Goal: Transaction & Acquisition: Purchase product/service

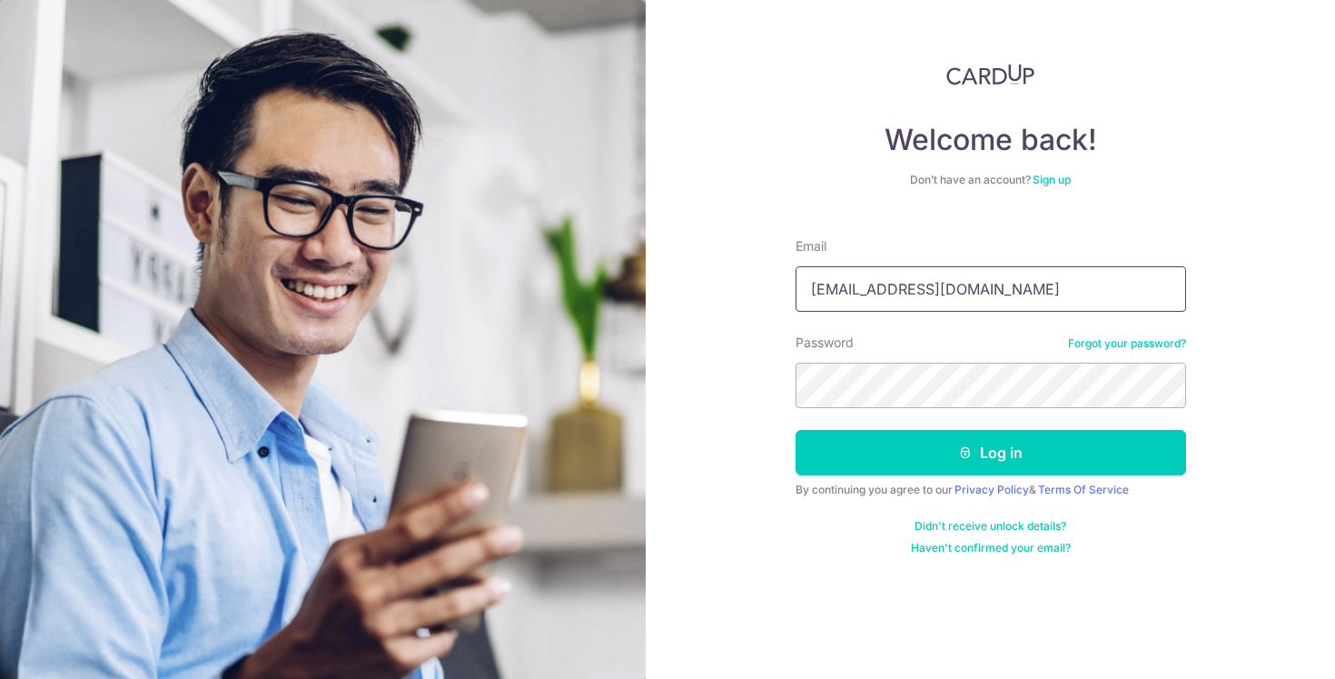
type input "[EMAIL_ADDRESS][DOMAIN_NAME]"
click at [990, 452] on button "Log in" at bounding box center [991, 452] width 391 height 45
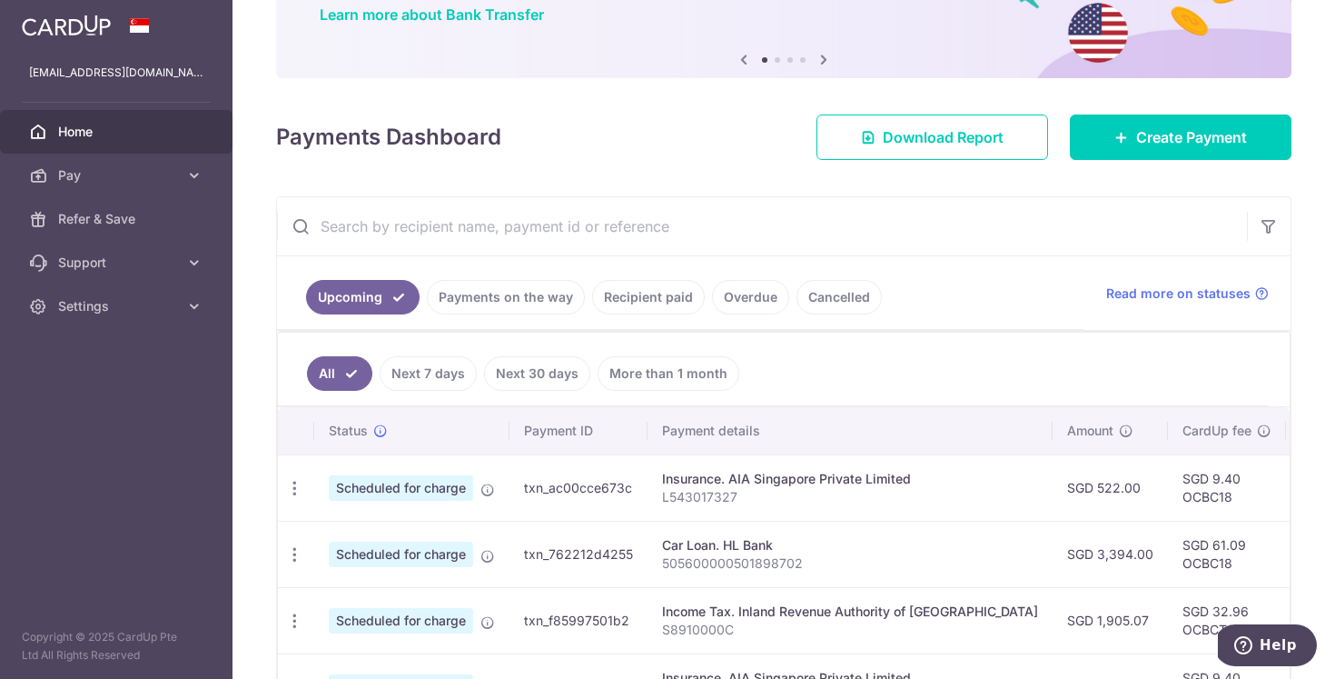
scroll to position [155, 0]
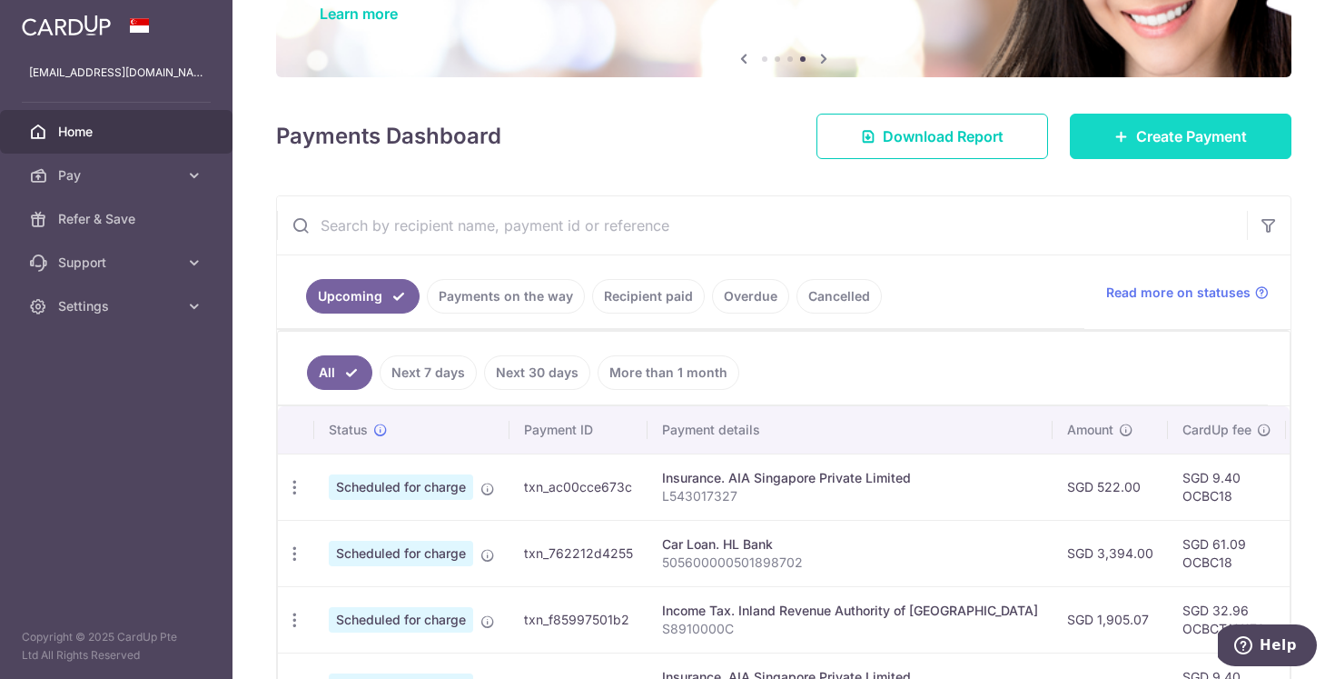
click at [1242, 140] on span "Create Payment" at bounding box center [1191, 136] width 111 height 22
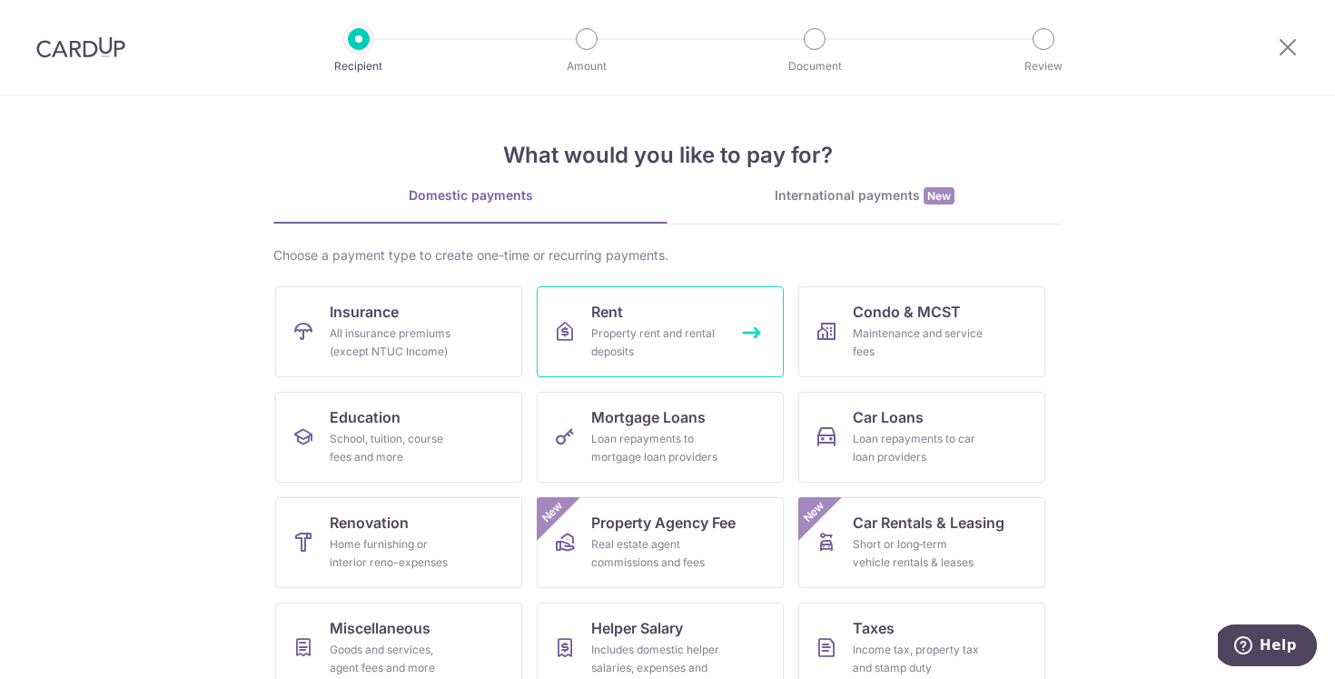
click at [706, 342] on div "Property rent and rental deposits" at bounding box center [656, 342] width 131 height 36
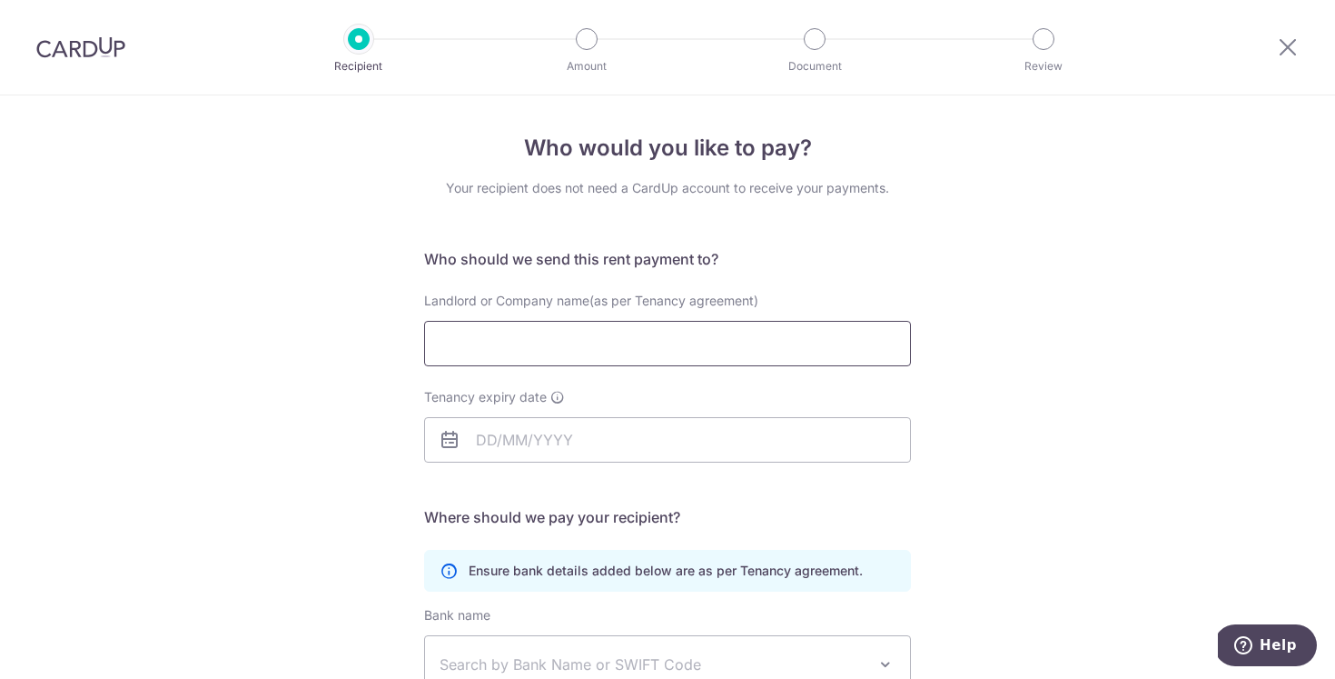
click at [680, 350] on input "Landlord or Company name(as per Tenancy agreement)" at bounding box center [667, 343] width 487 height 45
type input "s"
type input "SEE CHEN KIAN"
click at [755, 459] on input "Tenancy expiry date" at bounding box center [667, 439] width 487 height 45
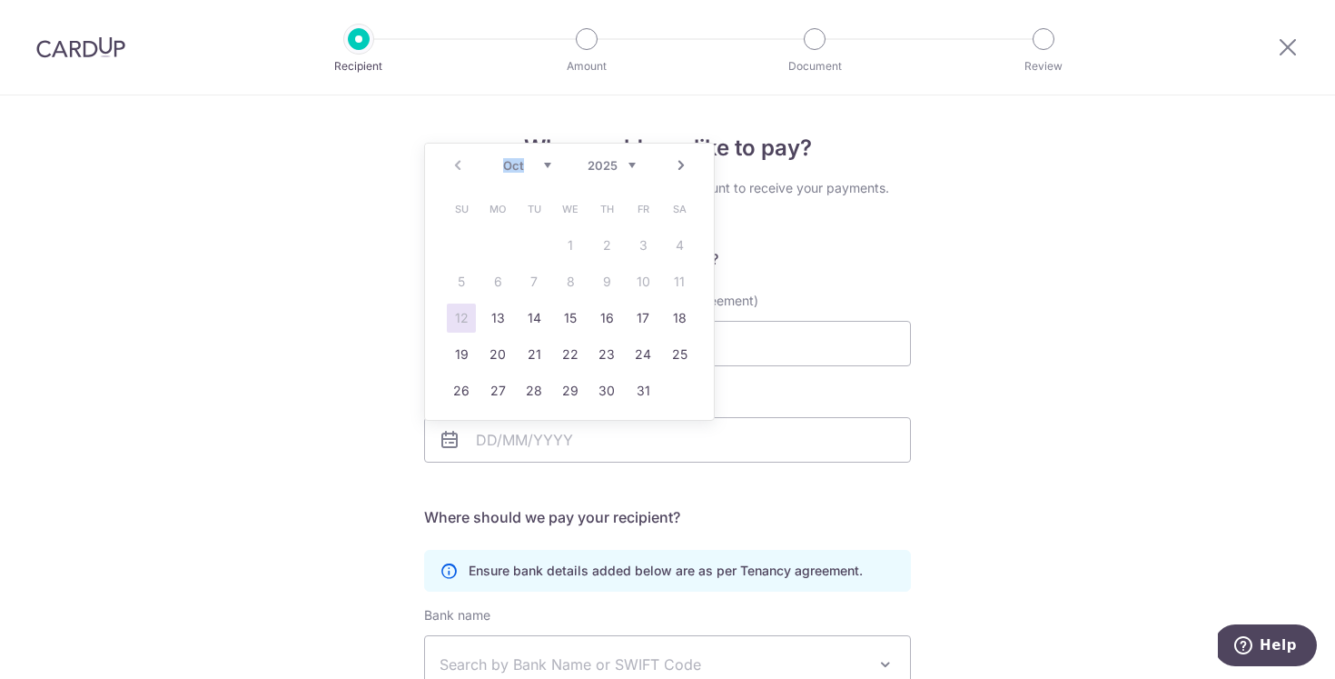
click at [635, 164] on div "Prev Next Oct Nov Dec 2025 2026 2027 2028 2029 2030 2031 2032 2033 2034 2035" at bounding box center [569, 166] width 289 height 44
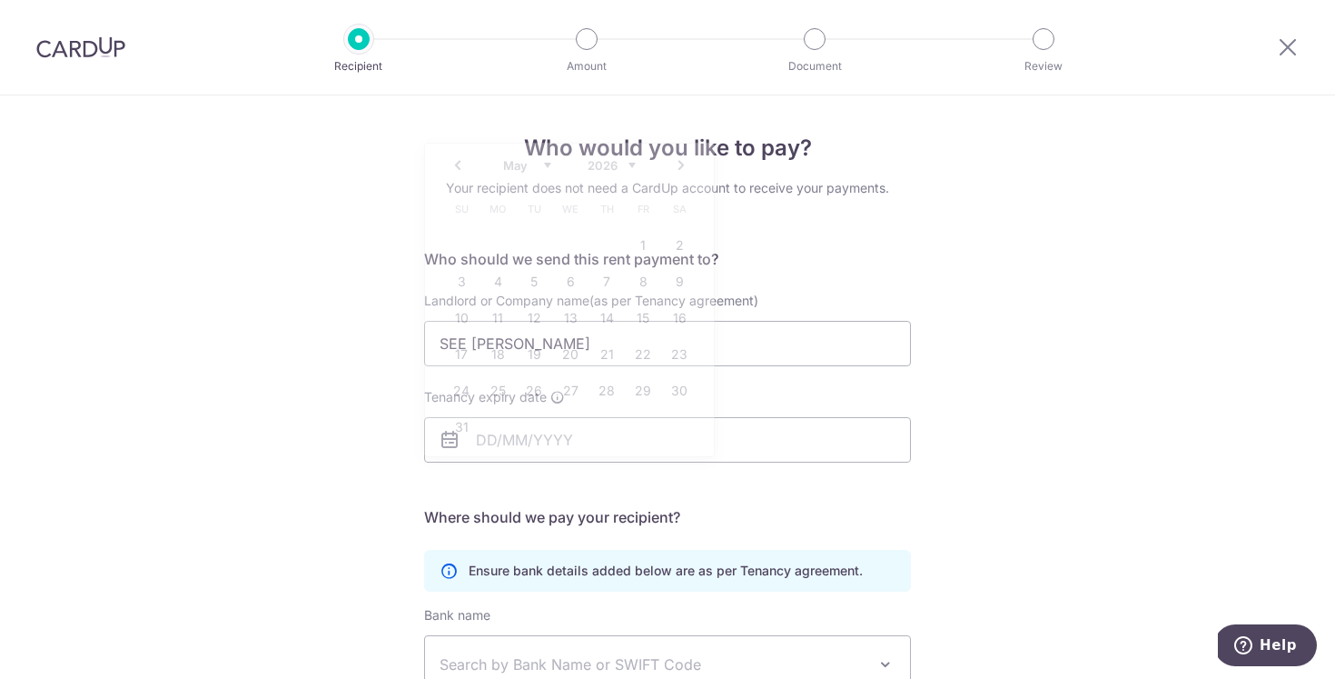
scroll to position [15, 0]
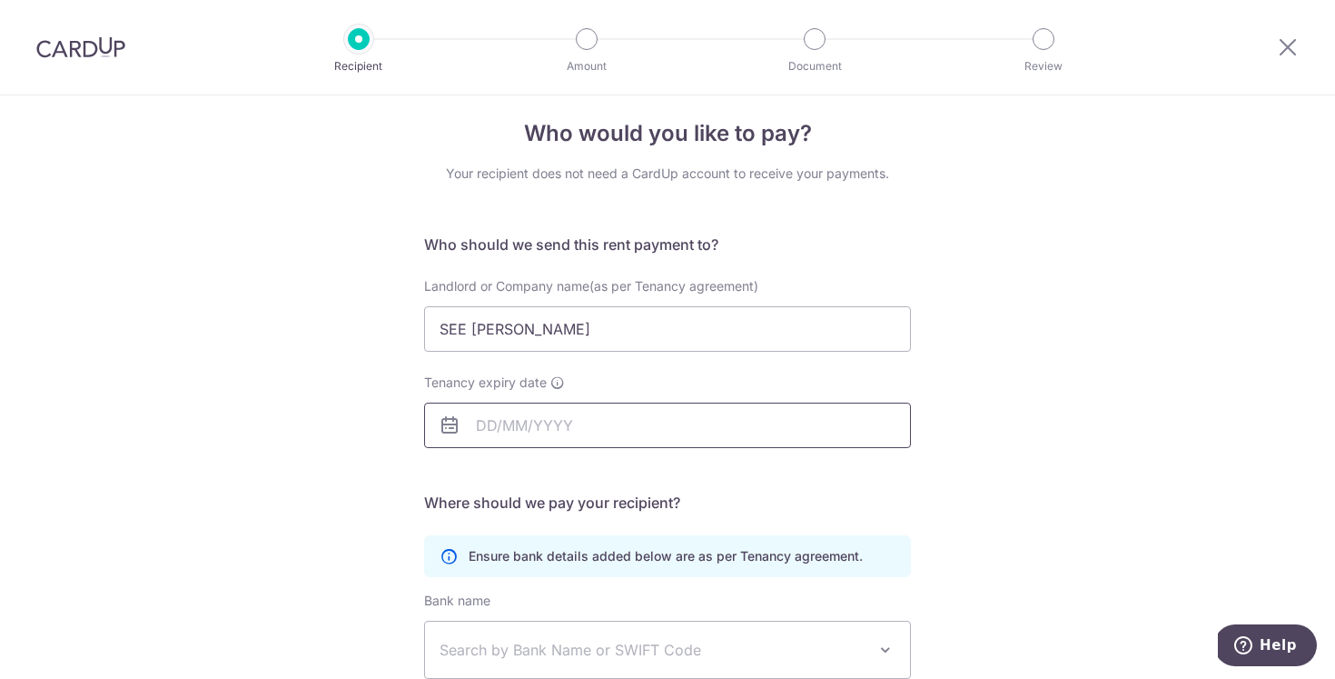
click at [521, 426] on input "Tenancy expiry date" at bounding box center [667, 424] width 487 height 45
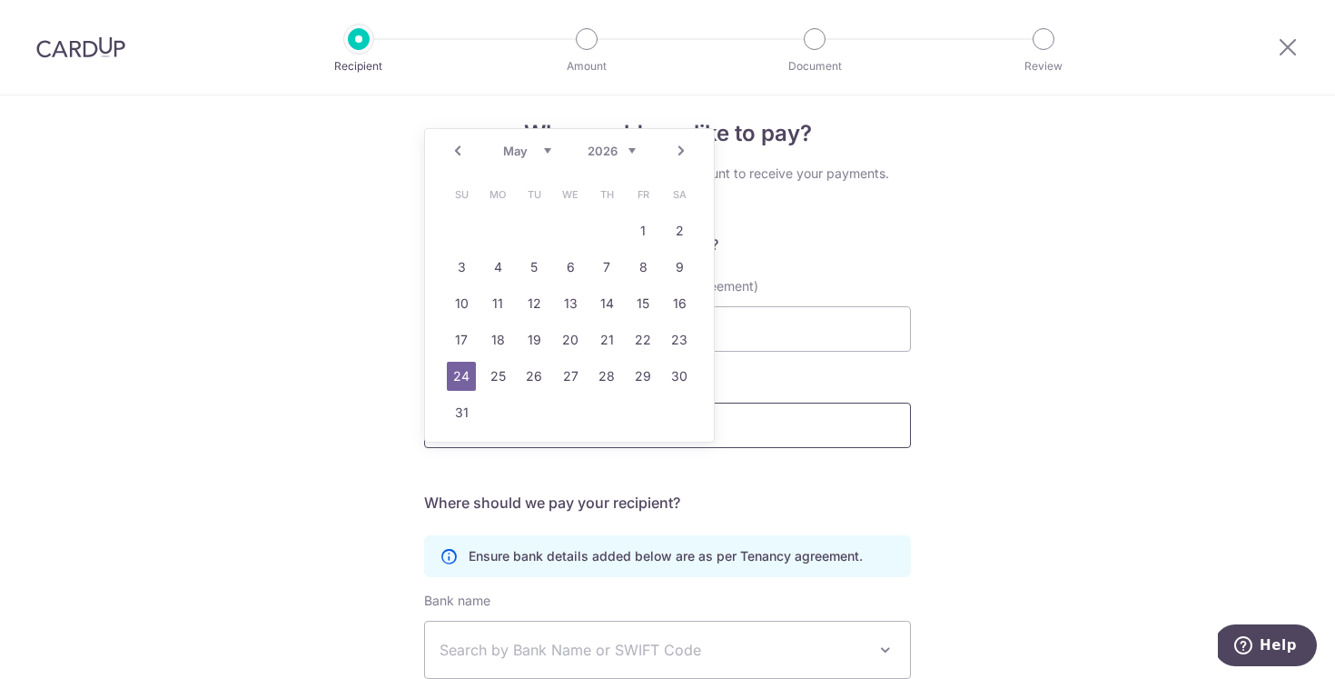
type input "24/05/2026"
click at [463, 386] on link "24" at bounding box center [461, 376] width 29 height 29
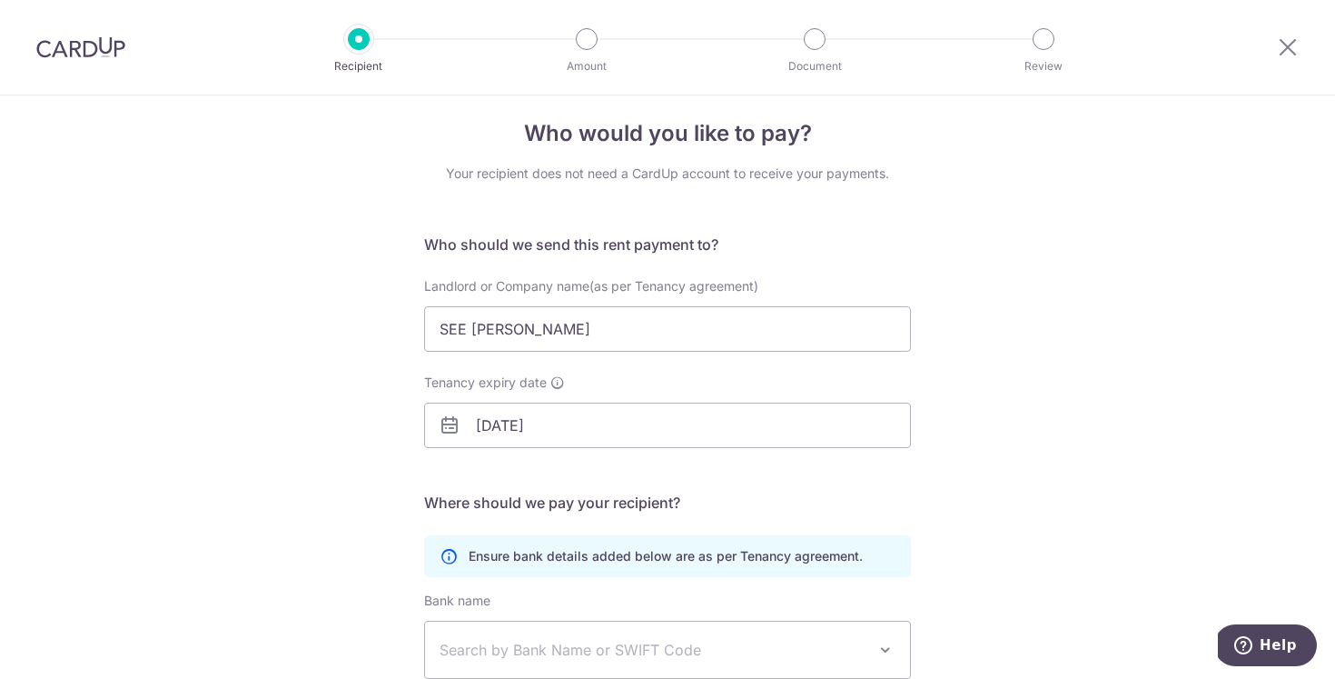
click at [1059, 381] on div "Who would you like to pay? Your recipient does not need a CardUp account to rec…" at bounding box center [667, 513] width 1335 height 865
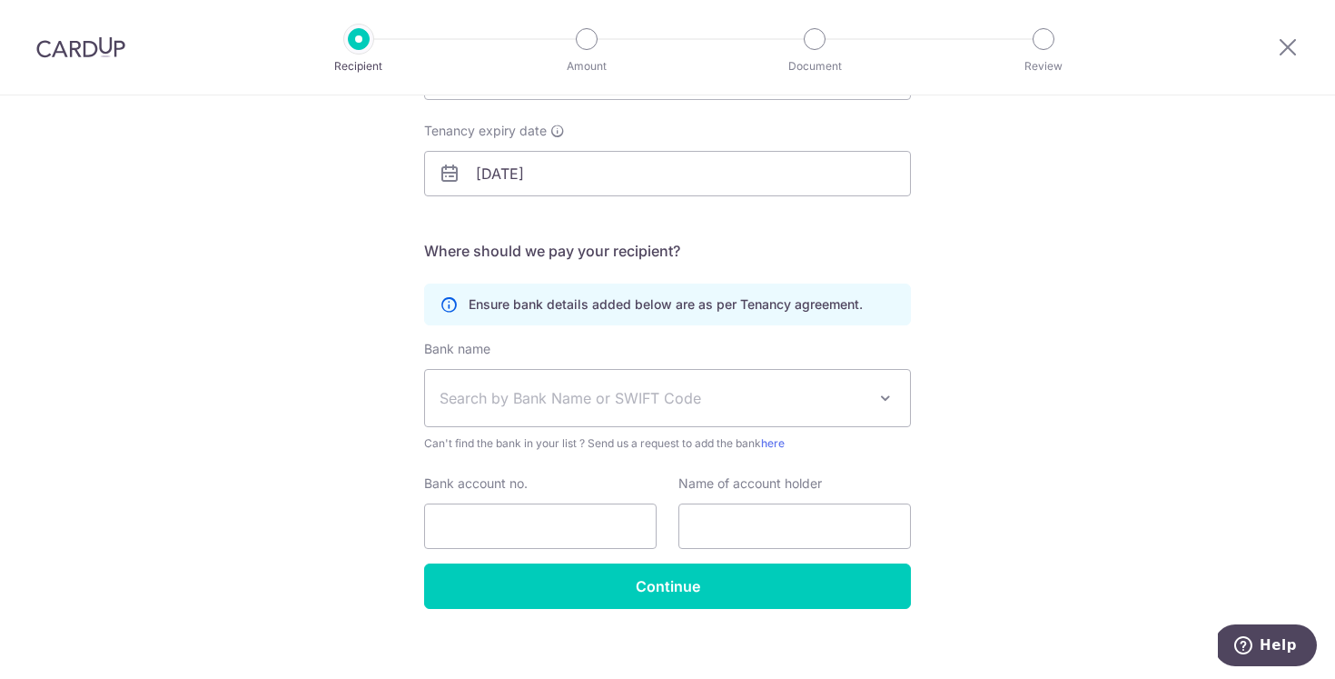
scroll to position [269, 0]
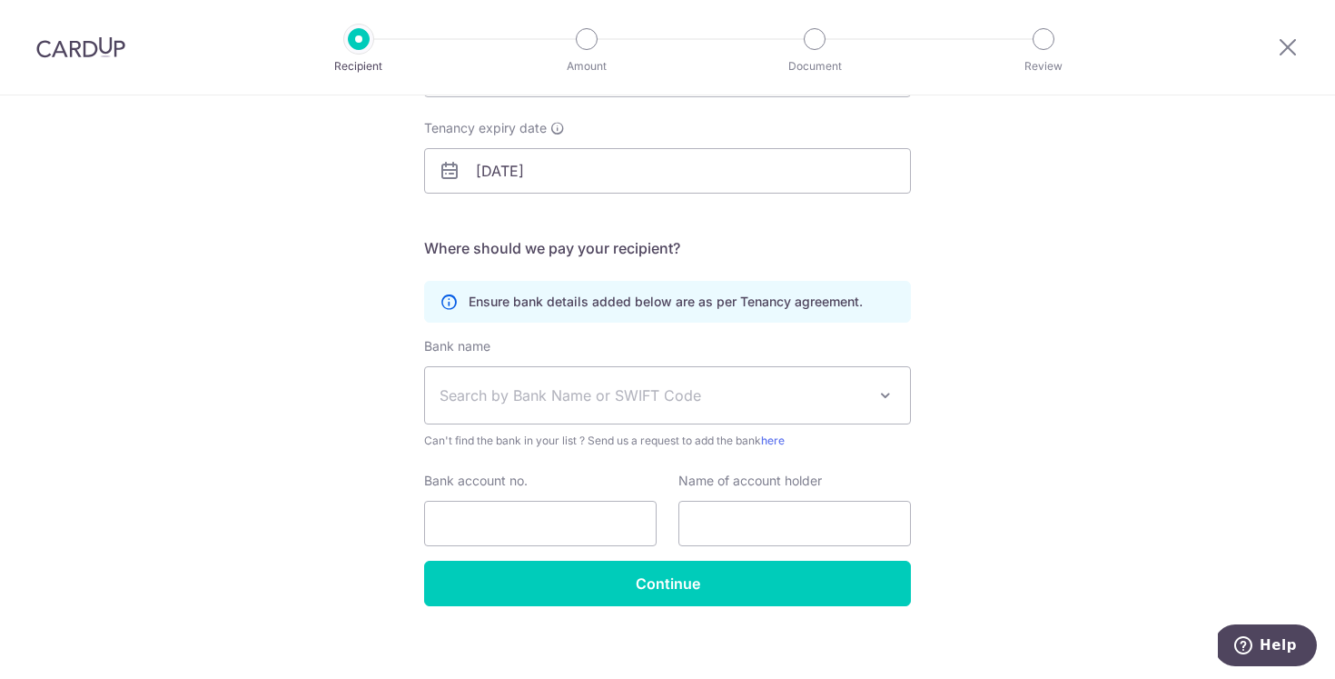
click at [735, 373] on span "Search by Bank Name or SWIFT Code" at bounding box center [667, 395] width 485 height 56
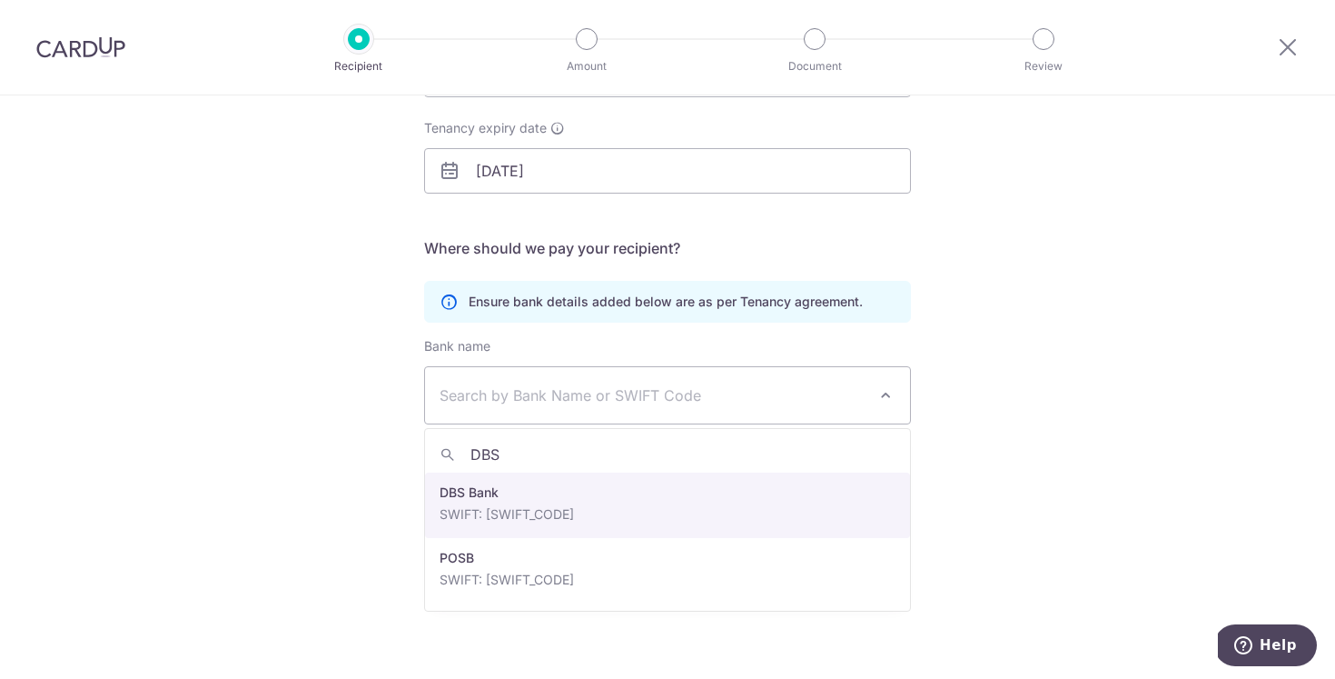
type input "DBS"
select select "6"
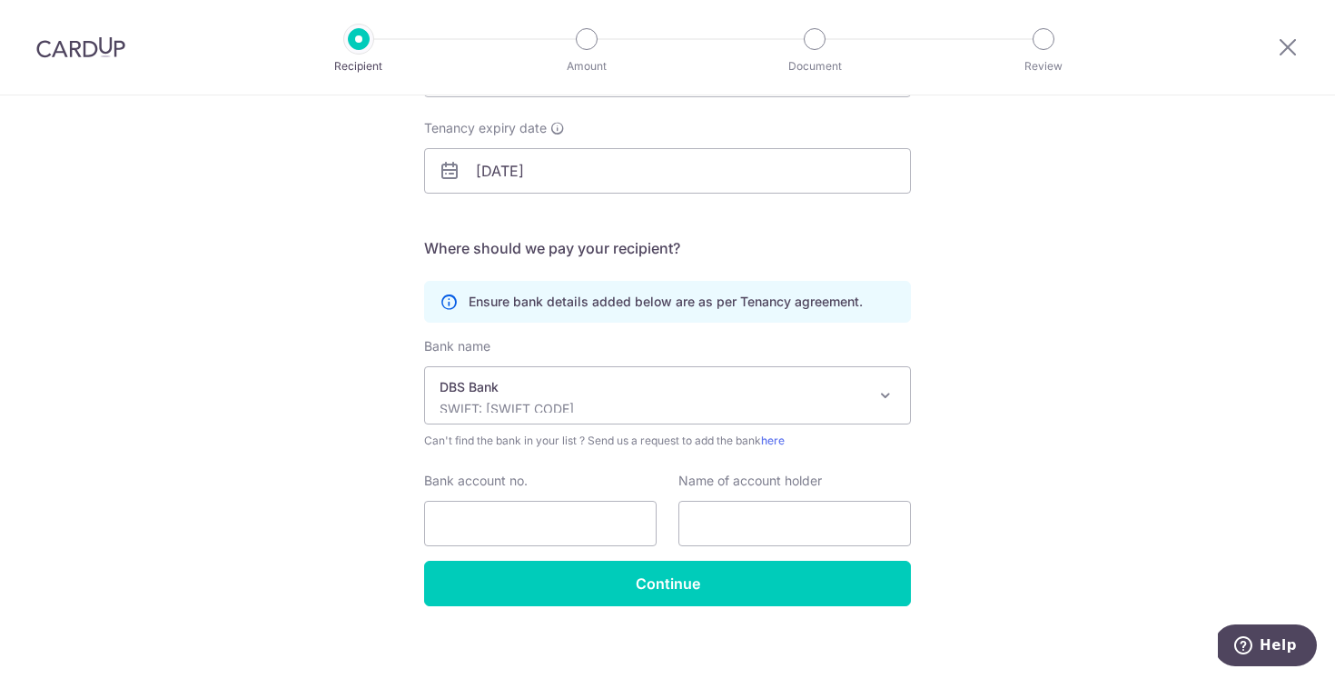
click at [997, 458] on div "Who would you like to pay? Your recipient does not need a CardUp account to rec…" at bounding box center [667, 258] width 1335 height 865
click at [519, 518] on input "Bank account no." at bounding box center [540, 523] width 233 height 45
type input "136462881"
type input "SEE [PERSON_NAME]"
click at [671, 610] on div "Who would you like to pay? Your recipient does not need a CardUp account to rec…" at bounding box center [667, 258] width 1335 height 865
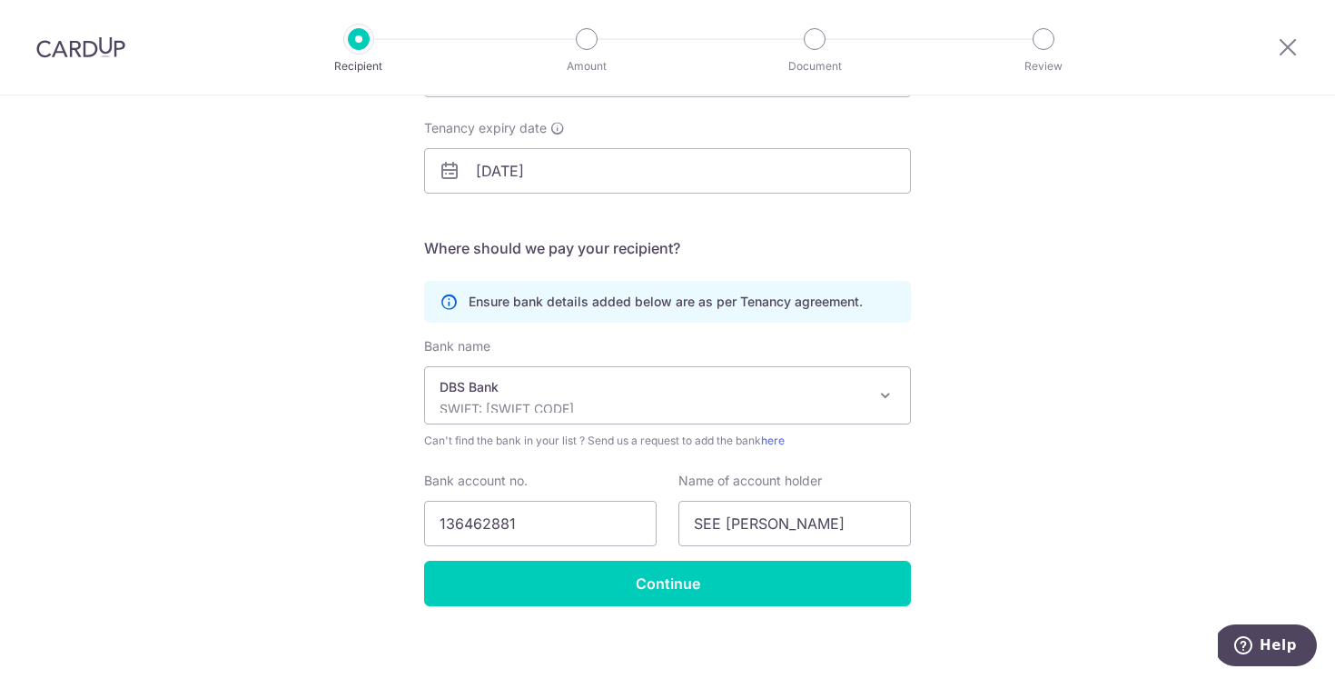
click at [671, 606] on div "Who would you like to pay? Your recipient does not need a CardUp account to rec…" at bounding box center [667, 258] width 1335 height 865
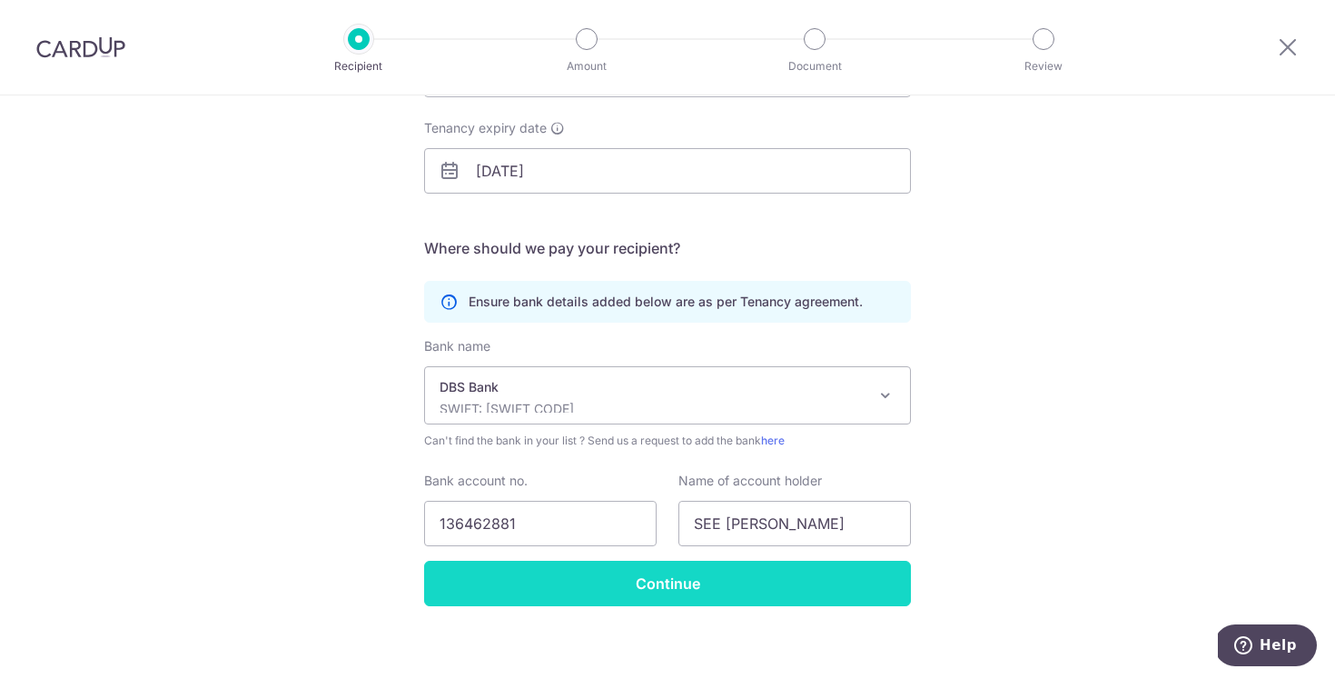
click at [675, 590] on input "Continue" at bounding box center [667, 583] width 487 height 45
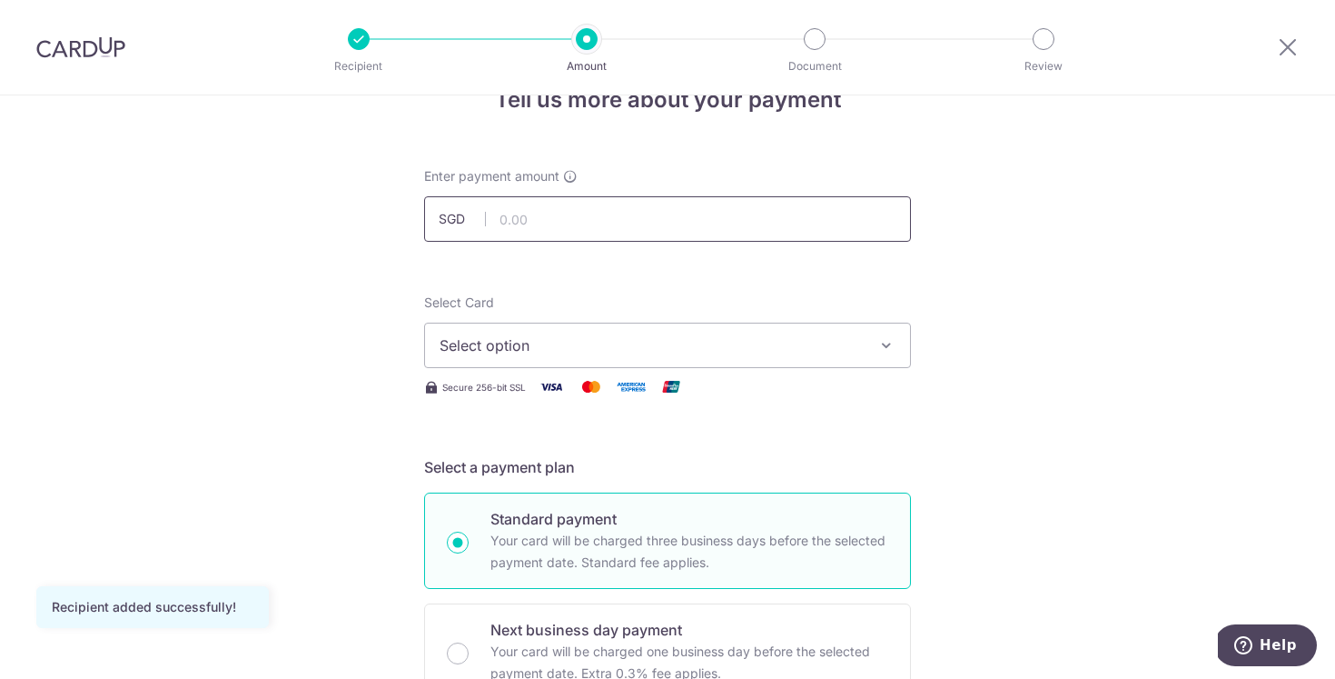
click at [706, 212] on input "text" at bounding box center [667, 218] width 487 height 45
type input "5,800.00"
click at [698, 334] on span "Select option" at bounding box center [651, 345] width 423 height 22
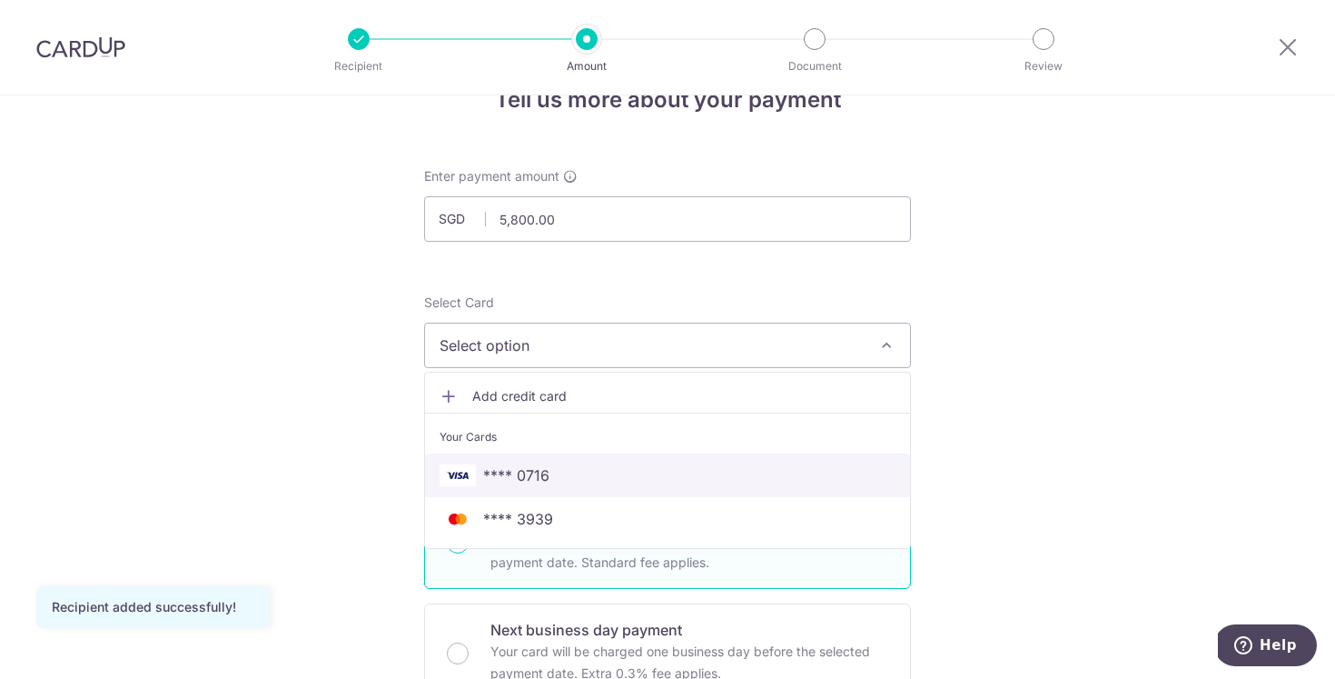
click at [531, 482] on span "**** 0716" at bounding box center [516, 475] width 66 height 22
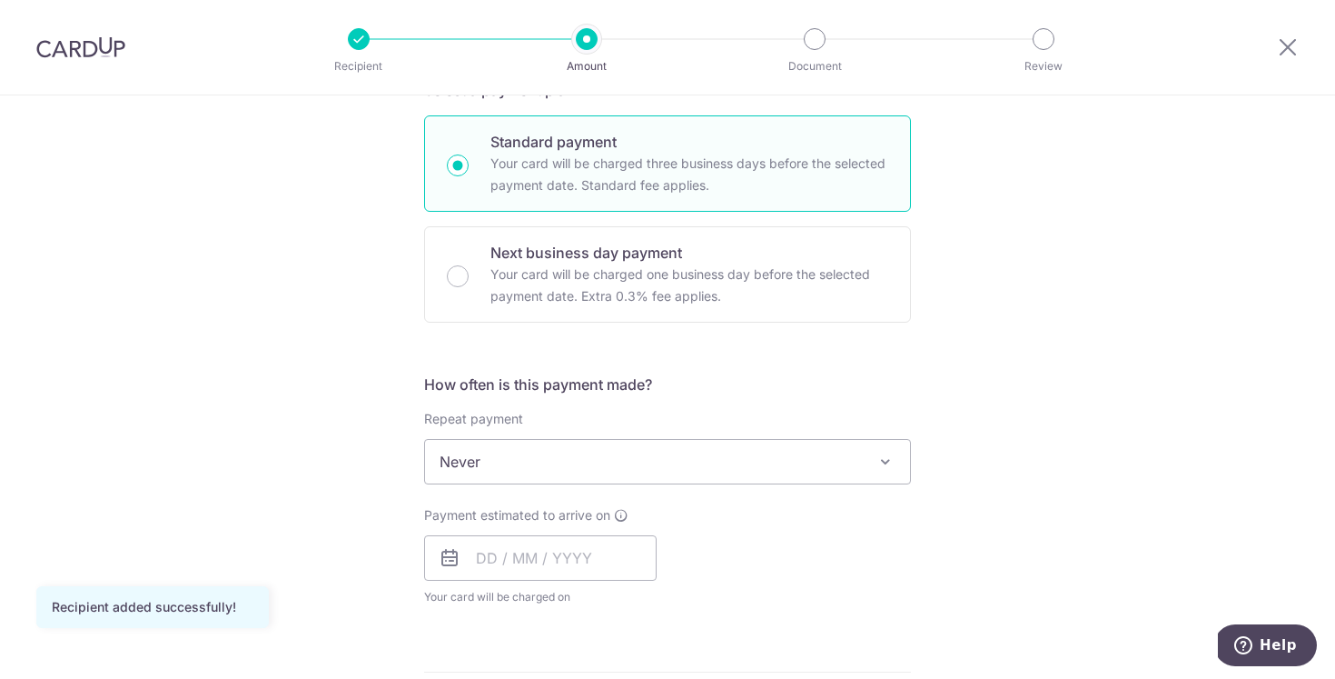
scroll to position [426, 0]
click at [890, 461] on span at bounding box center [886, 461] width 22 height 22
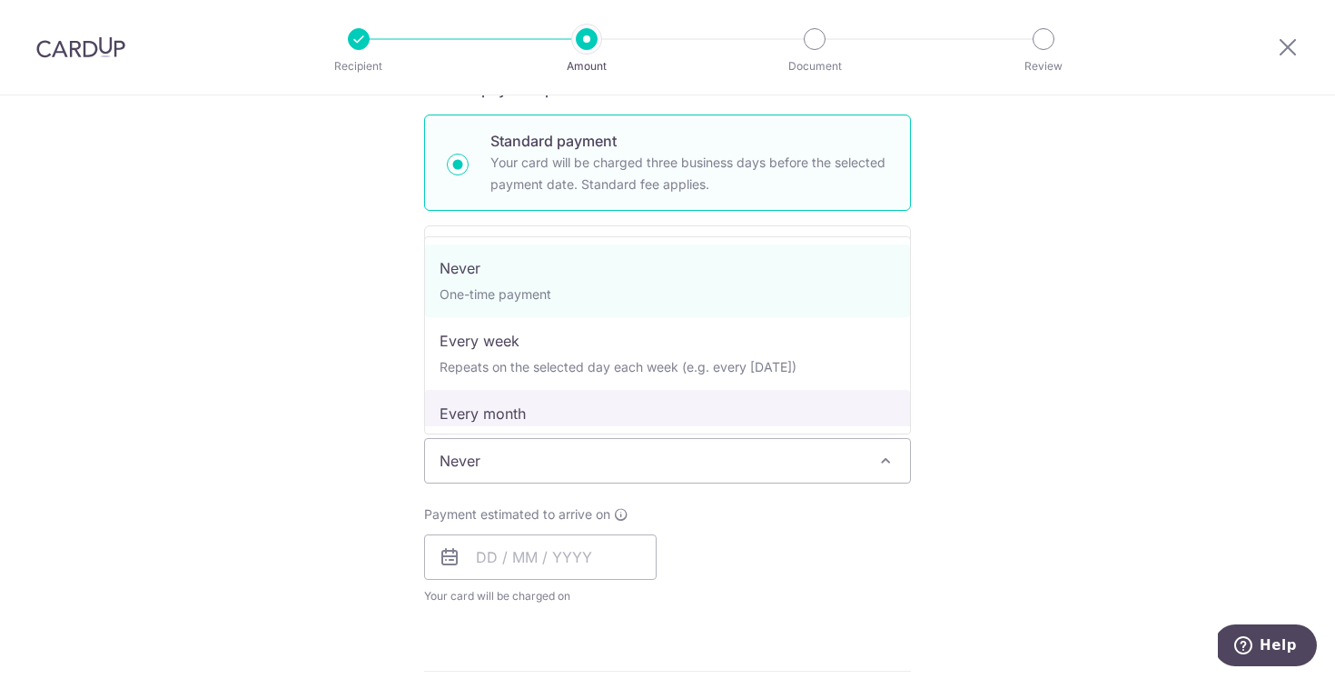
select select "3"
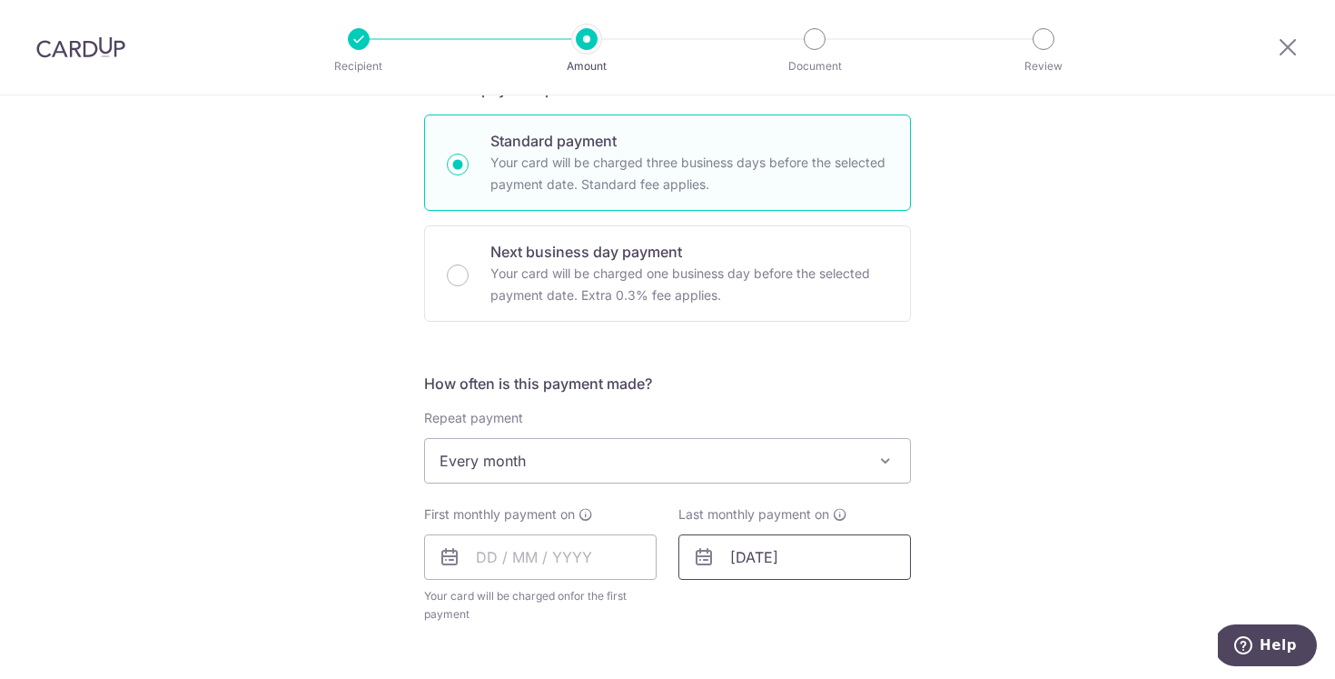
click at [729, 551] on input "24/05/2026" at bounding box center [795, 556] width 233 height 45
click at [780, 551] on input "24/05/2026" at bounding box center [795, 556] width 233 height 45
click at [768, 555] on input "24/05/2026" at bounding box center [795, 556] width 233 height 45
type input "24/04/2026"
click at [941, 537] on div "Tell us more about your payment Enter payment amount SGD 5,800.00 5800.00 Recip…" at bounding box center [667, 500] width 1335 height 1662
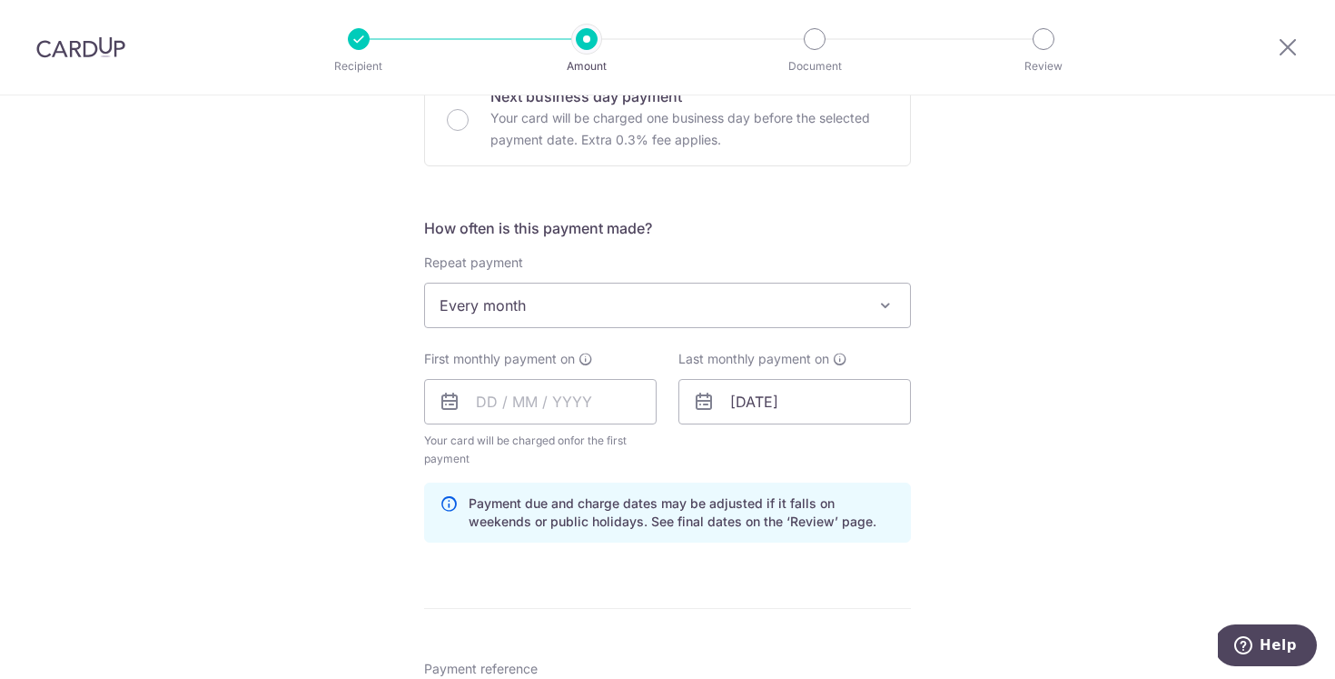
scroll to position [593, 0]
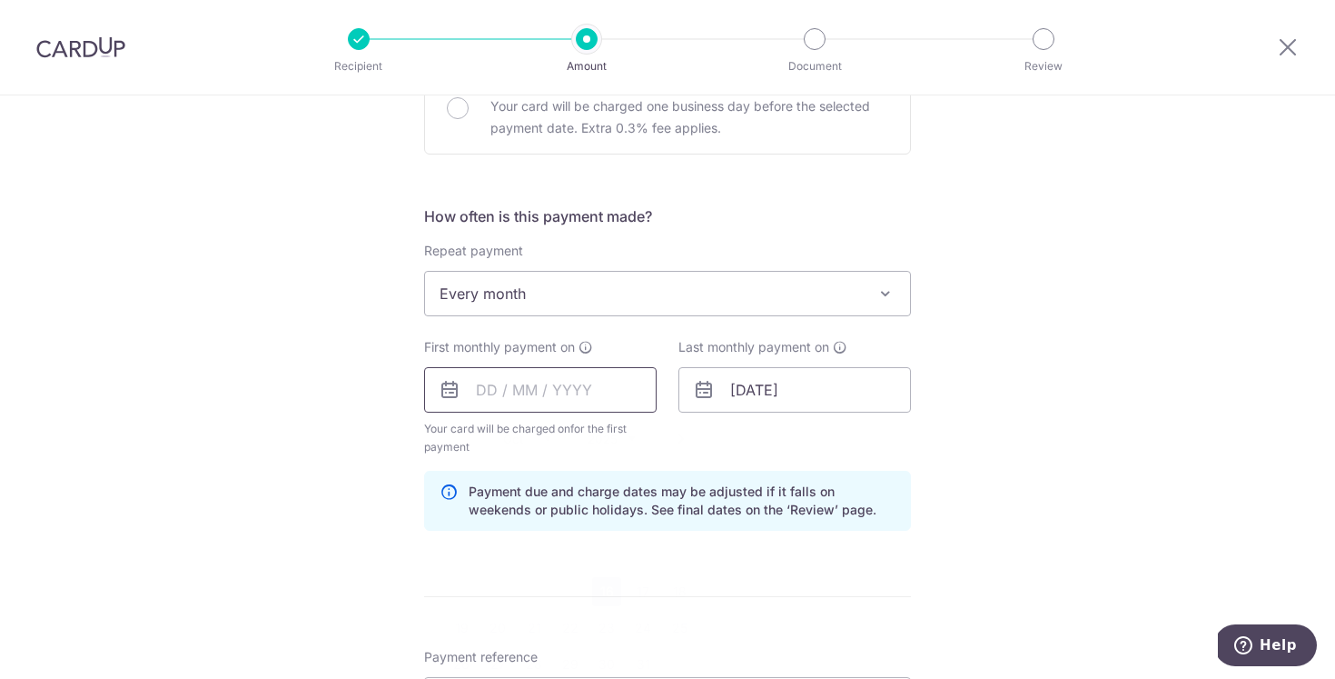
click at [486, 392] on input "text" at bounding box center [540, 389] width 233 height 45
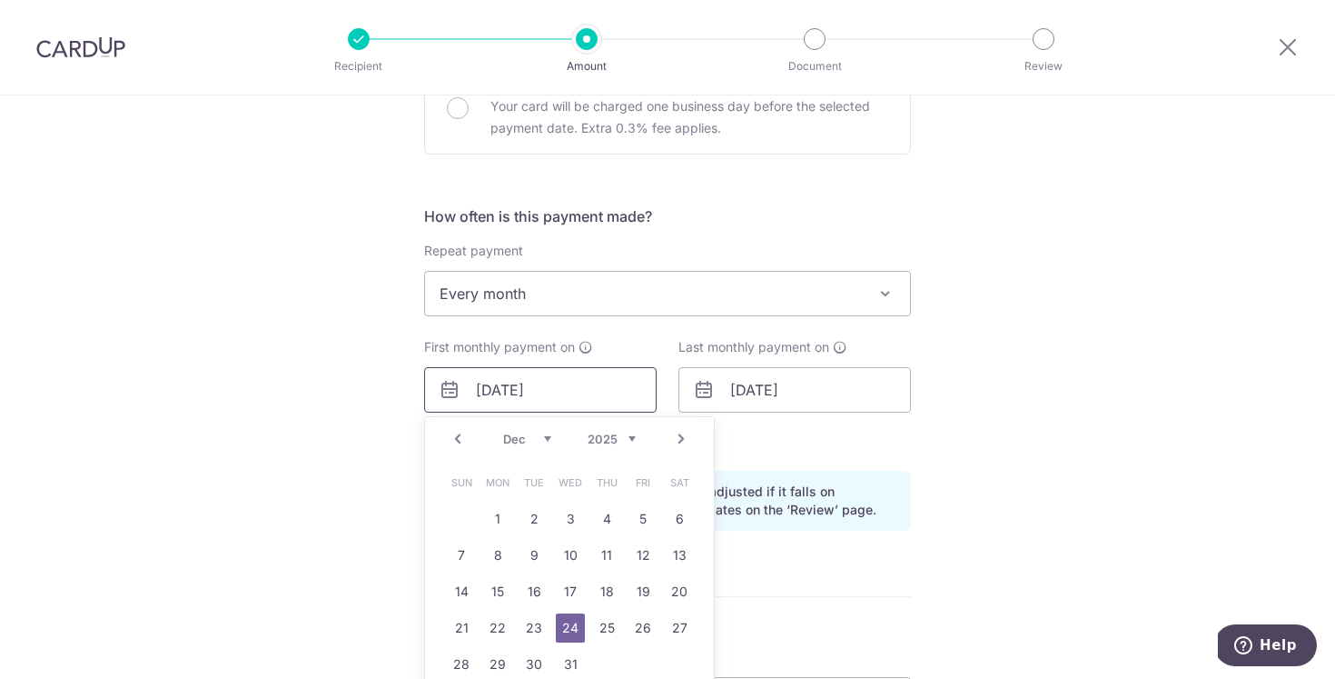
click at [495, 390] on input "24/12/2025" at bounding box center [540, 389] width 233 height 45
click at [480, 390] on input "24/12/2025" at bounding box center [540, 389] width 233 height 45
type input "[DATE]"
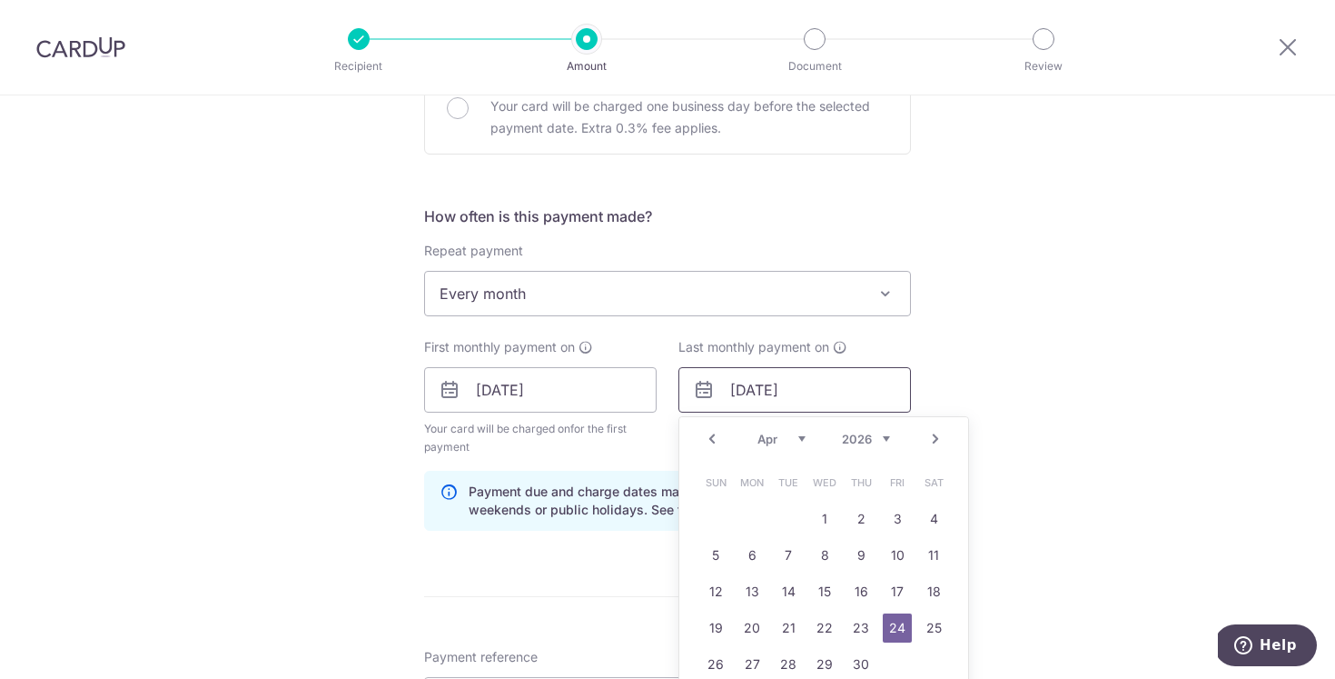
click at [740, 387] on input "24/04/2026" at bounding box center [795, 389] width 233 height 45
type input "20/04/2026"
click at [980, 330] on div "Tell us more about your payment Enter payment amount SGD 5,800.00 5800.00 Recip…" at bounding box center [667, 370] width 1335 height 1736
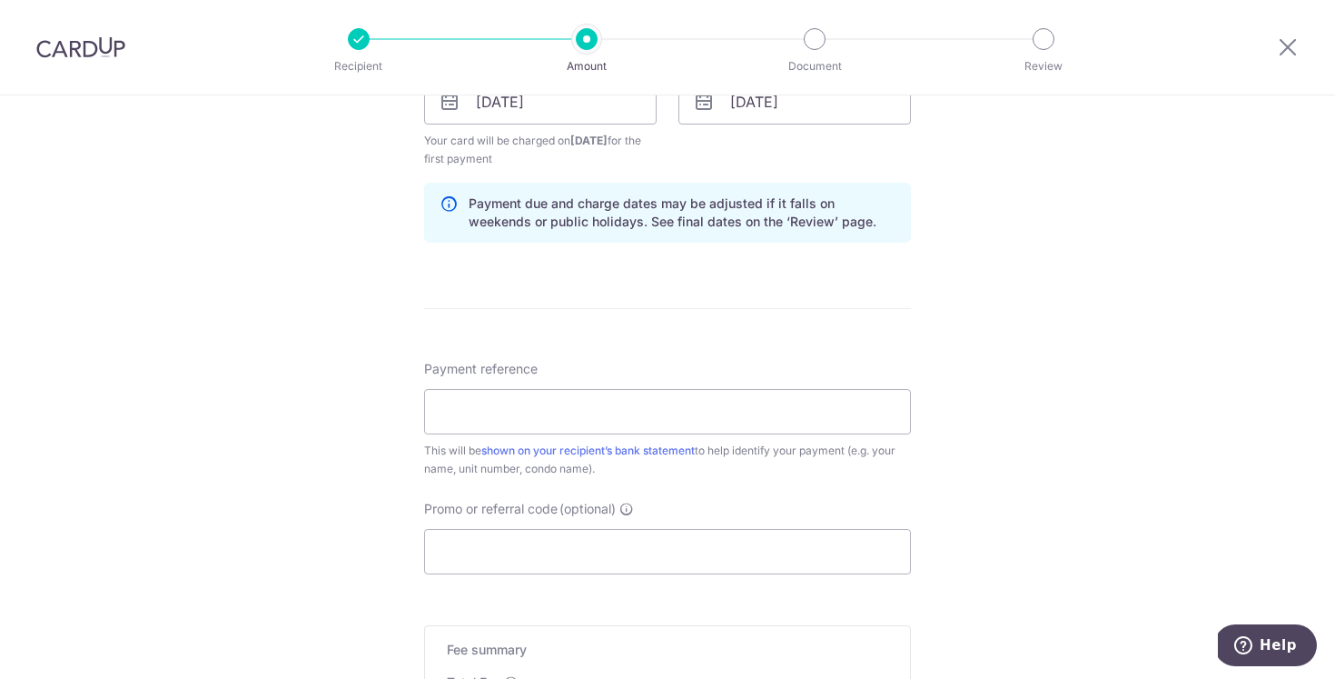
scroll to position [898, 0]
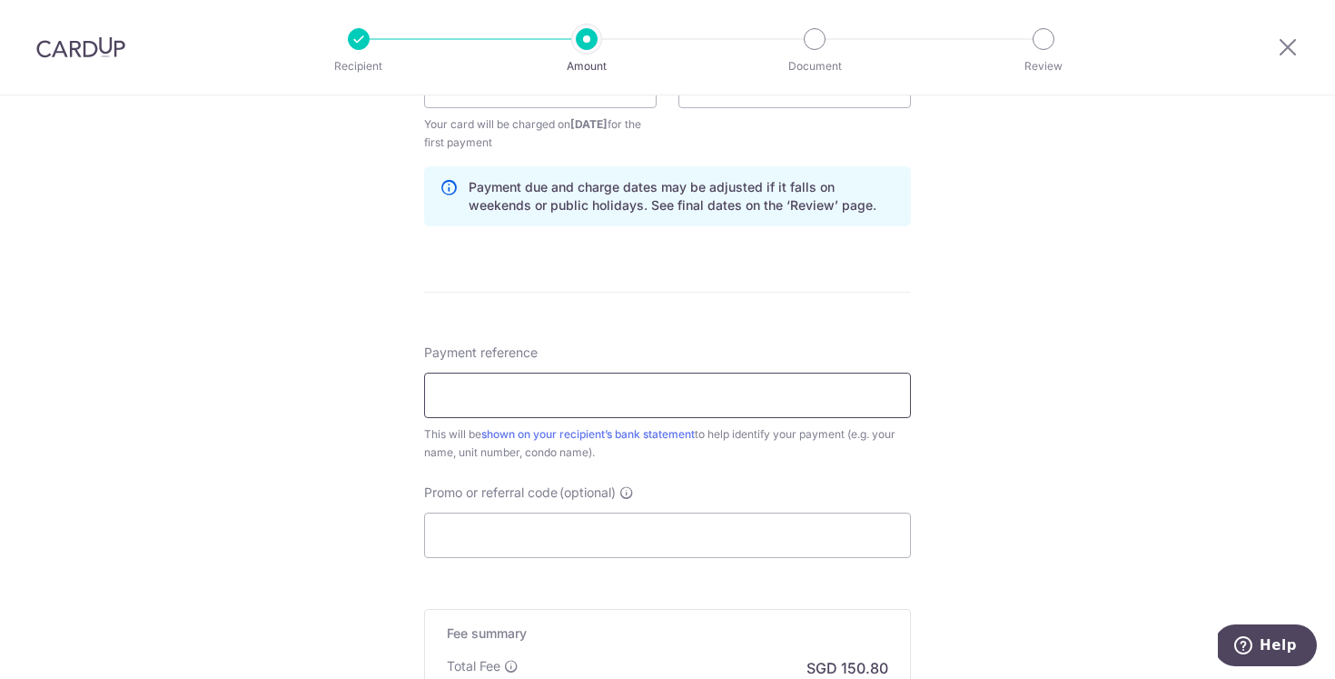
click at [755, 396] on input "Payment reference" at bounding box center [667, 394] width 487 height 45
type input "Parby"
type input "36 Parbury Ave #03-05 Rental"
click at [1010, 429] on div "Tell us more about your payment Enter payment amount SGD 5,800.00 5800.00 Recip…" at bounding box center [667, 66] width 1335 height 1736
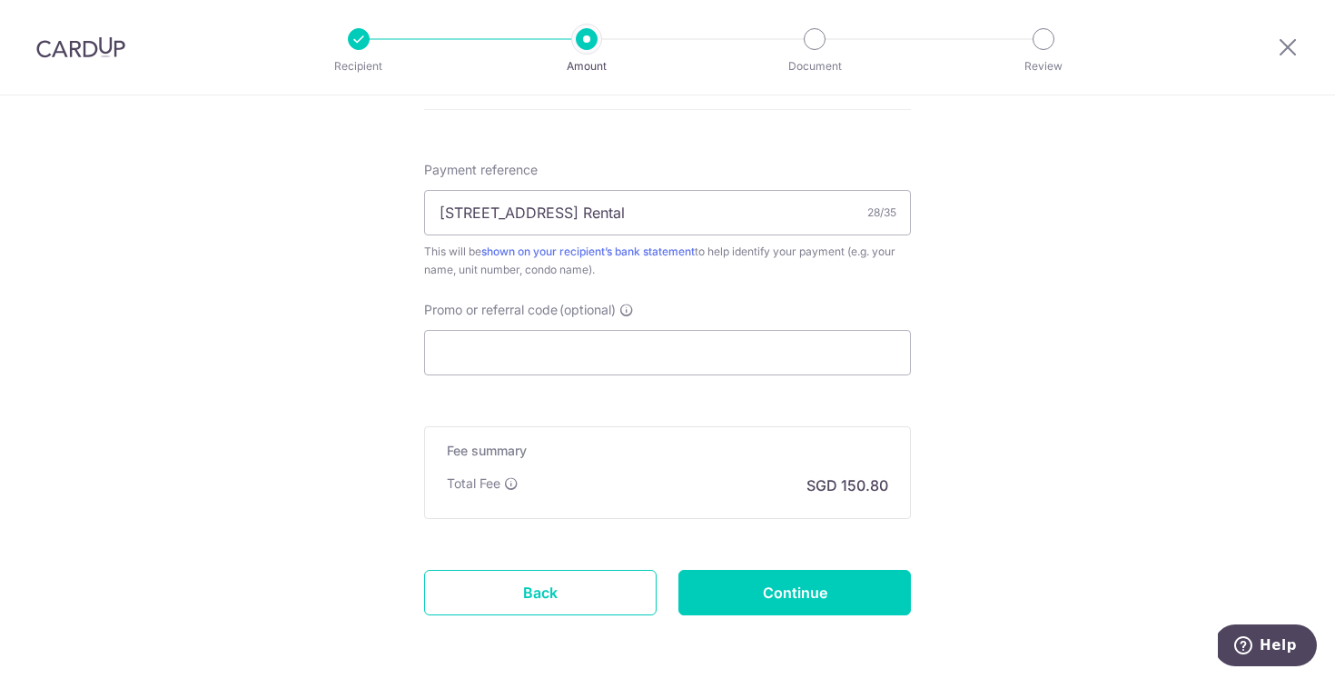
scroll to position [1082, 0]
click at [653, 357] on input "Promo or referral code (optional)" at bounding box center [667, 350] width 487 height 45
paste input "3HOME25R"
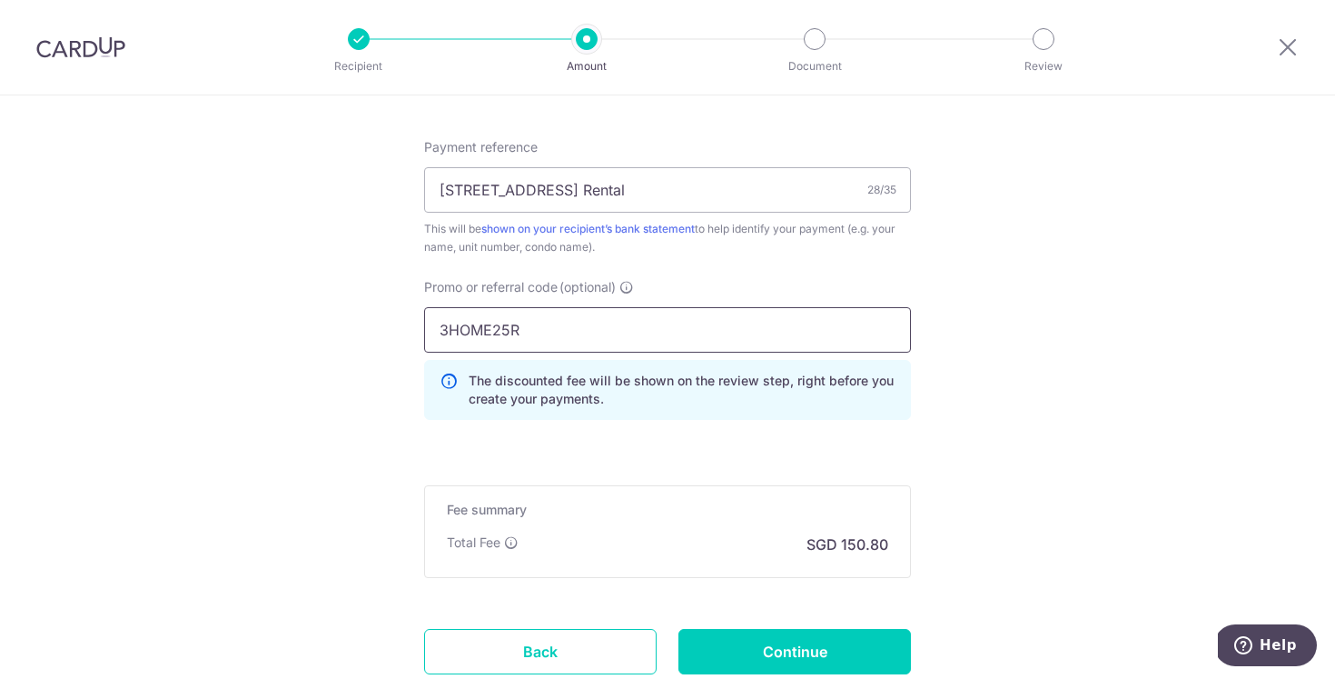
scroll to position [1131, 0]
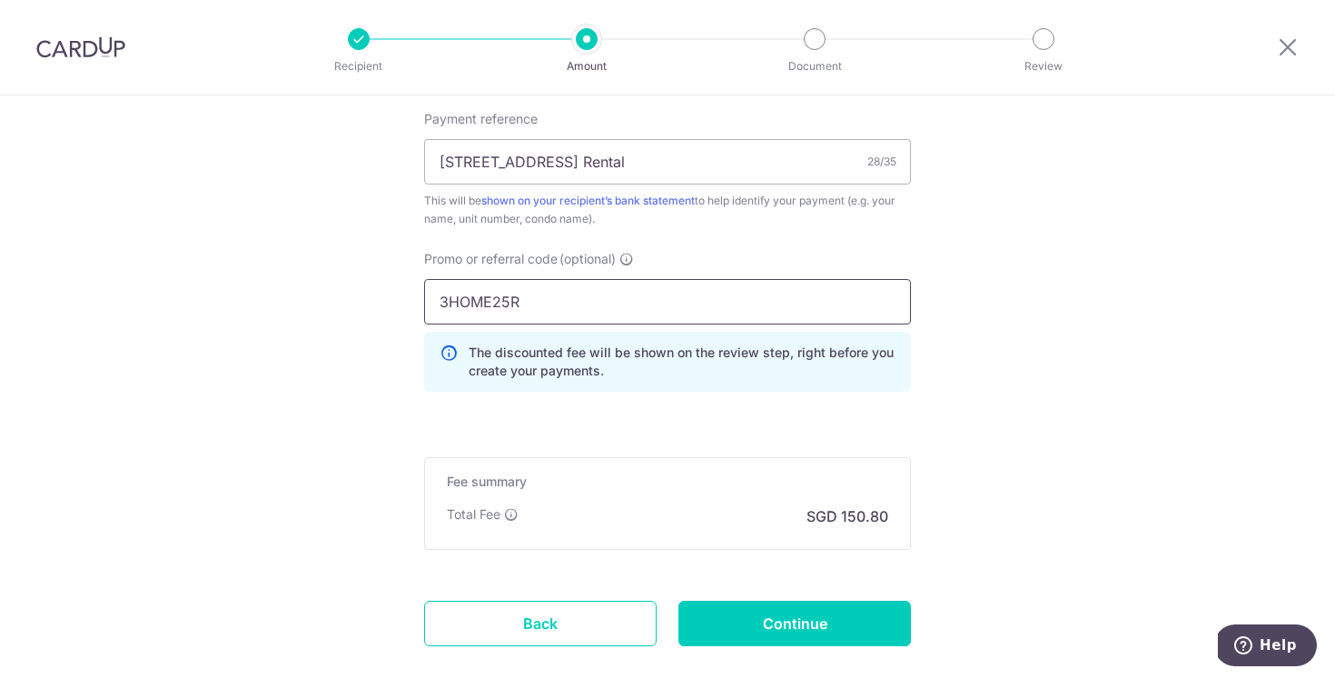
type input "3HOME25R"
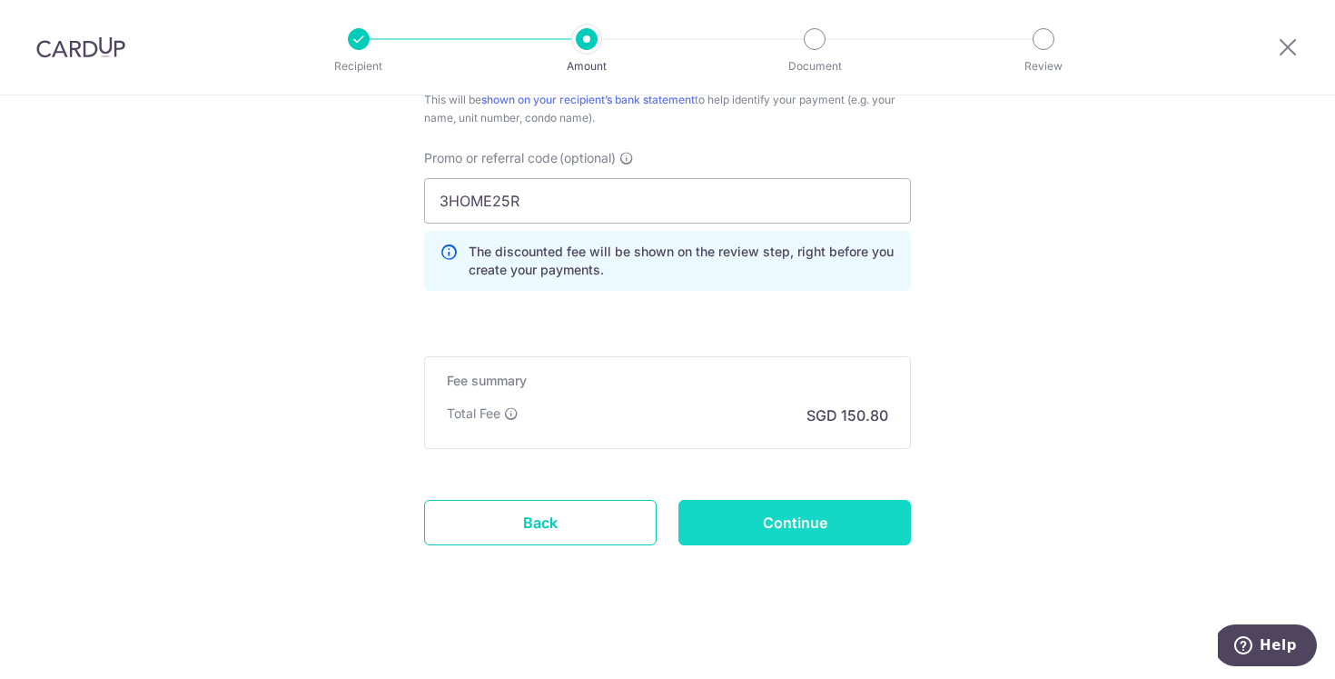
click at [862, 510] on input "Continue" at bounding box center [795, 522] width 233 height 45
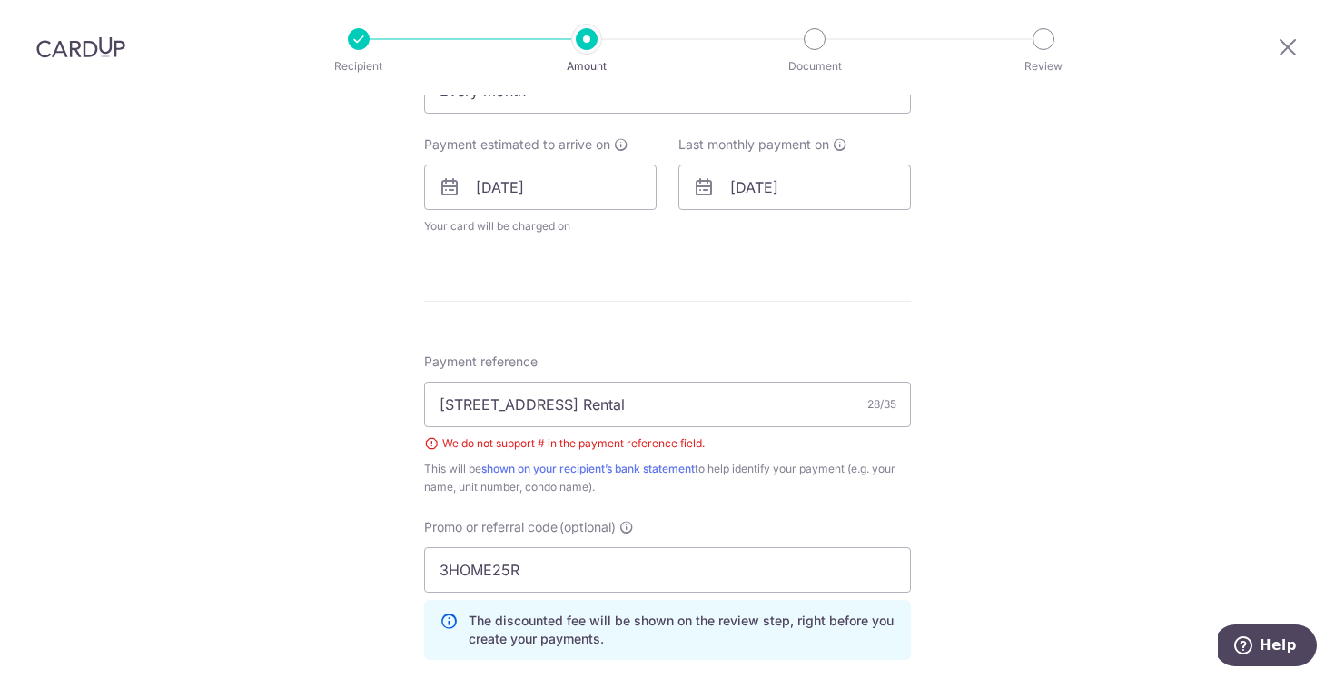
scroll to position [789, 0]
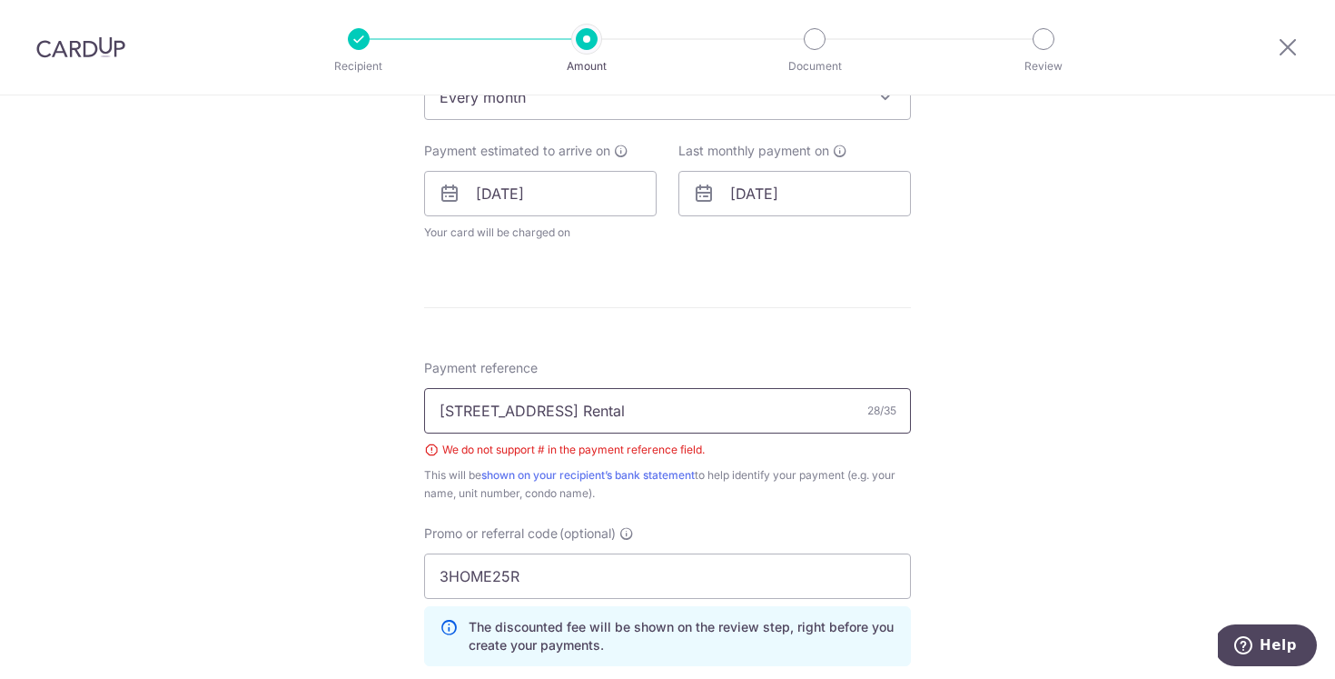
click at [564, 414] on input "36 Parbury Ave #03-05 Rental" at bounding box center [667, 410] width 487 height 45
click at [1000, 479] on div "Tell us more about your payment Enter payment amount SGD 5,800.00 5800.00 Selec…" at bounding box center [667, 181] width 1335 height 1751
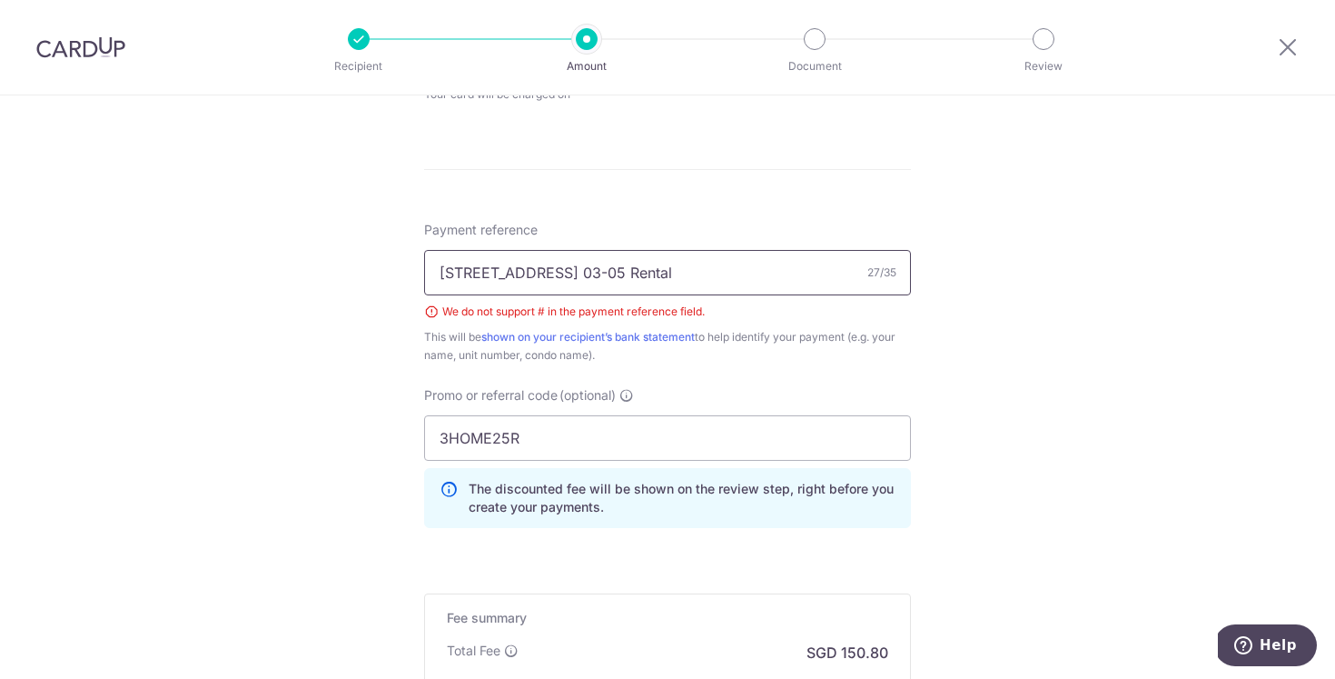
click at [607, 280] on input "36 Parbury Ave 03-05 Rental" at bounding box center [667, 272] width 487 height 45
click at [537, 273] on input "WOO ZHIHUI 03-05 Rental" at bounding box center [667, 272] width 487 height 45
click at [690, 268] on input "WOO ZHIHUI 36 PARBURY 03-05 Rental" at bounding box center [667, 272] width 487 height 45
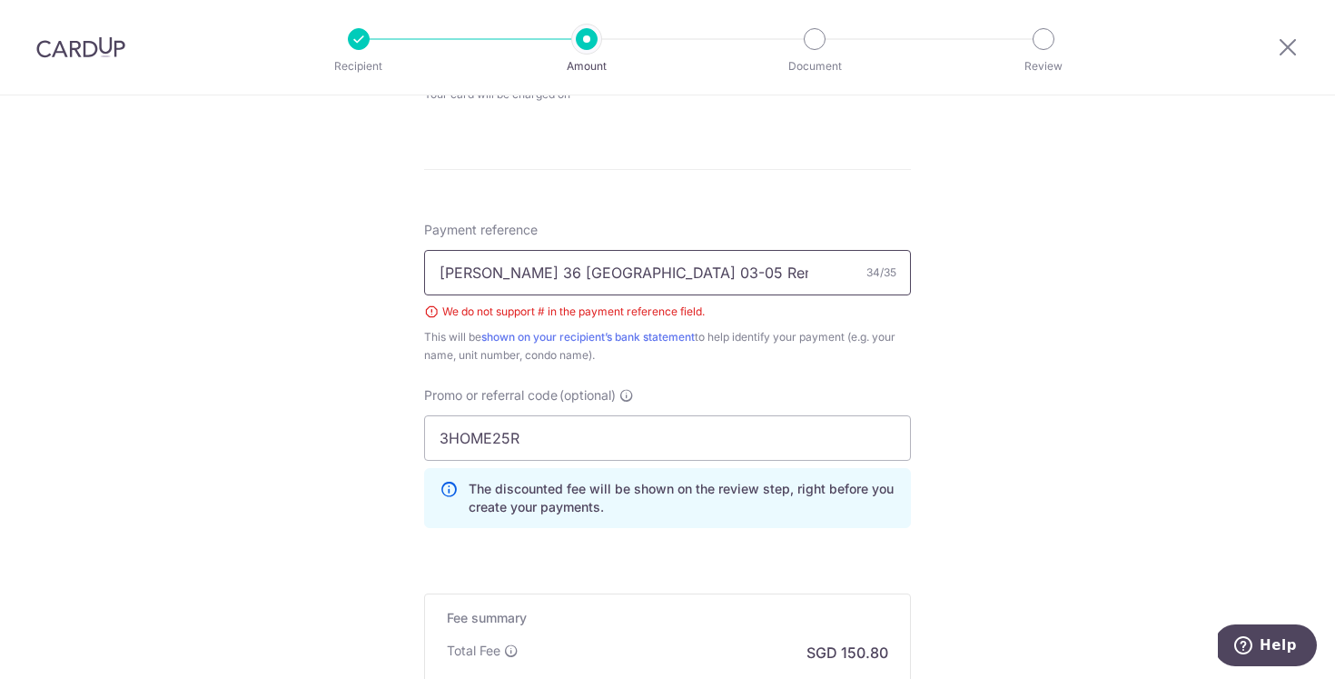
click at [690, 268] on input "WOO ZHIHUI 36 PARBURY 03-05 Rental" at bounding box center [667, 272] width 487 height 45
type input "WOO ZHIHUI 36 PARBURY 03-05 RENTAL"
click at [1067, 253] on div "Tell us more about your payment Enter payment amount SGD 5,800.00 5800.00 Selec…" at bounding box center [667, 43] width 1335 height 1751
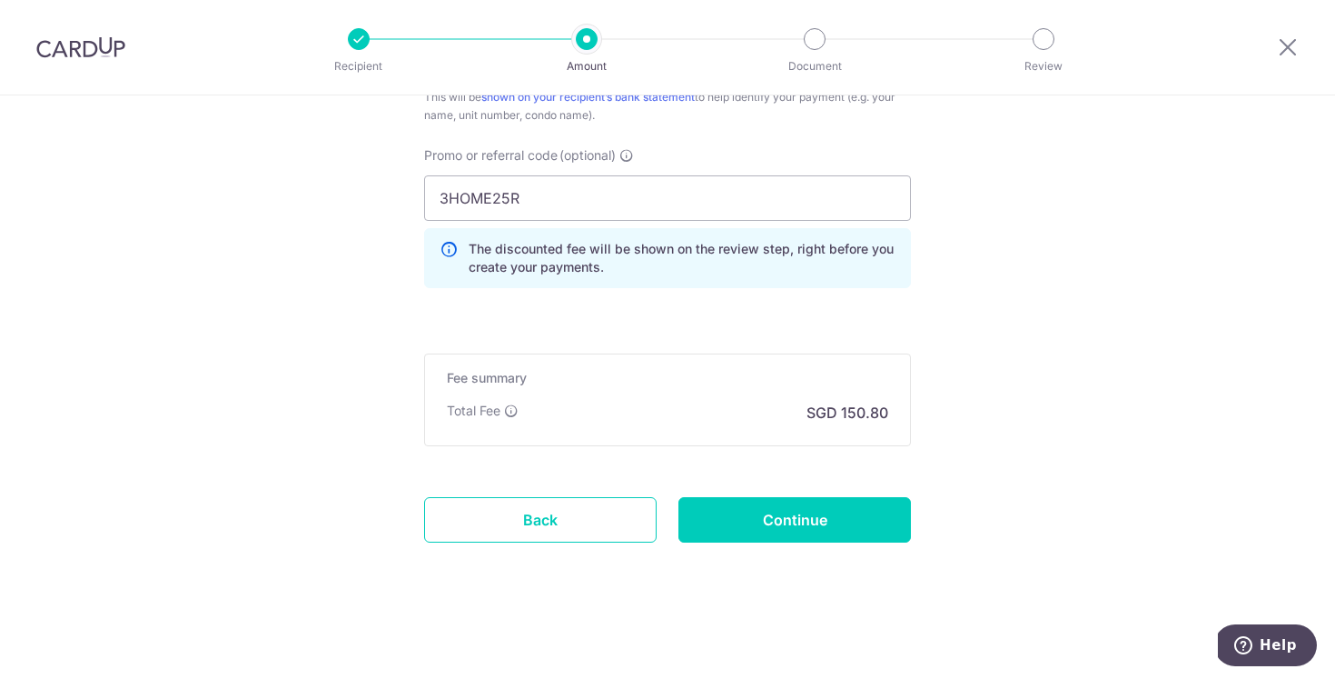
scroll to position [1167, 0]
click at [817, 511] on input "Continue" at bounding box center [795, 519] width 233 height 45
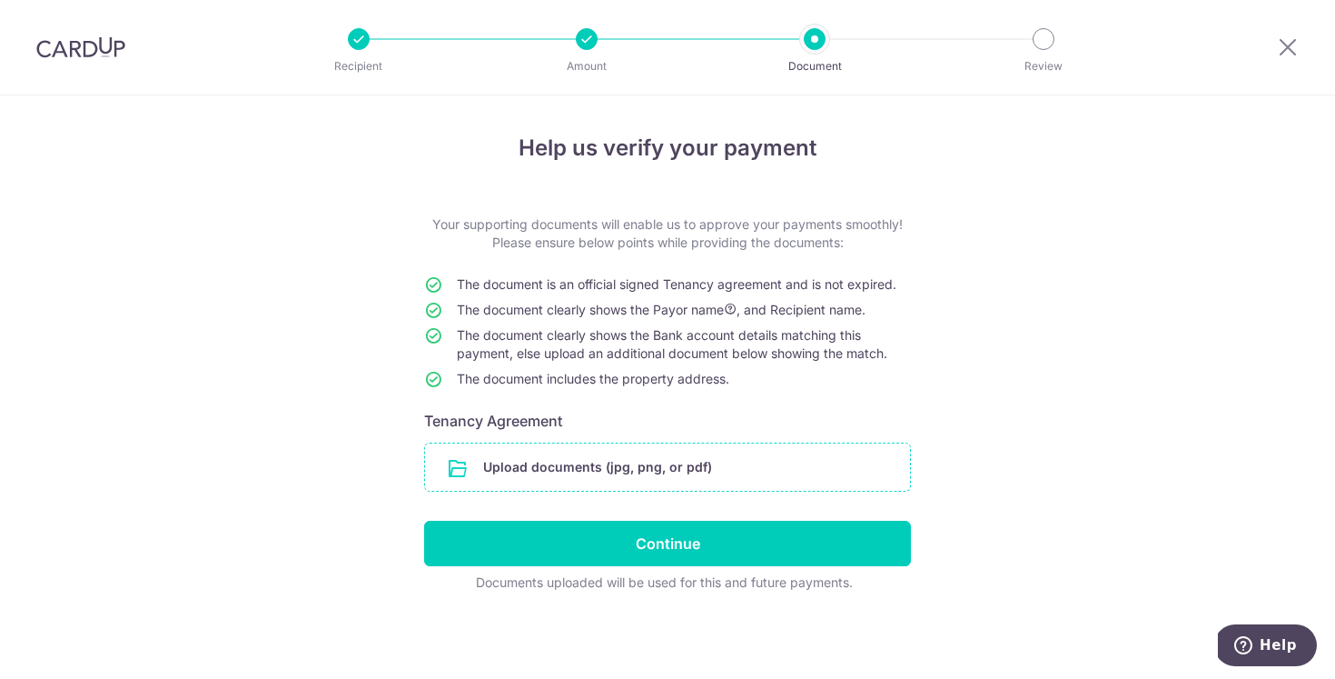
click at [651, 457] on input "file" at bounding box center [667, 466] width 485 height 47
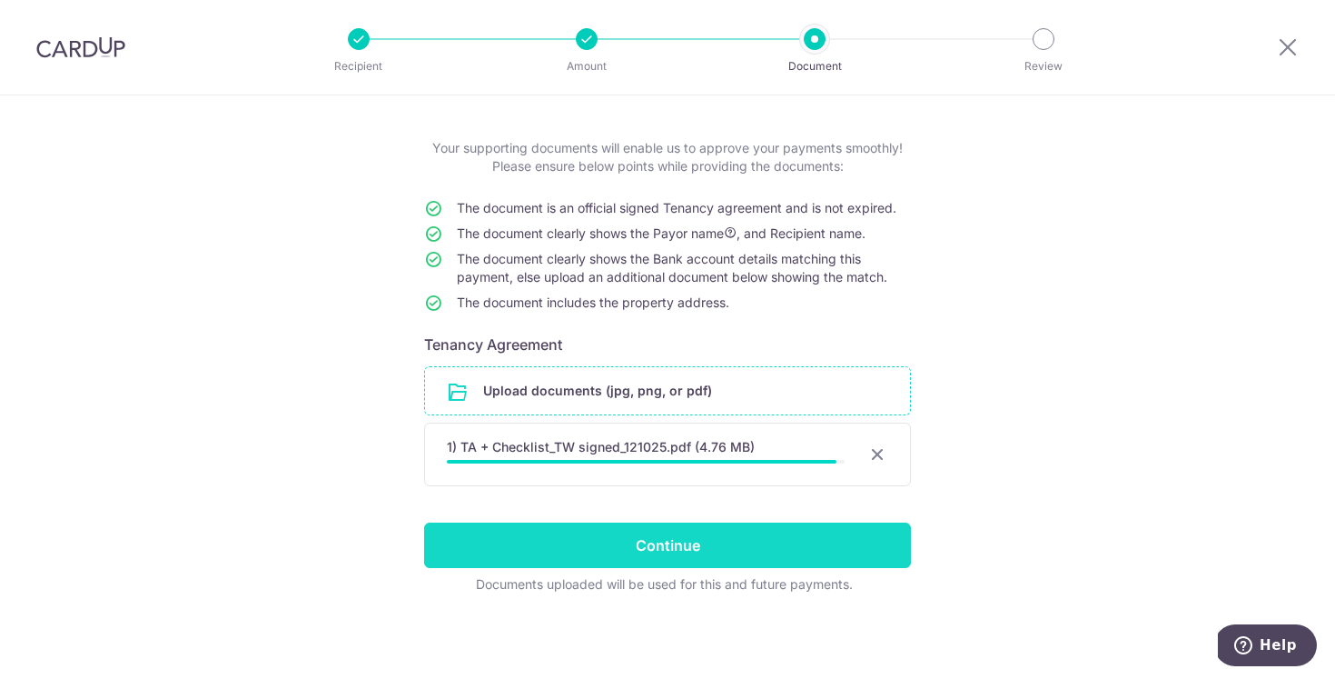
scroll to position [73, 0]
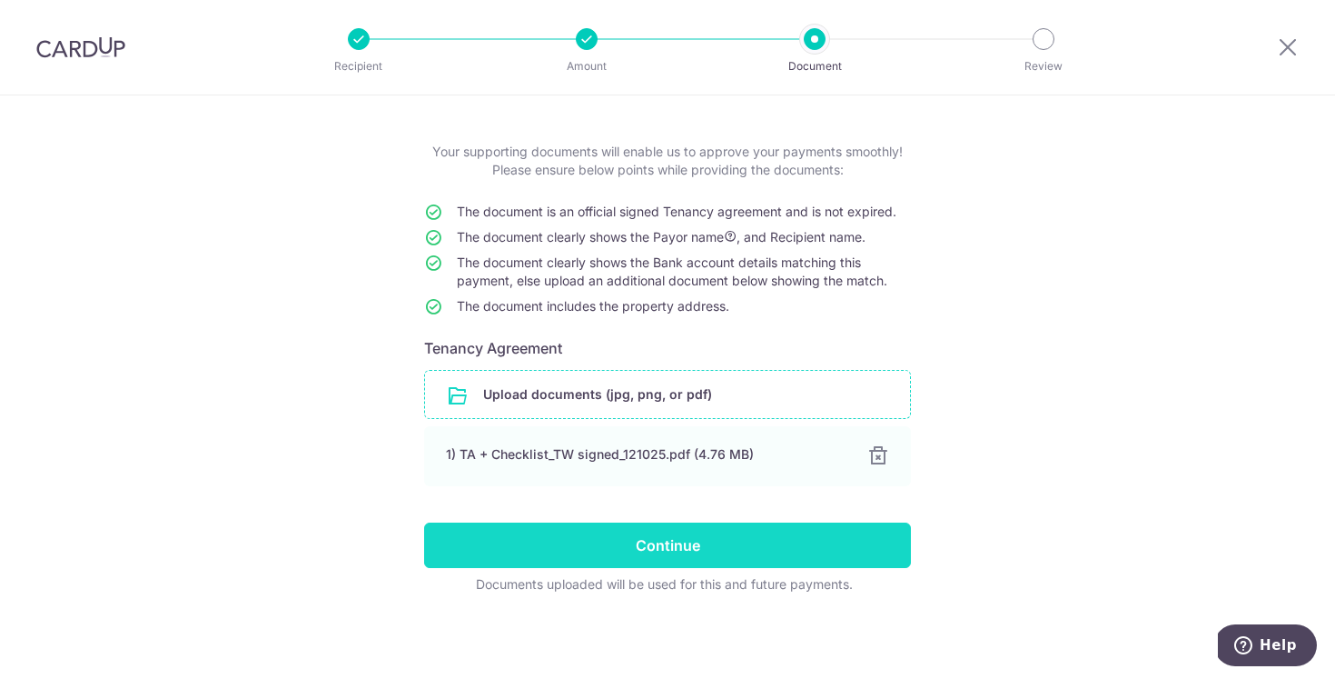
click at [804, 545] on input "Continue" at bounding box center [667, 544] width 487 height 45
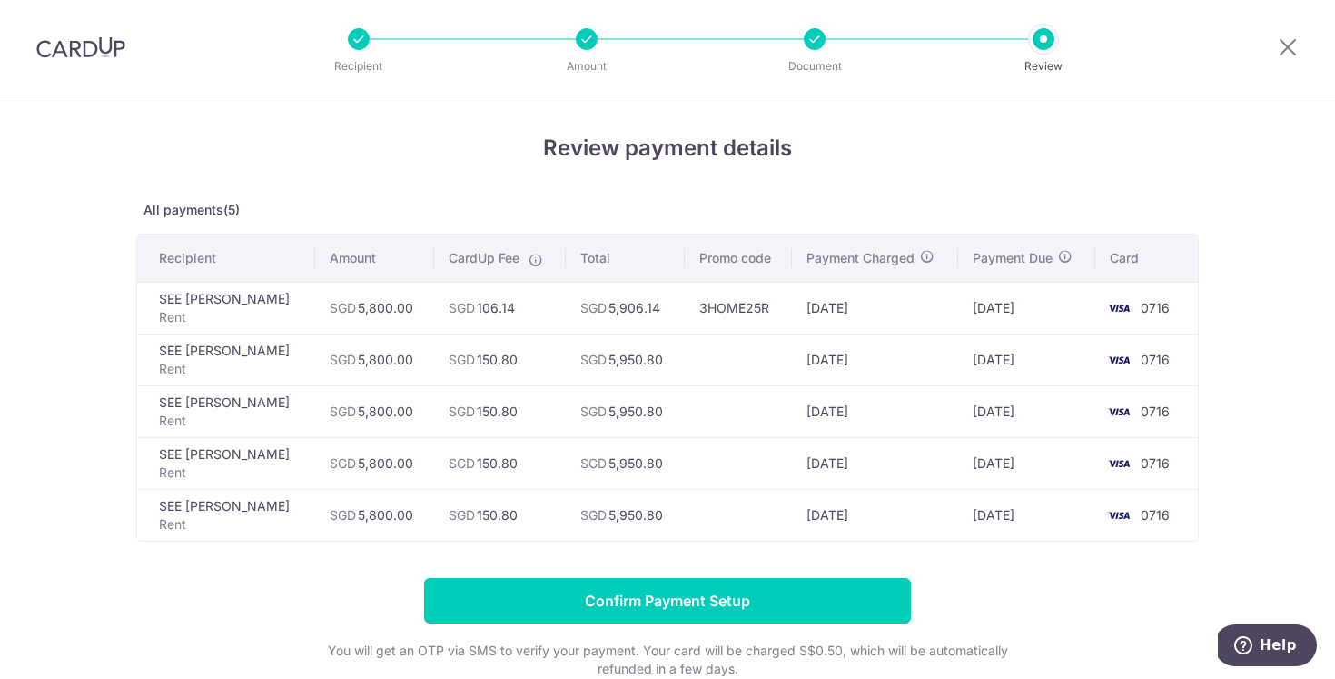
click at [596, 43] on div at bounding box center [587, 39] width 22 height 22
click at [857, 164] on div "Review payment details All payments(5) Recipient Amount CardUp Fee Total Promo …" at bounding box center [667, 436] width 1063 height 608
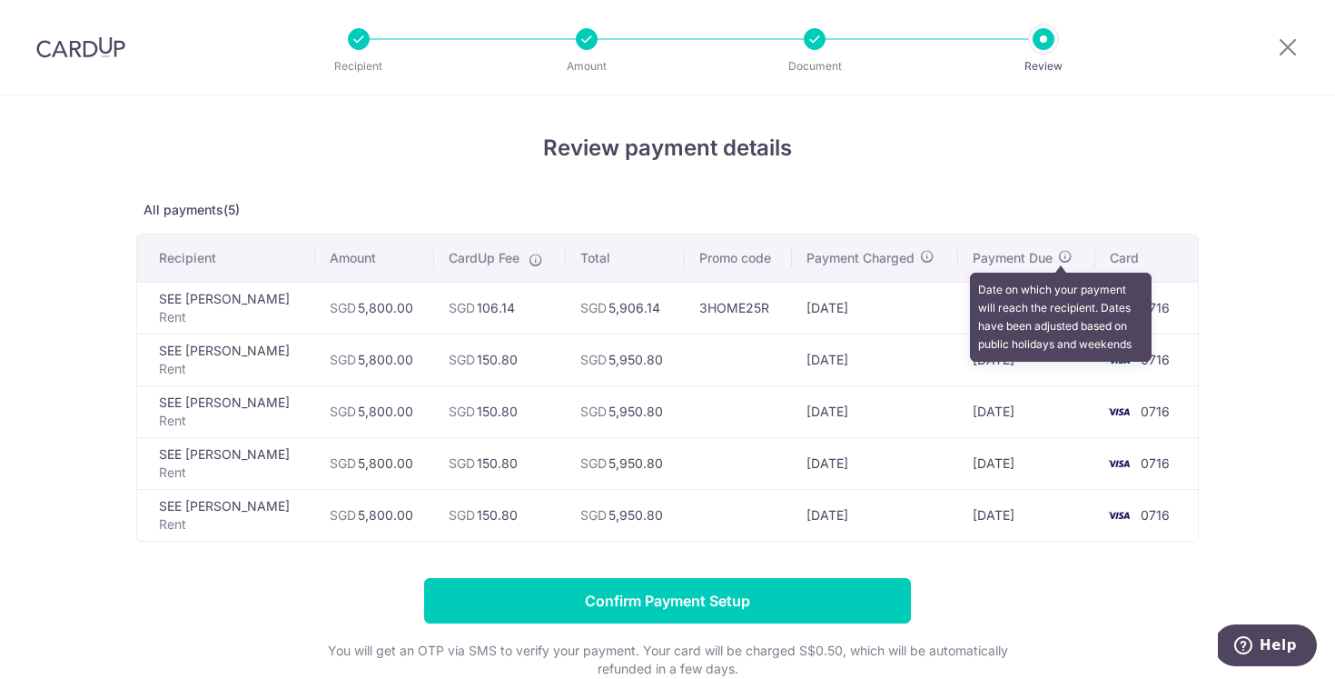
click at [1063, 252] on icon at bounding box center [1065, 256] width 15 height 15
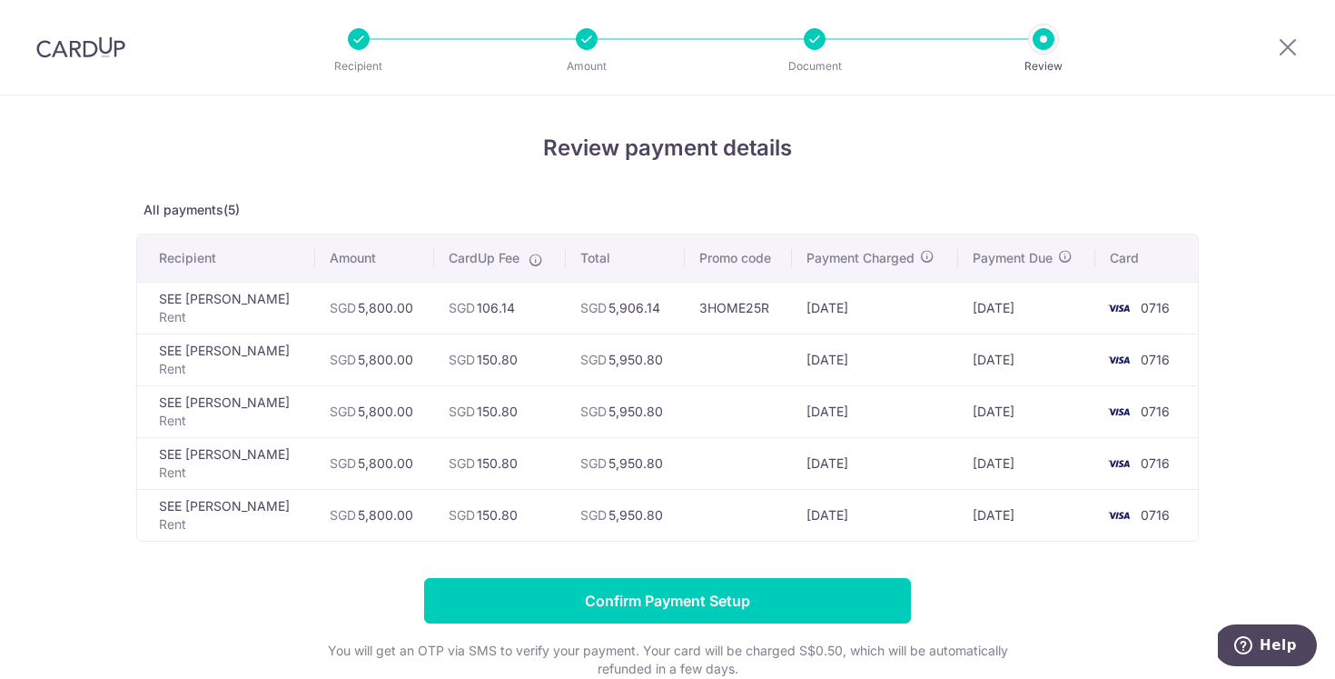
click at [1032, 182] on div "Review payment details All payments(5) Recipient Amount CardUp Fee Total Promo …" at bounding box center [667, 436] width 1063 height 608
click at [1021, 309] on td "[DATE]" at bounding box center [1026, 308] width 137 height 52
click at [994, 180] on div "Review payment details All payments(5) Recipient Amount CardUp Fee Total Promo …" at bounding box center [667, 436] width 1063 height 608
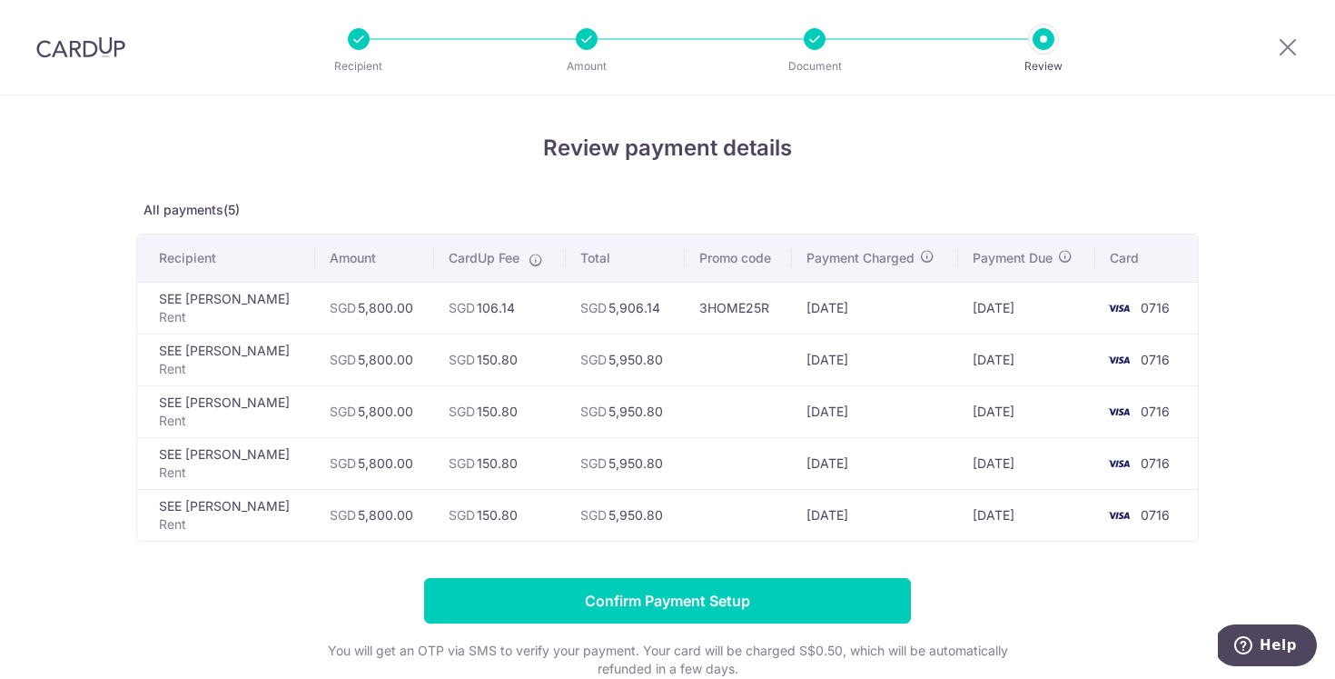
click at [584, 64] on p "Amount" at bounding box center [587, 66] width 134 height 18
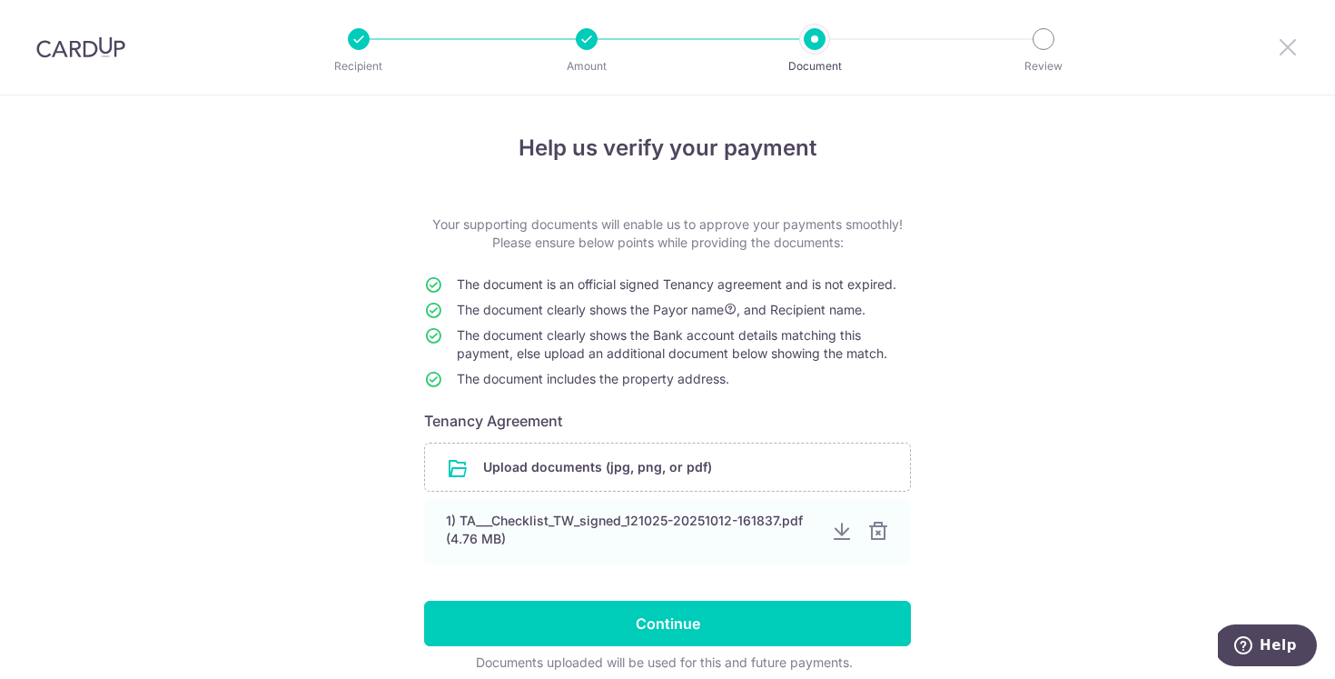
click at [1287, 39] on icon at bounding box center [1288, 46] width 22 height 23
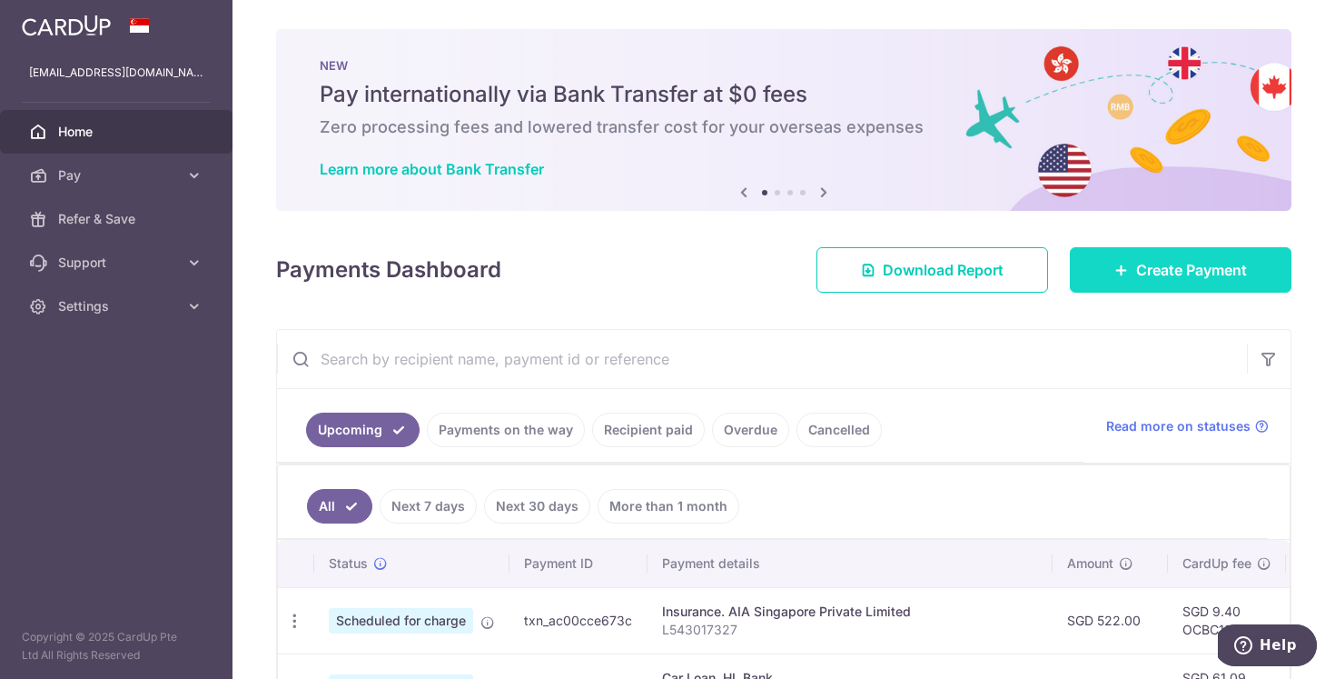
click at [1210, 257] on link "Create Payment" at bounding box center [1181, 269] width 222 height 45
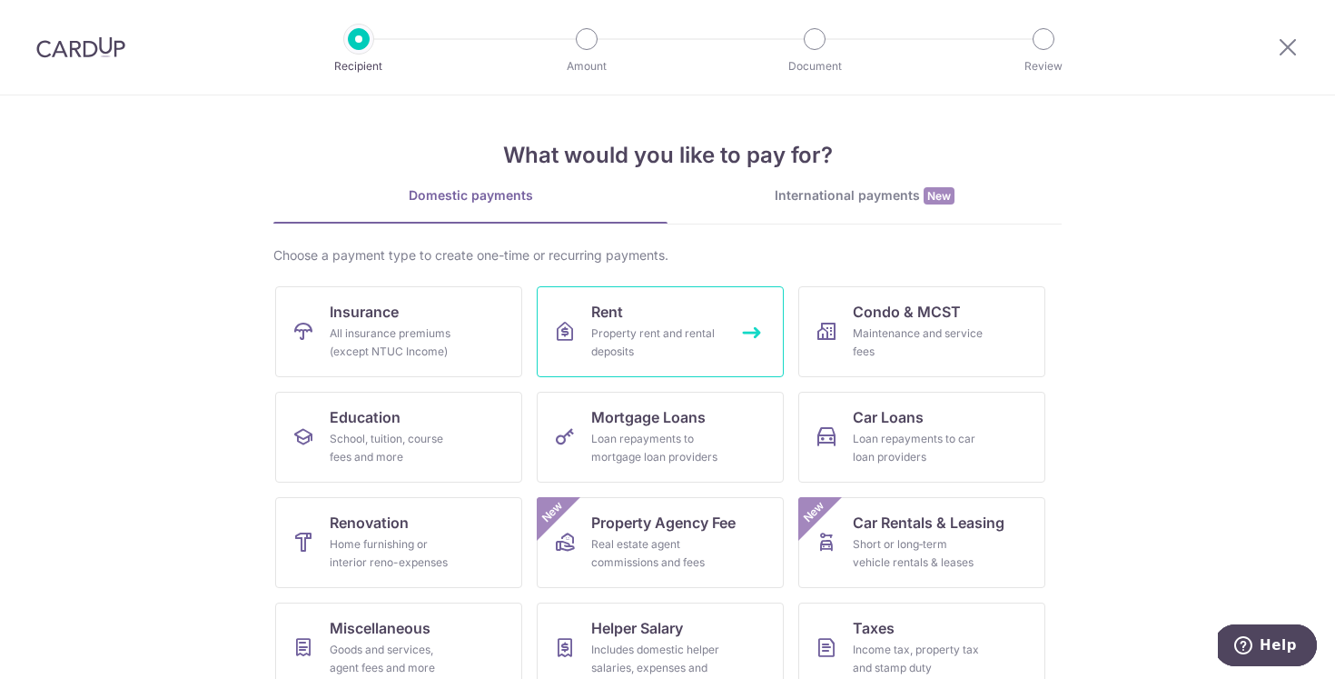
click at [626, 365] on link "Rent Property rent and rental deposits" at bounding box center [660, 331] width 247 height 91
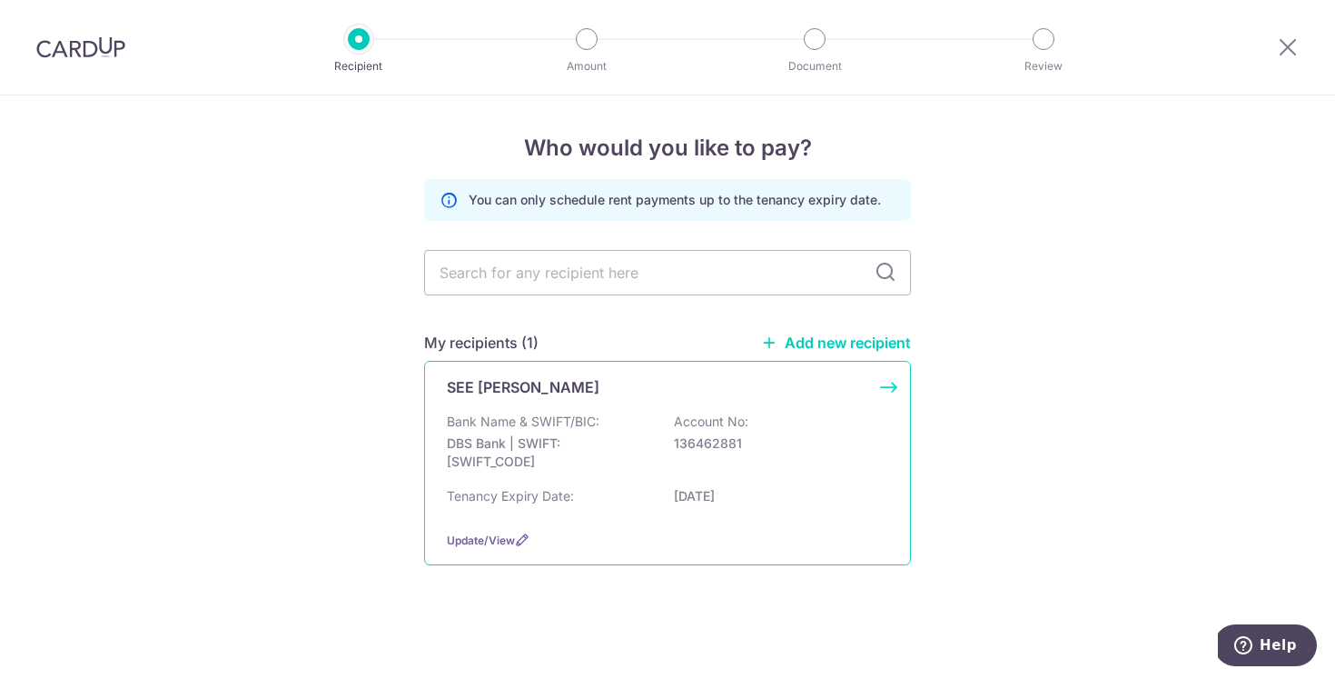
click at [864, 402] on div "SEE [PERSON_NAME] Bank Name & SWIFT/BIC: DBS Bank | SWIFT: [SWIFT_CODE] Account…" at bounding box center [667, 463] width 487 height 204
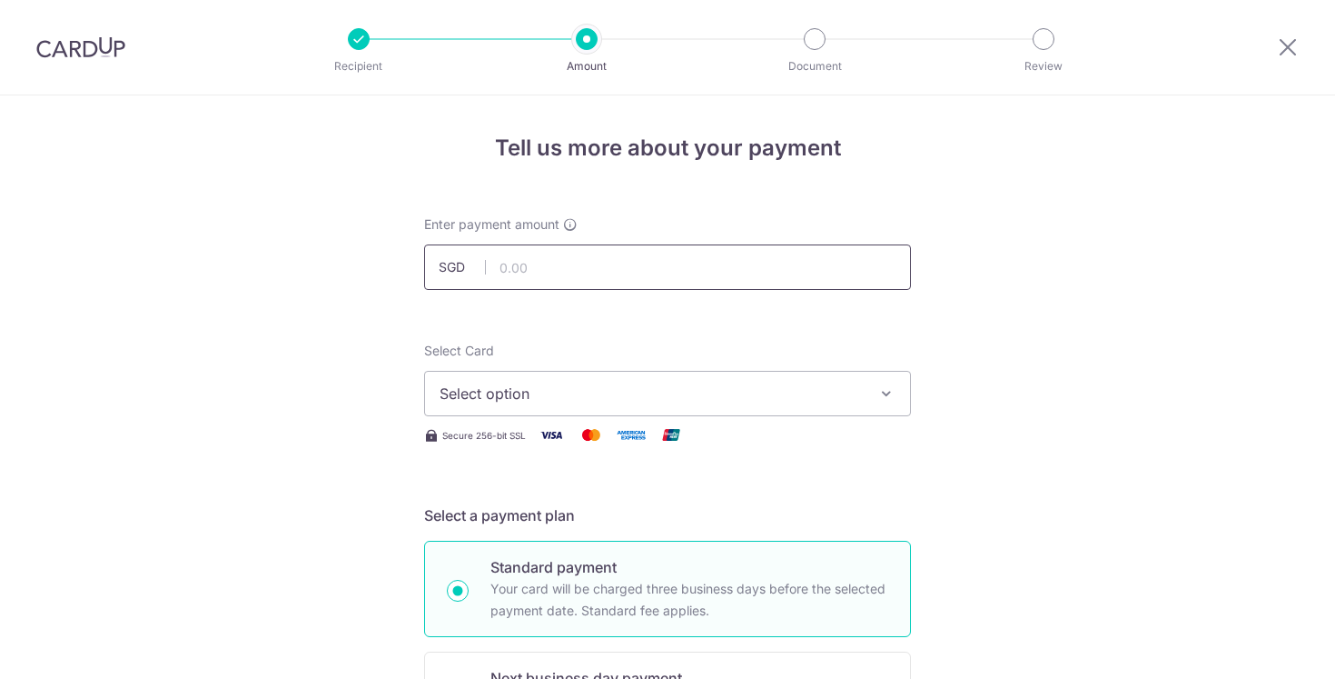
click at [604, 283] on input "text" at bounding box center [667, 266] width 487 height 45
type input "658"
type input "5,800.00"
click at [549, 406] on button "Select option" at bounding box center [667, 393] width 487 height 45
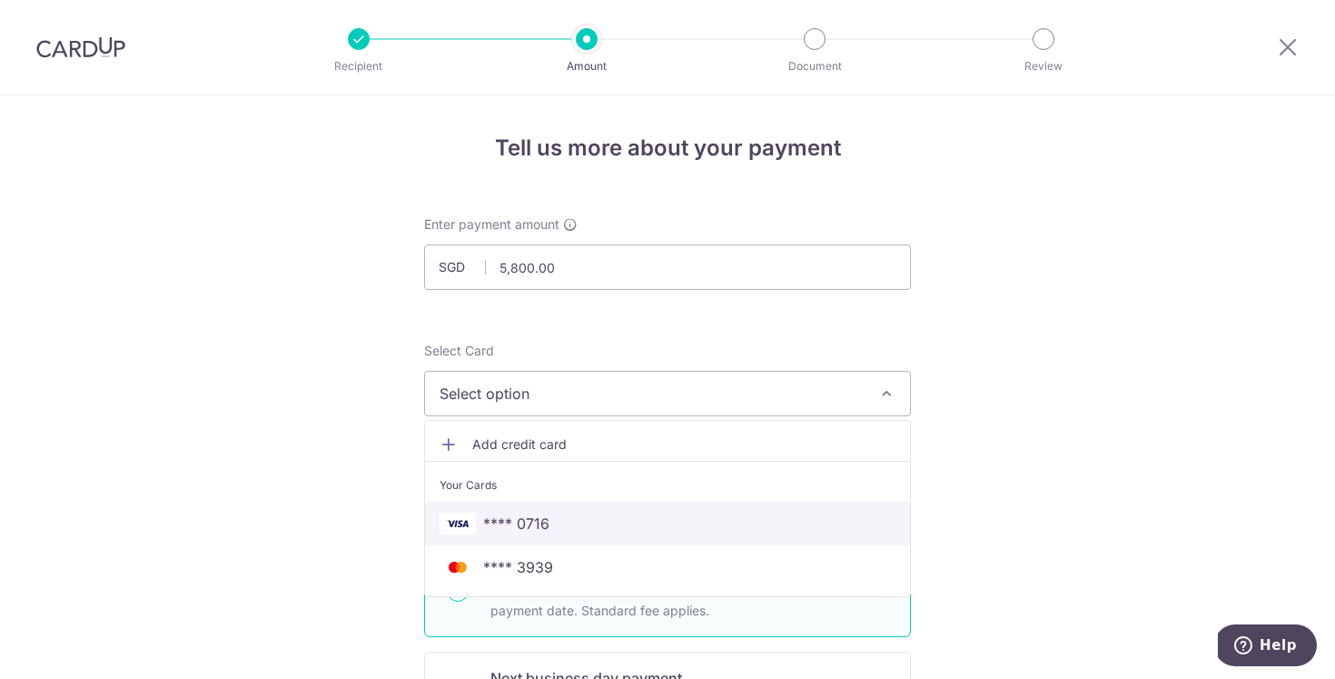
click at [486, 529] on span "**** 0716" at bounding box center [516, 523] width 66 height 22
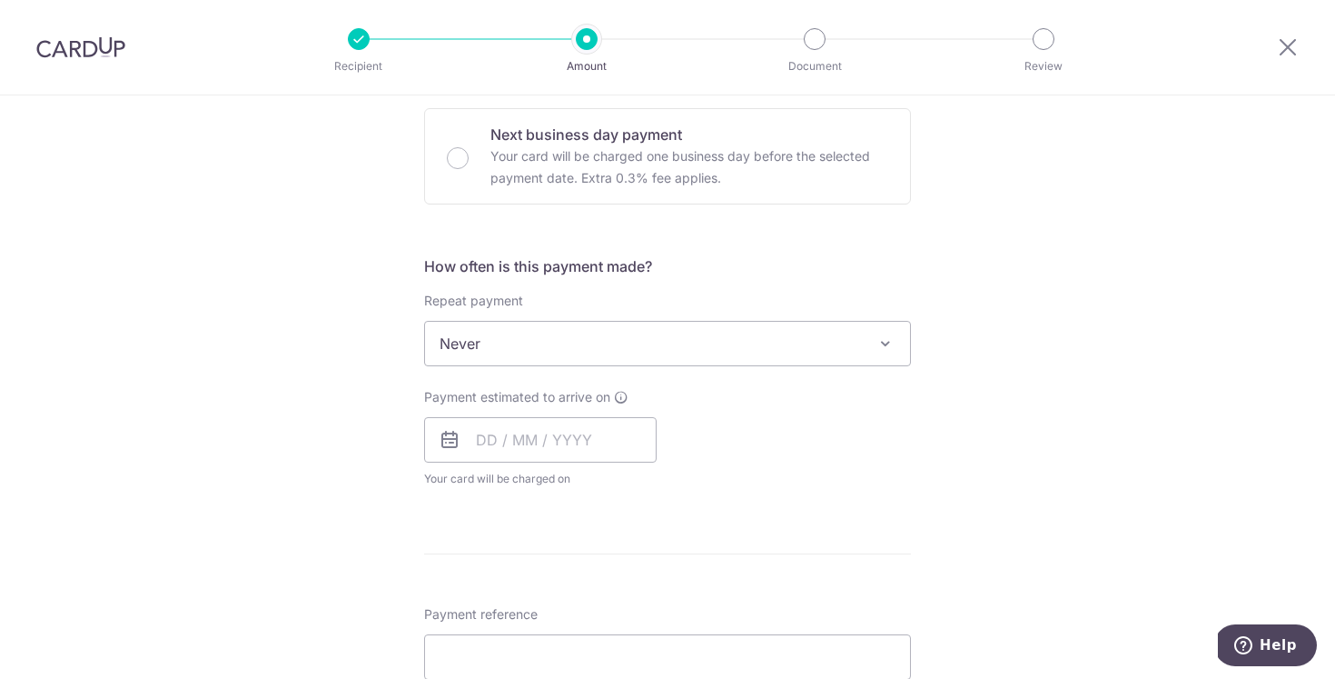
scroll to position [461, 0]
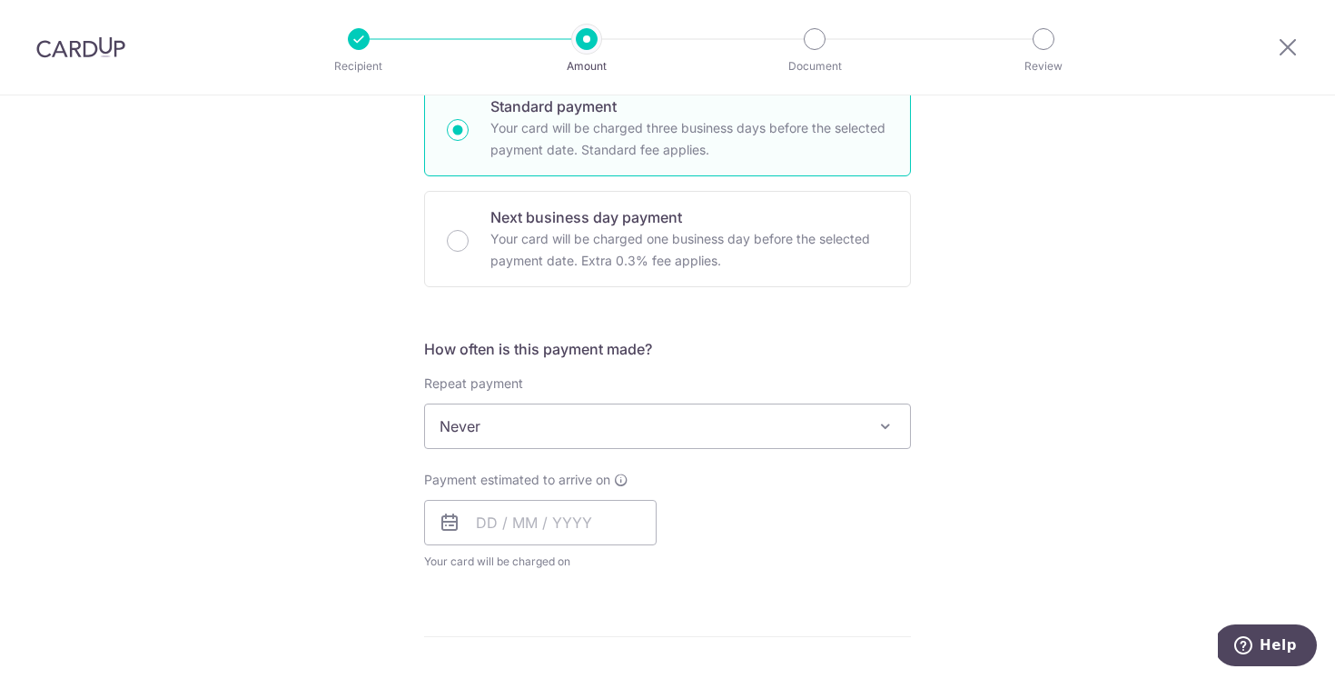
click at [569, 414] on span "Never" at bounding box center [667, 426] width 485 height 44
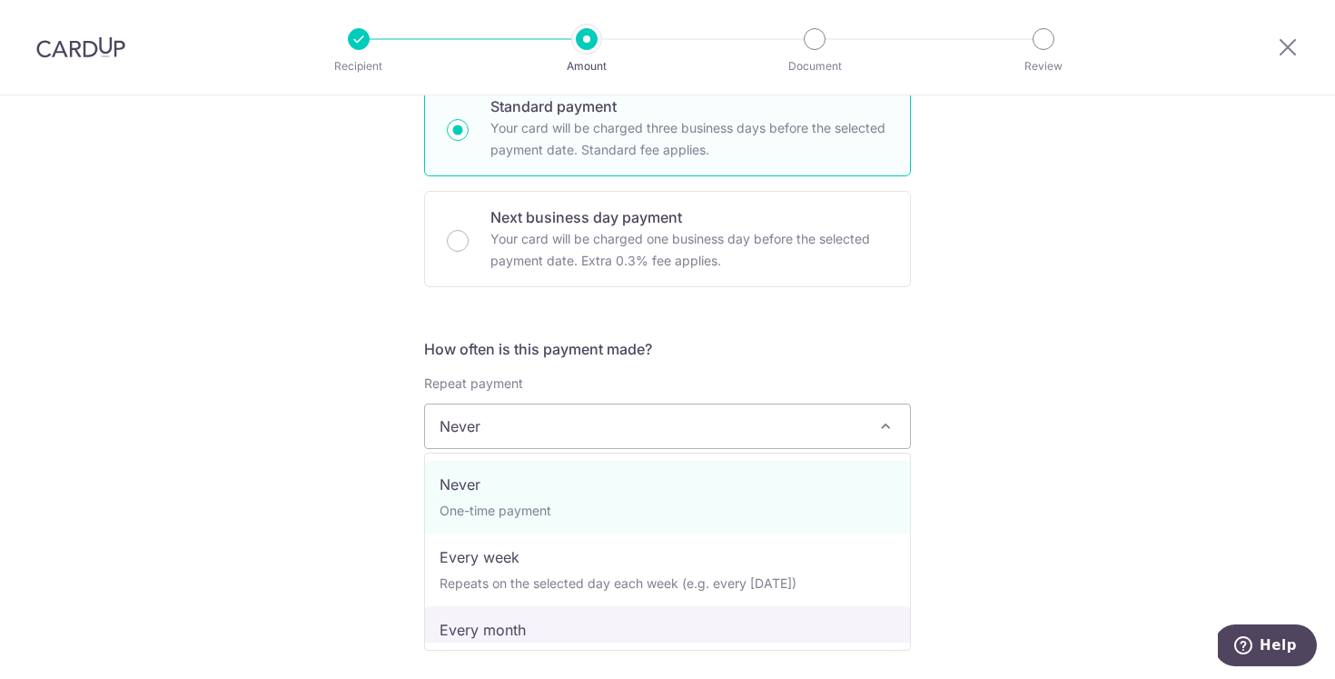
select select "3"
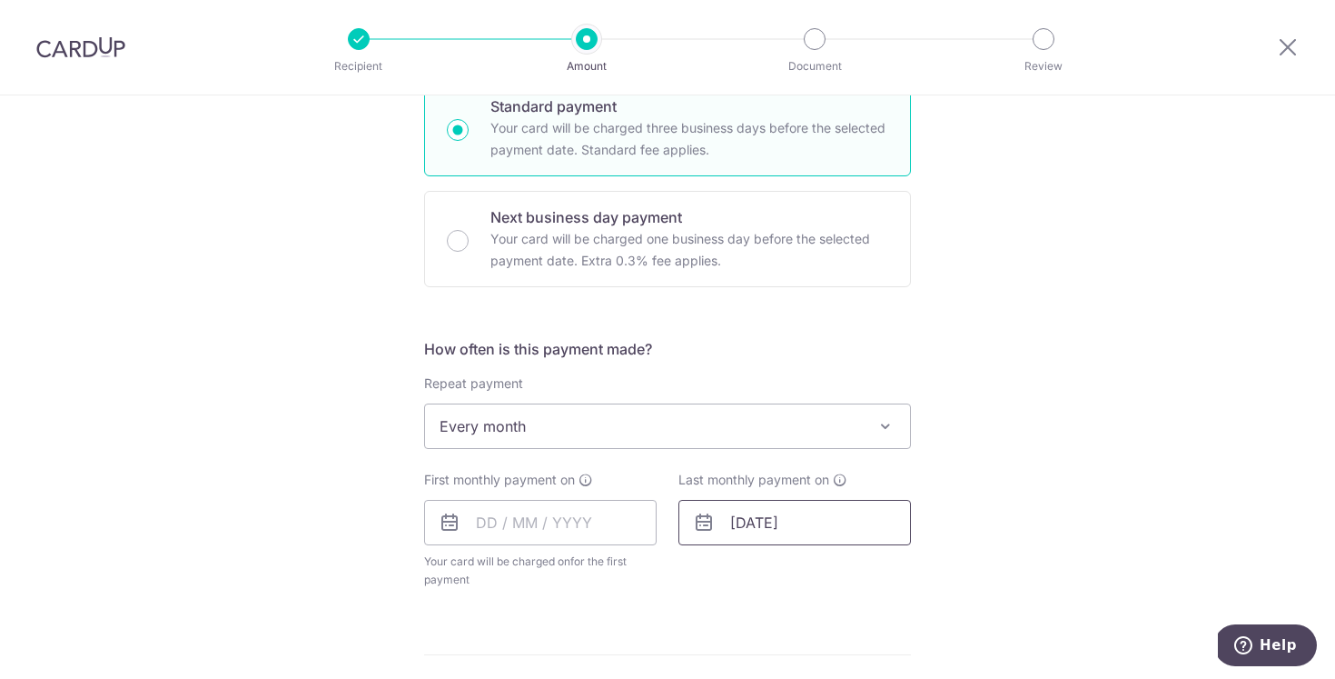
click at [742, 525] on input "24/05/2026" at bounding box center [795, 522] width 233 height 45
click at [768, 521] on input "24/05/2026" at bounding box center [795, 522] width 233 height 45
click at [740, 525] on input "24/04/2026" at bounding box center [795, 522] width 233 height 45
type input "[DATE]"
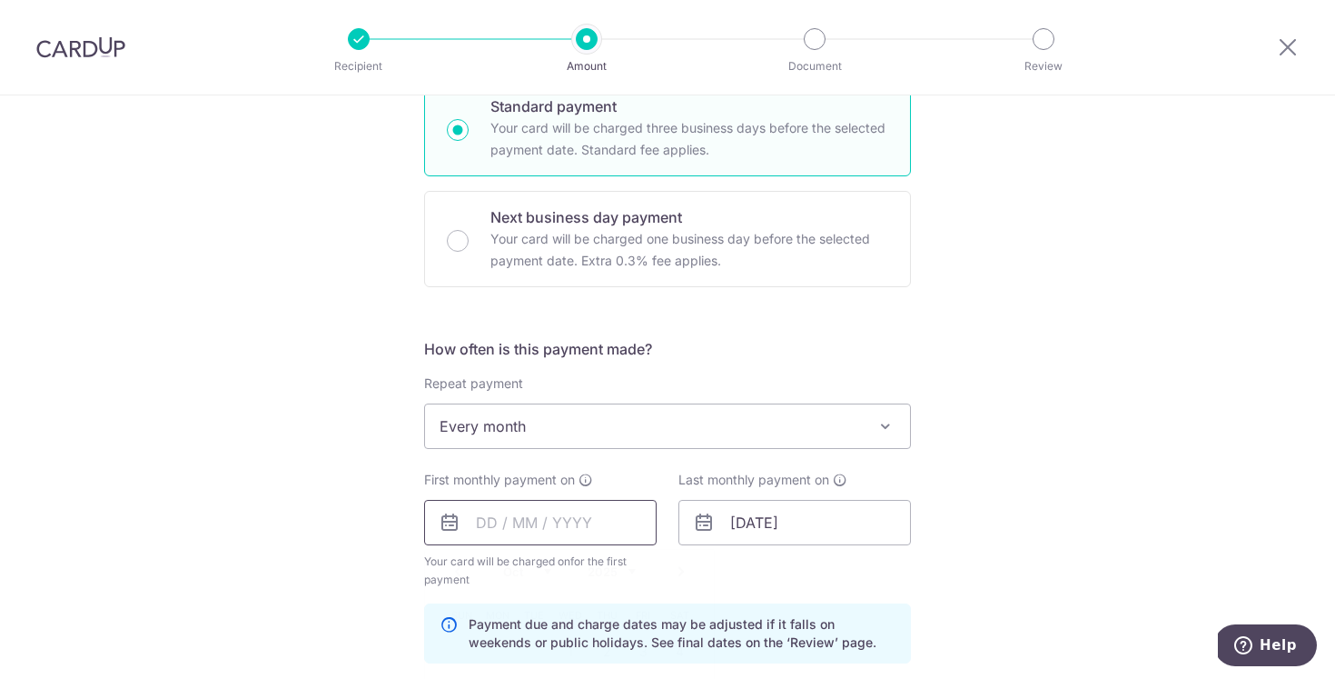
click at [478, 517] on input "text" at bounding box center [540, 522] width 233 height 45
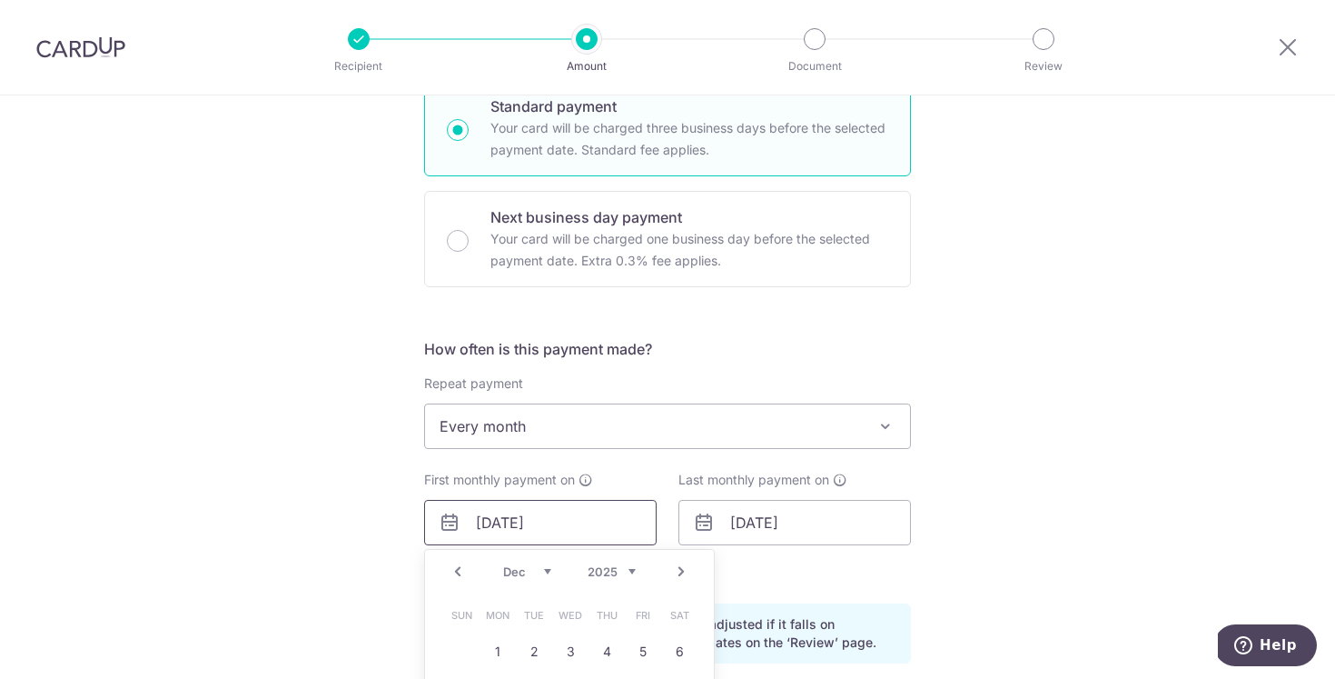
type input "[DATE]"
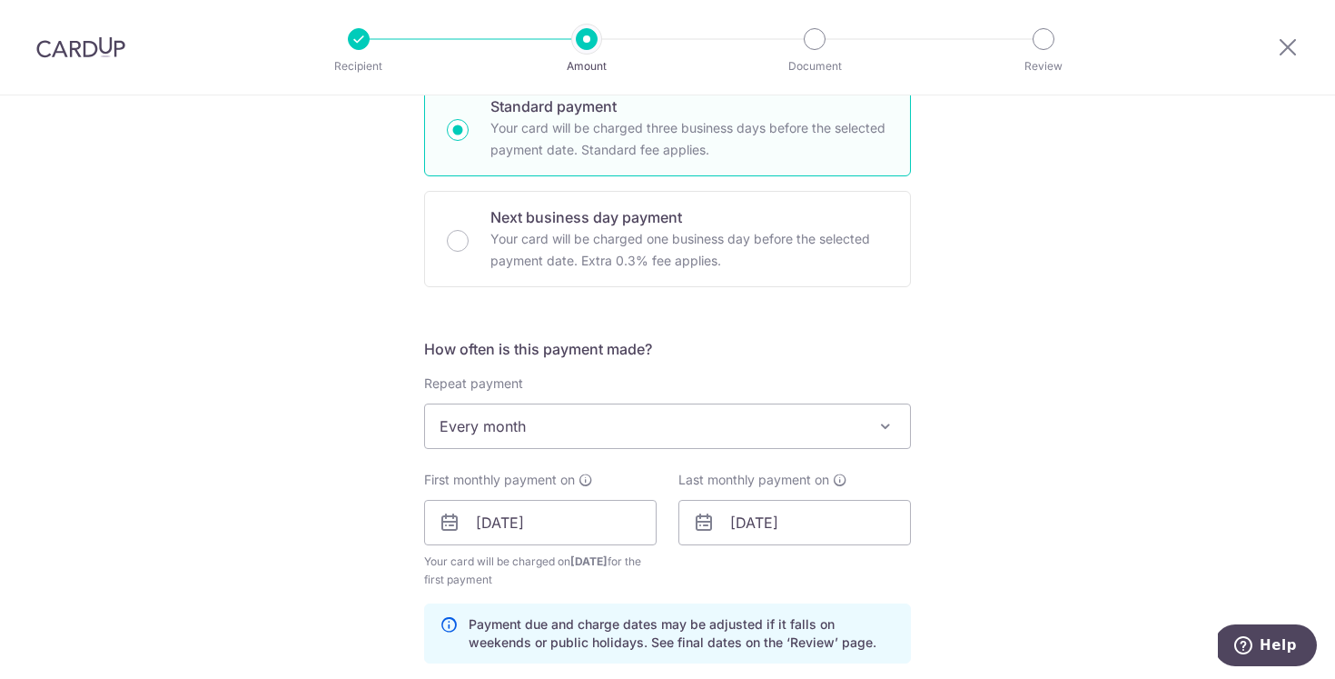
click at [285, 485] on div "Tell us more about your payment Enter payment amount SGD 5,800.00 5800.00 Selec…" at bounding box center [667, 503] width 1335 height 1736
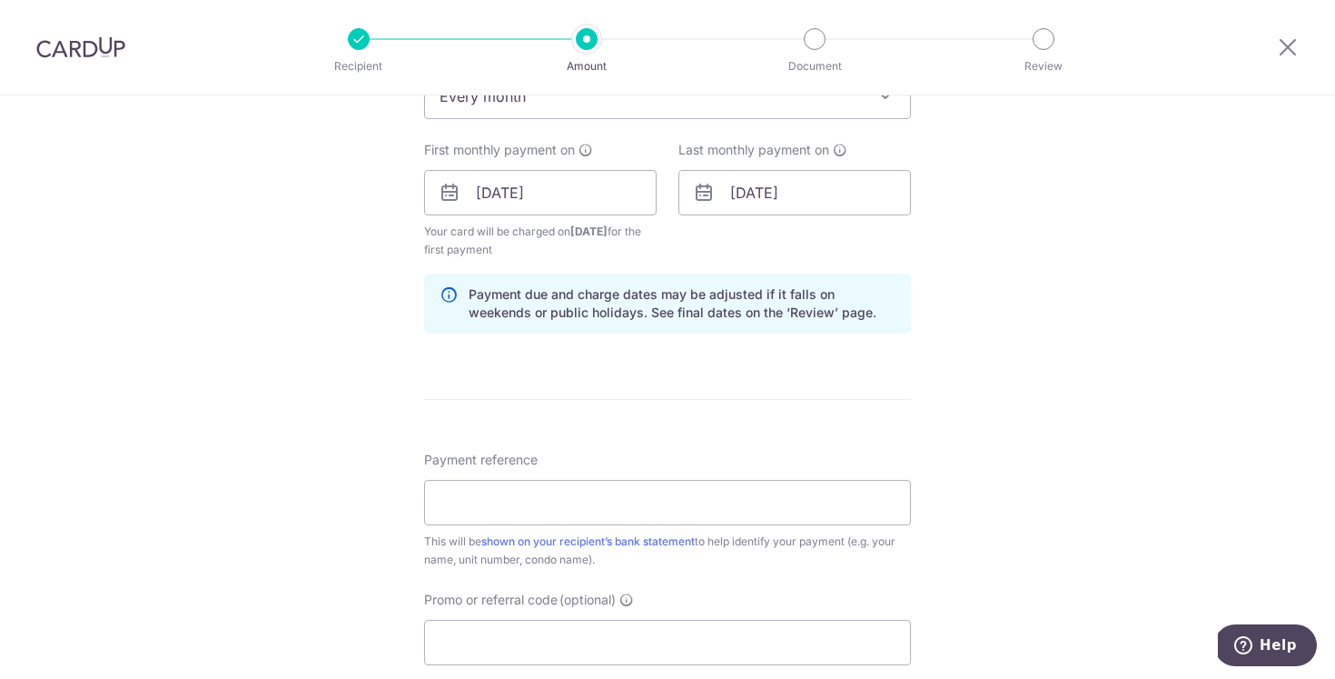
scroll to position [795, 0]
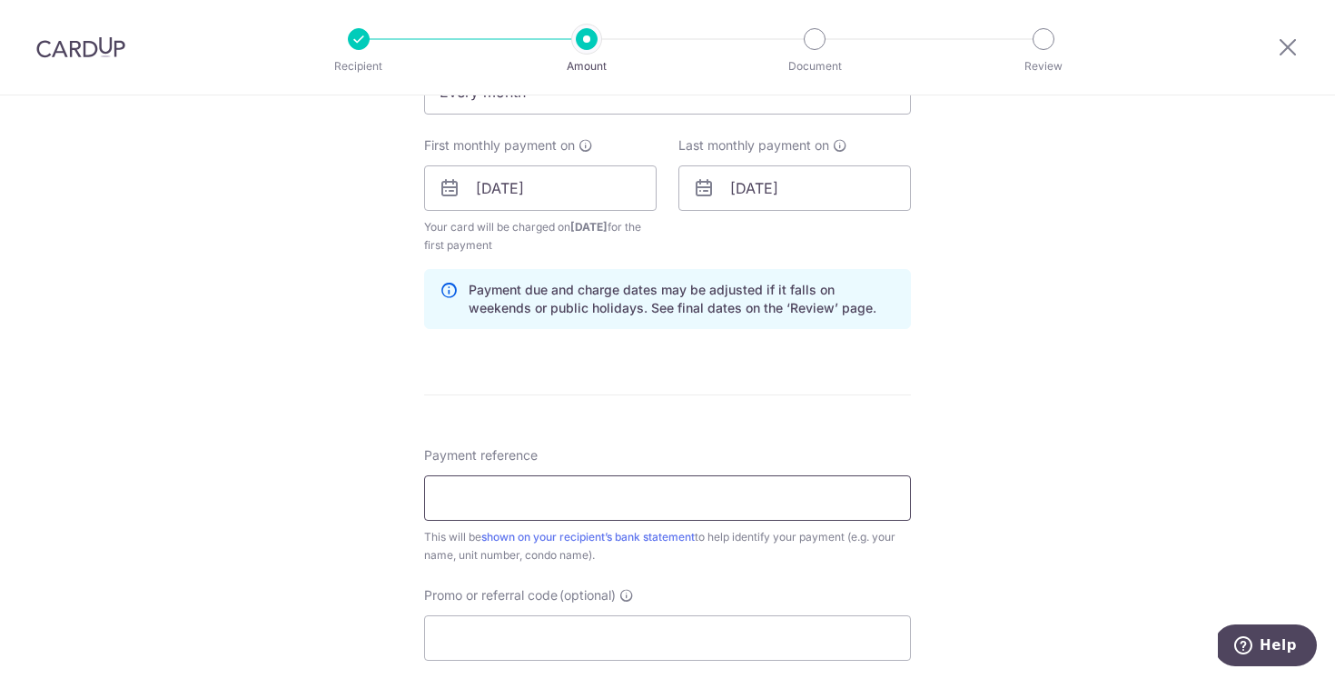
click at [537, 503] on input "Payment reference" at bounding box center [667, 497] width 487 height 45
type input "WOO ZHIHUI 36 PARBURY 03-05 RENTAL"
click at [1020, 563] on div "Tell us more about your payment Enter payment amount SGD 5,800.00 5800.00 Selec…" at bounding box center [667, 168] width 1335 height 1736
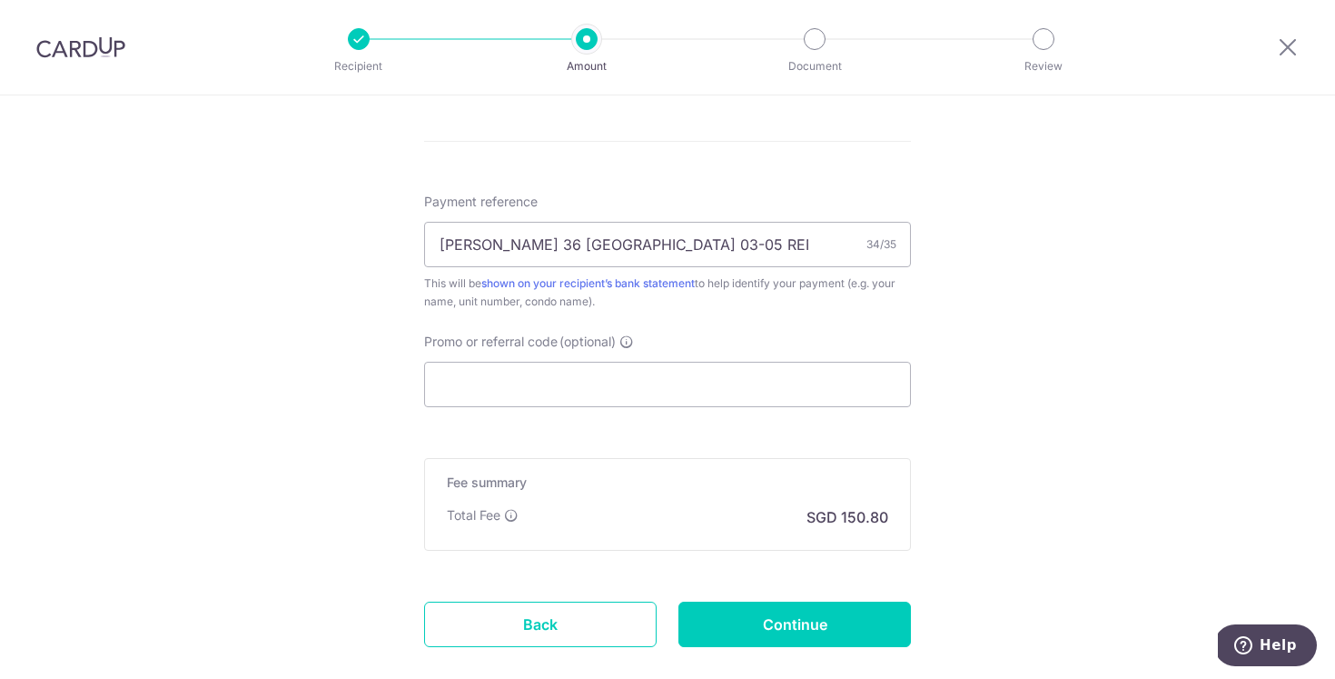
scroll to position [1053, 0]
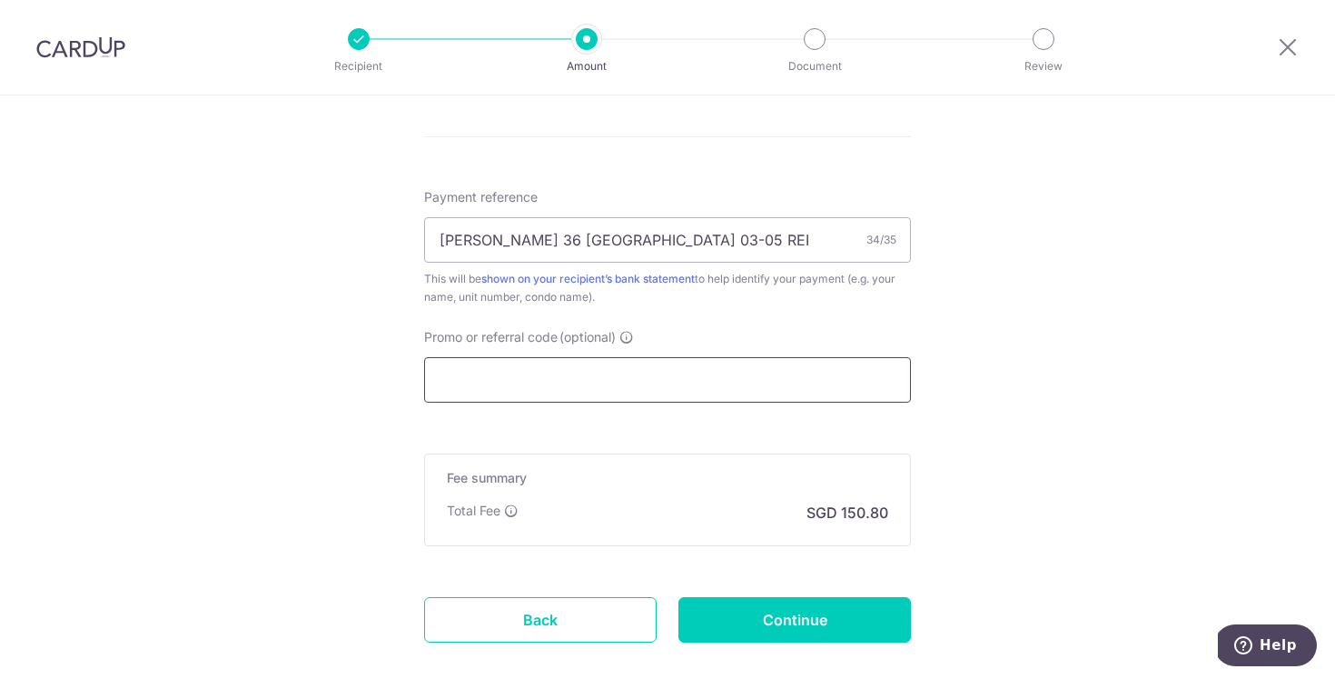
click at [725, 370] on input "Promo or referral code (optional)" at bounding box center [667, 379] width 487 height 45
paste input "OCBC18"
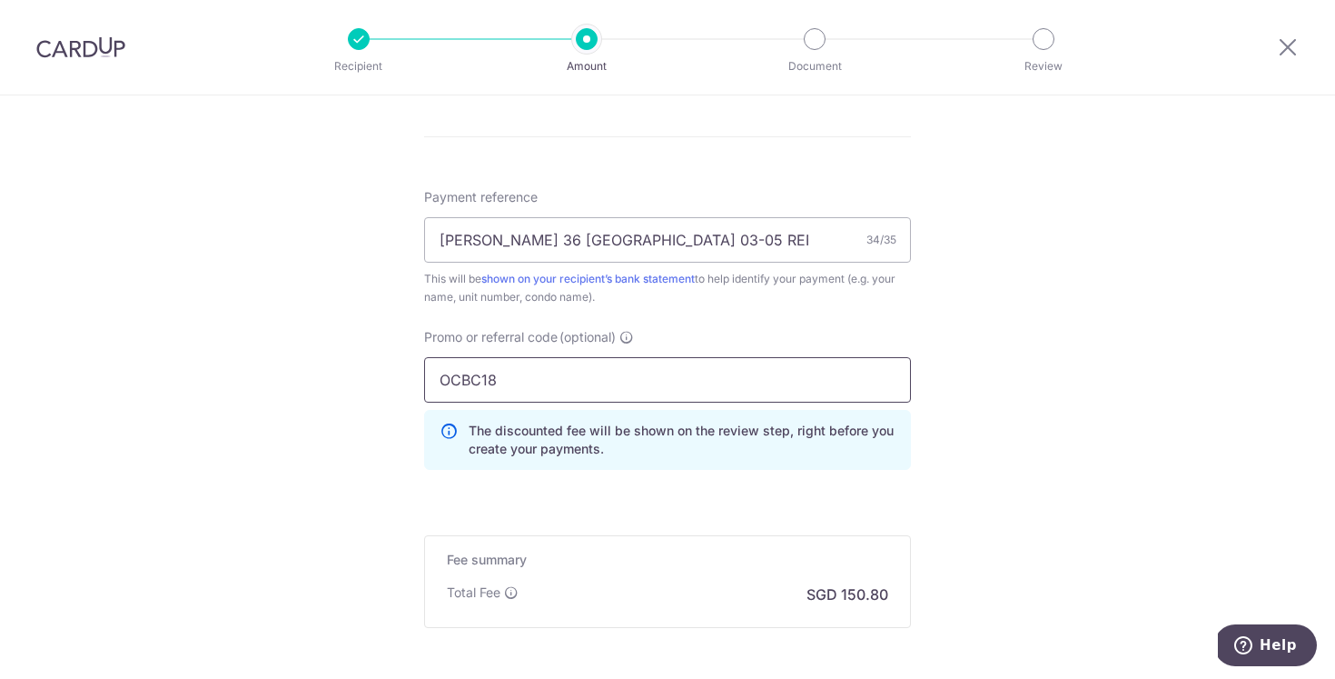
type input "OCBC18"
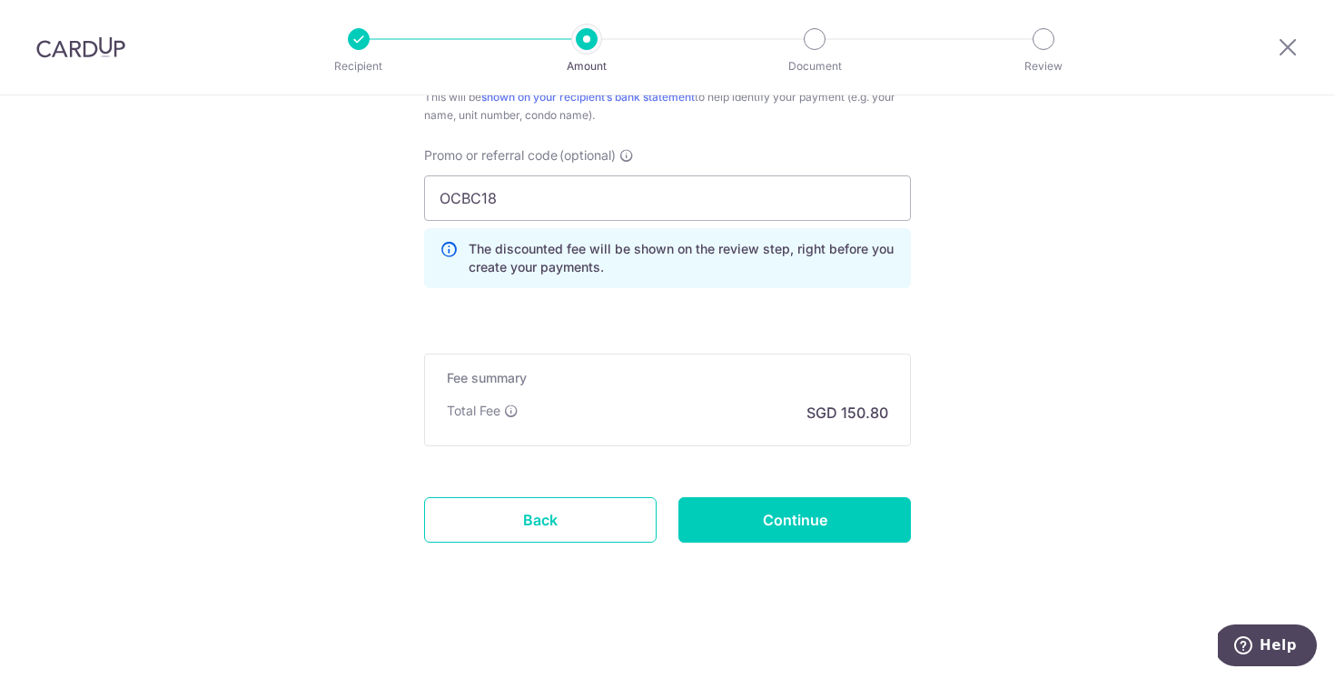
scroll to position [1235, 0]
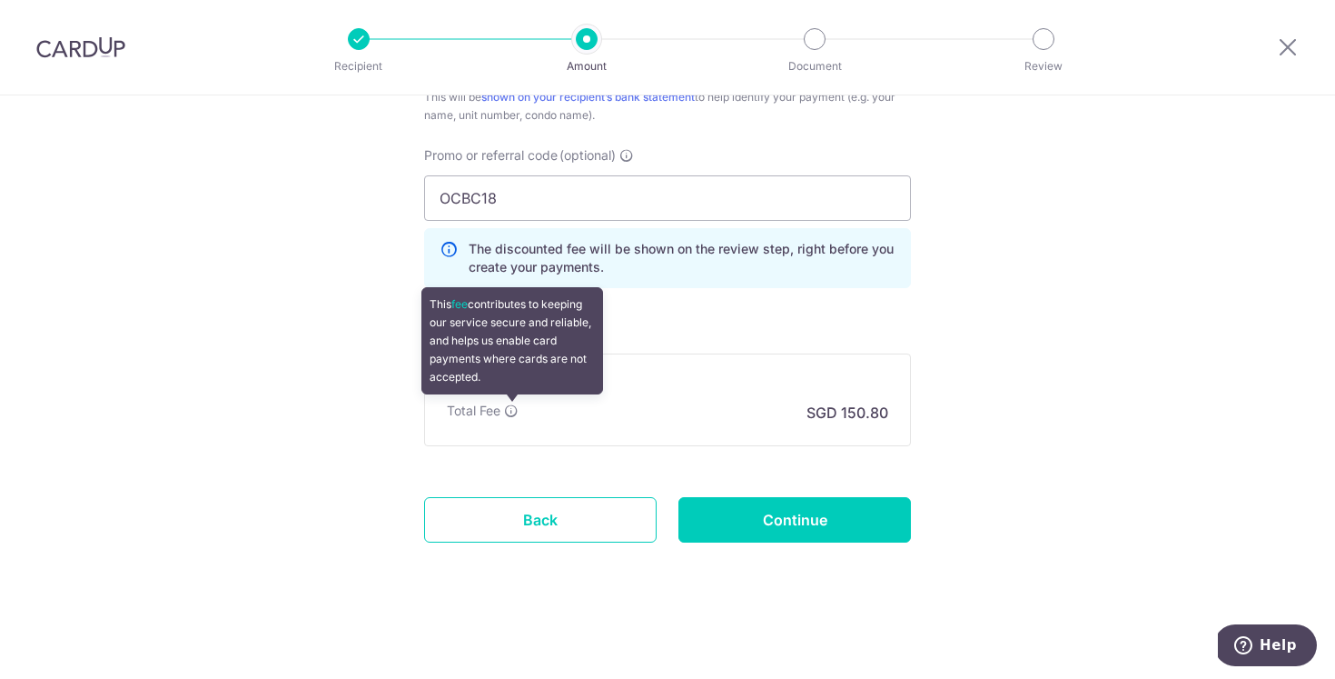
click at [515, 411] on icon at bounding box center [511, 410] width 15 height 15
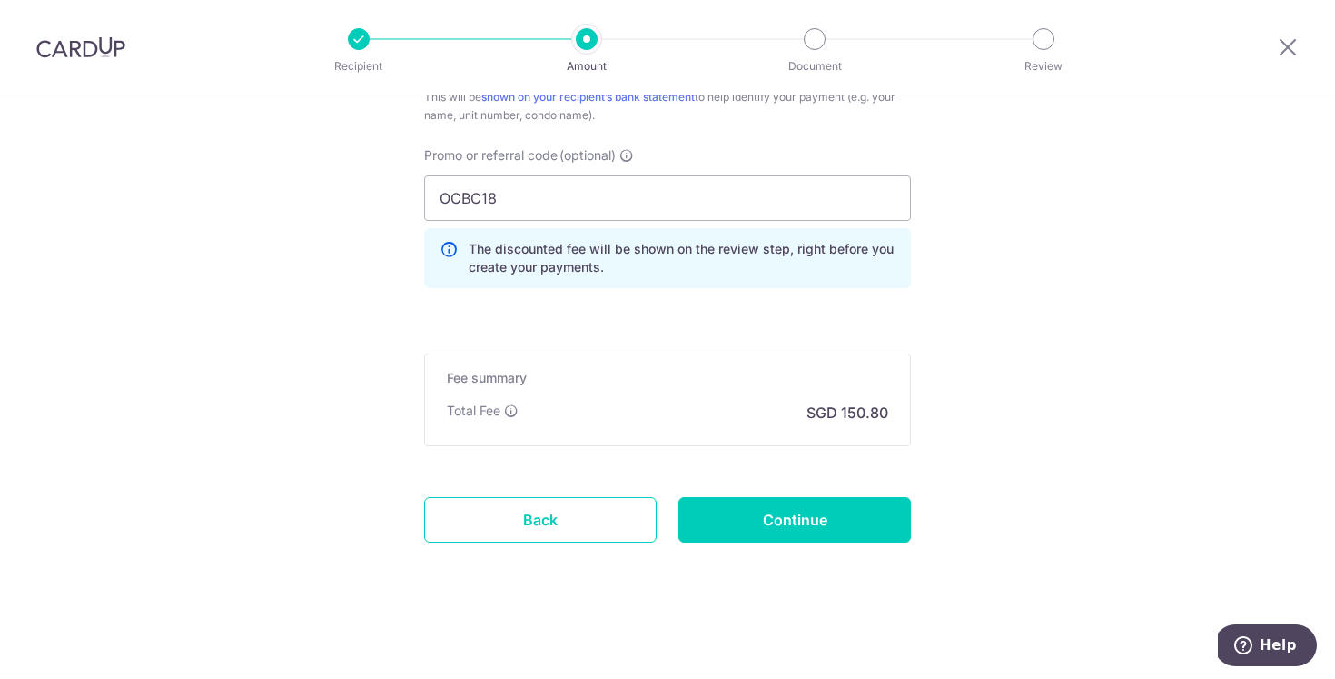
click at [664, 419] on div "Total Fee SGD 150.80" at bounding box center [668, 413] width 442 height 22
click at [779, 508] on input "Continue" at bounding box center [795, 519] width 233 height 45
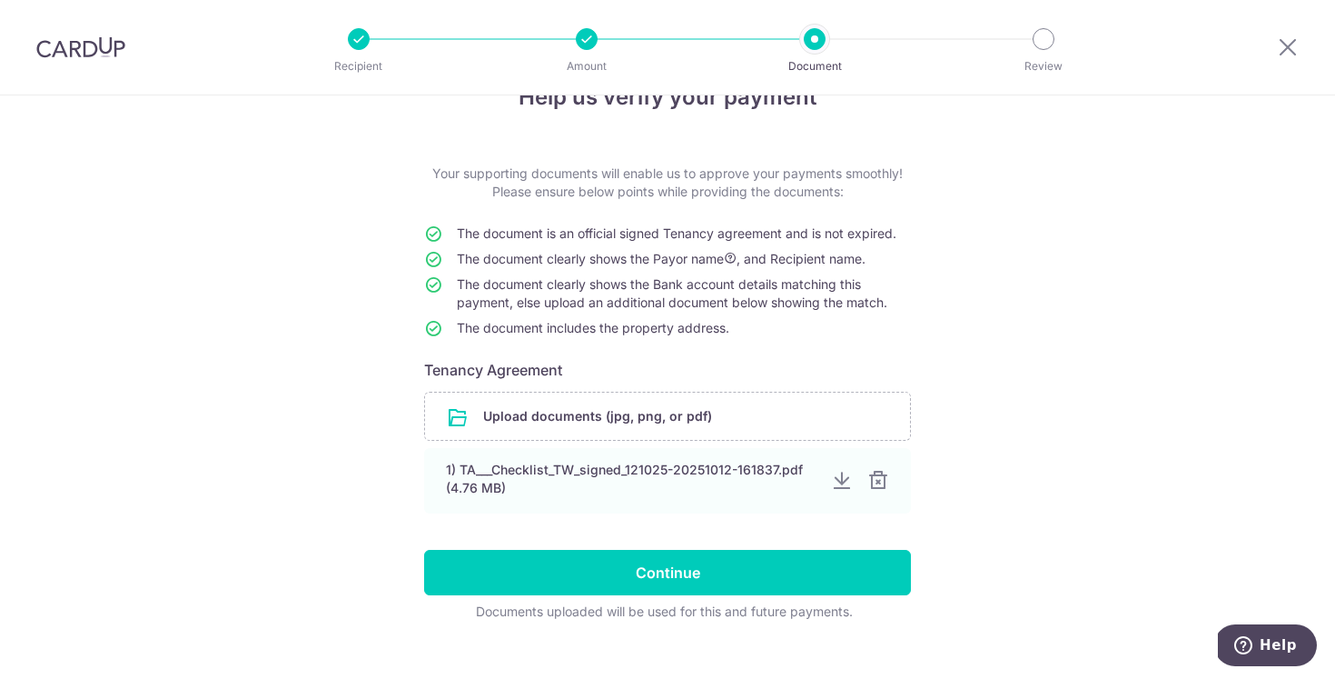
scroll to position [61, 0]
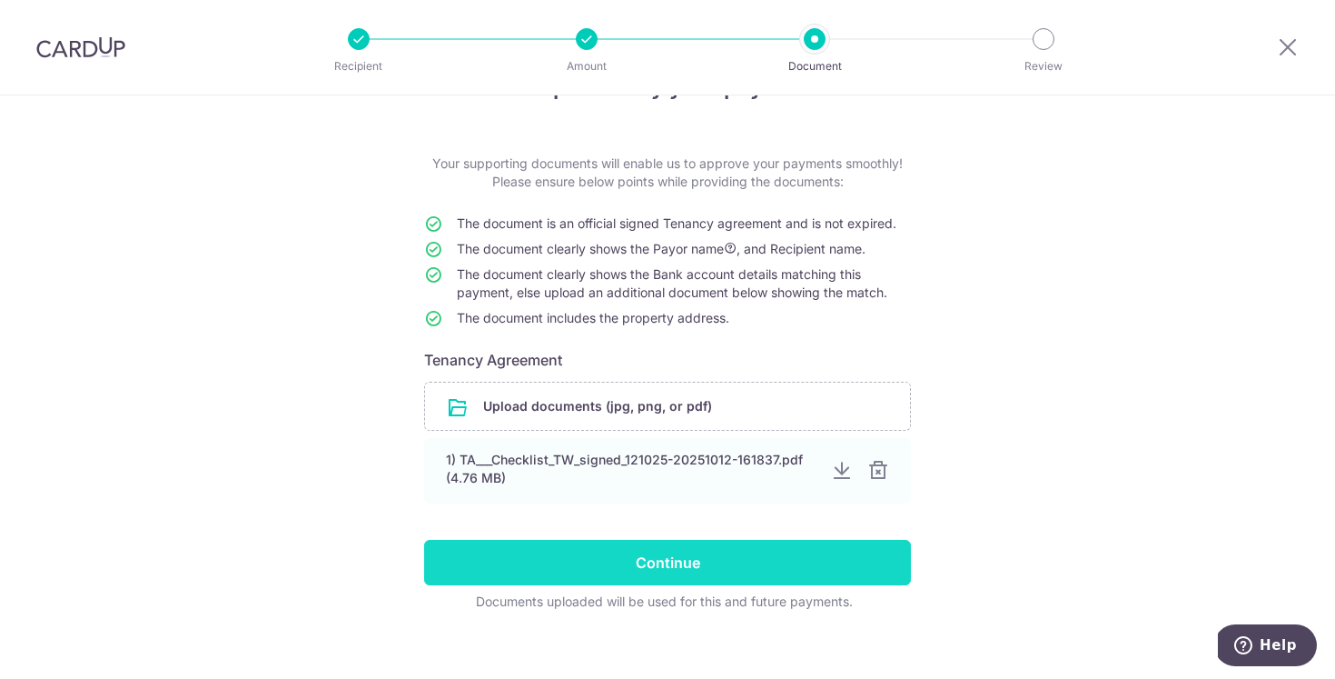
click at [777, 573] on input "Continue" at bounding box center [667, 562] width 487 height 45
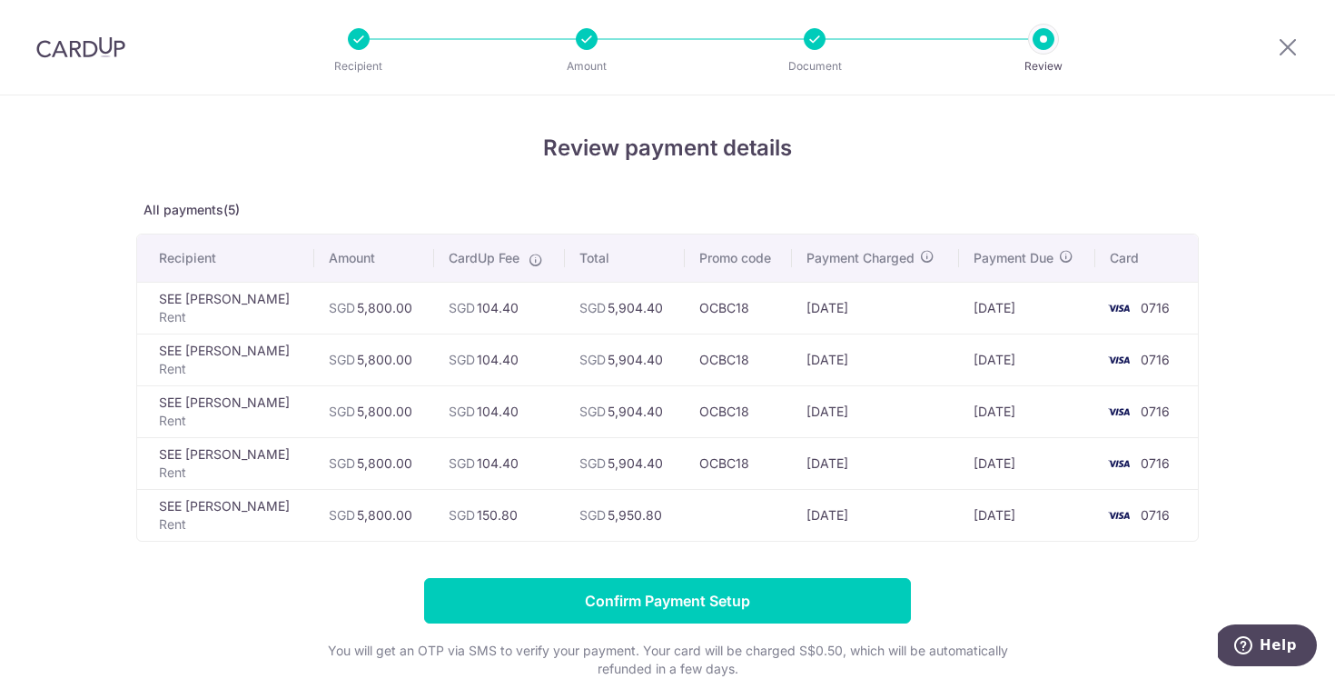
scroll to position [143, 0]
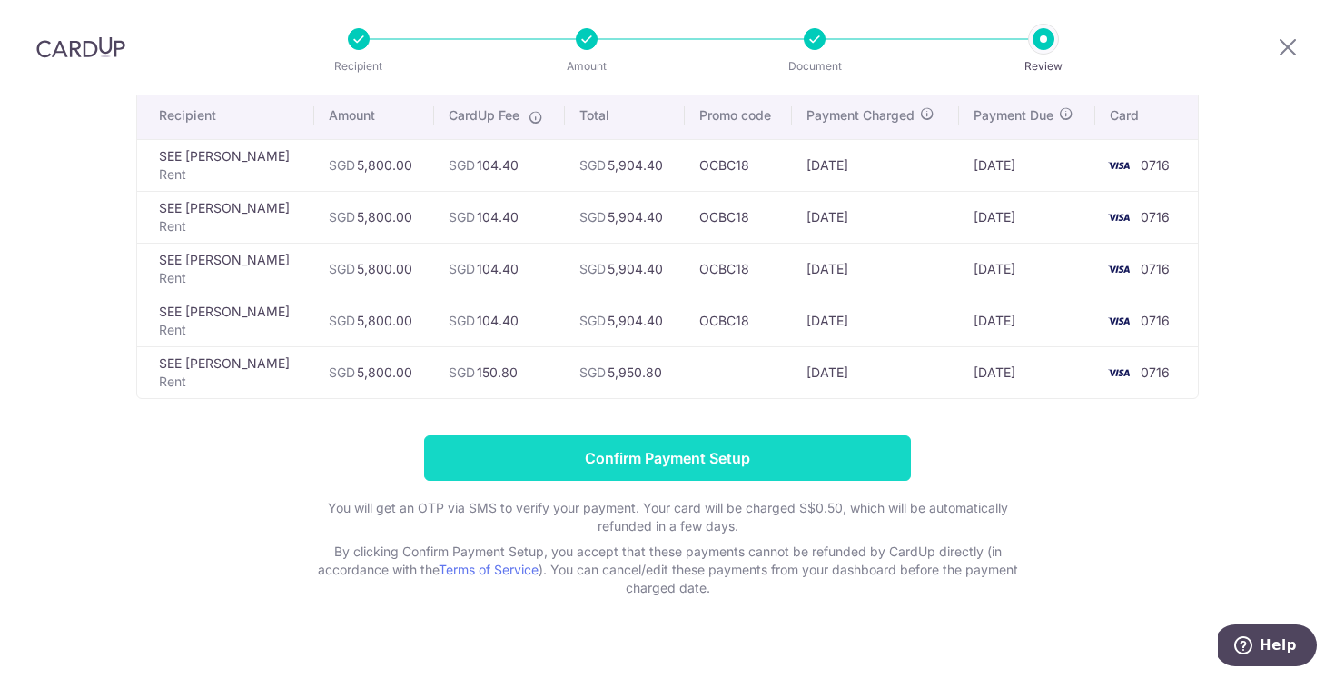
click at [681, 458] on input "Confirm Payment Setup" at bounding box center [667, 457] width 487 height 45
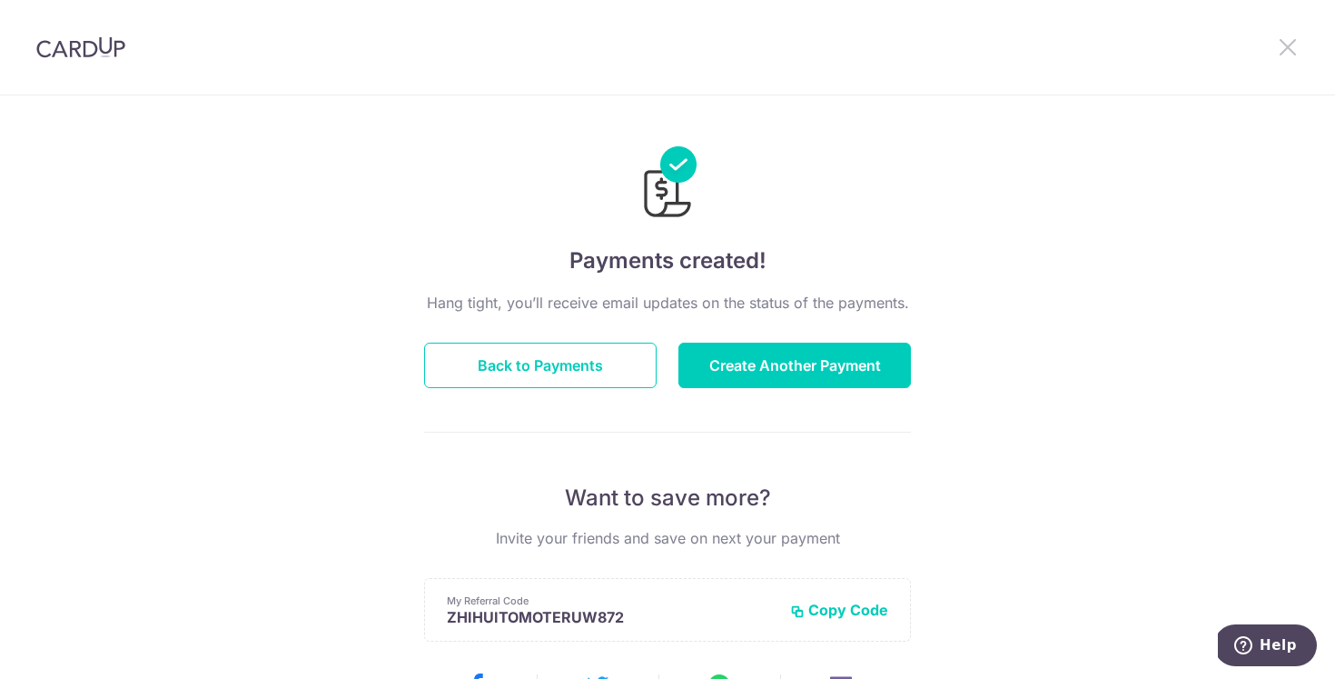
click at [1295, 53] on icon at bounding box center [1288, 46] width 22 height 23
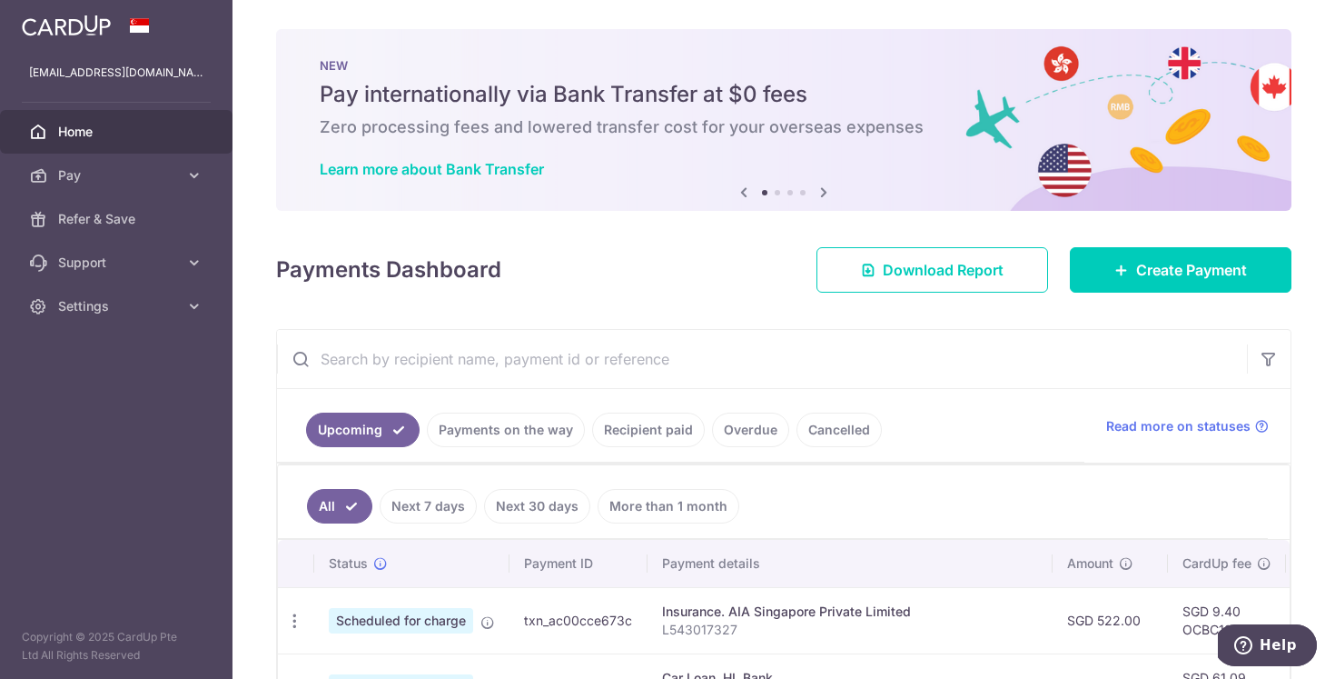
click at [550, 508] on link "Next 30 days" at bounding box center [537, 506] width 106 height 35
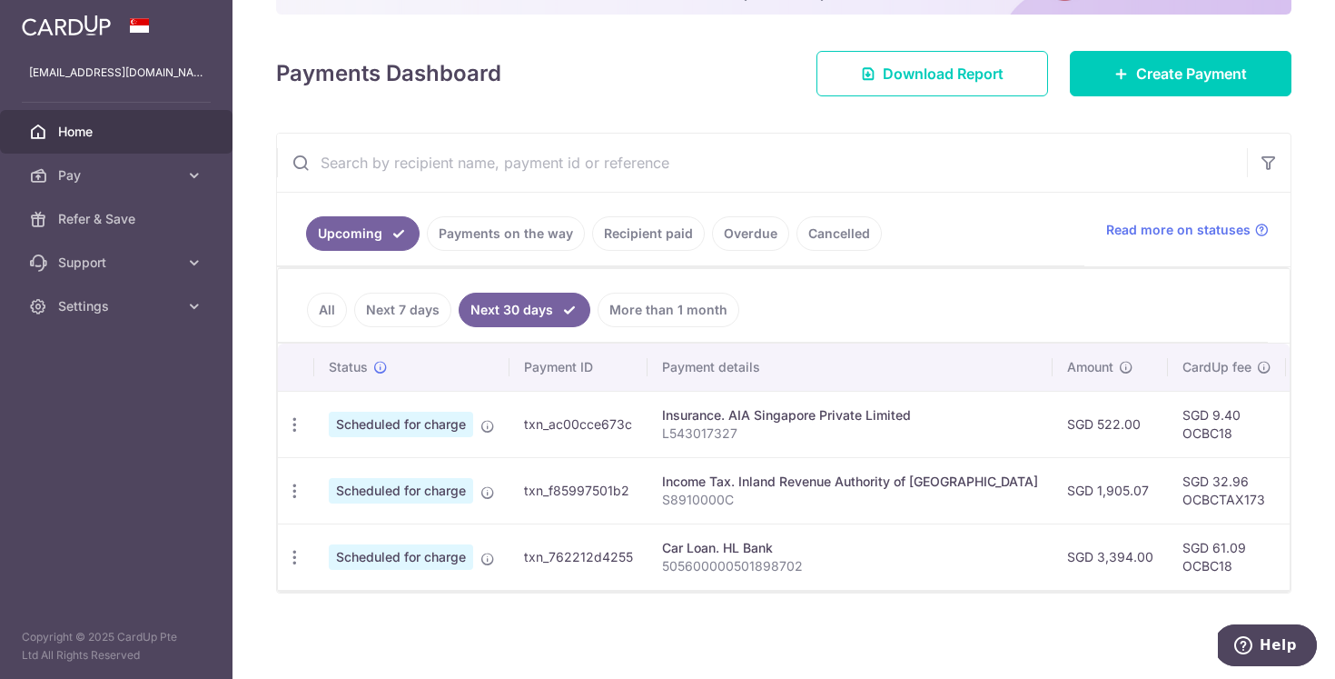
scroll to position [196, 0]
click at [683, 310] on link "More than 1 month" at bounding box center [669, 310] width 142 height 35
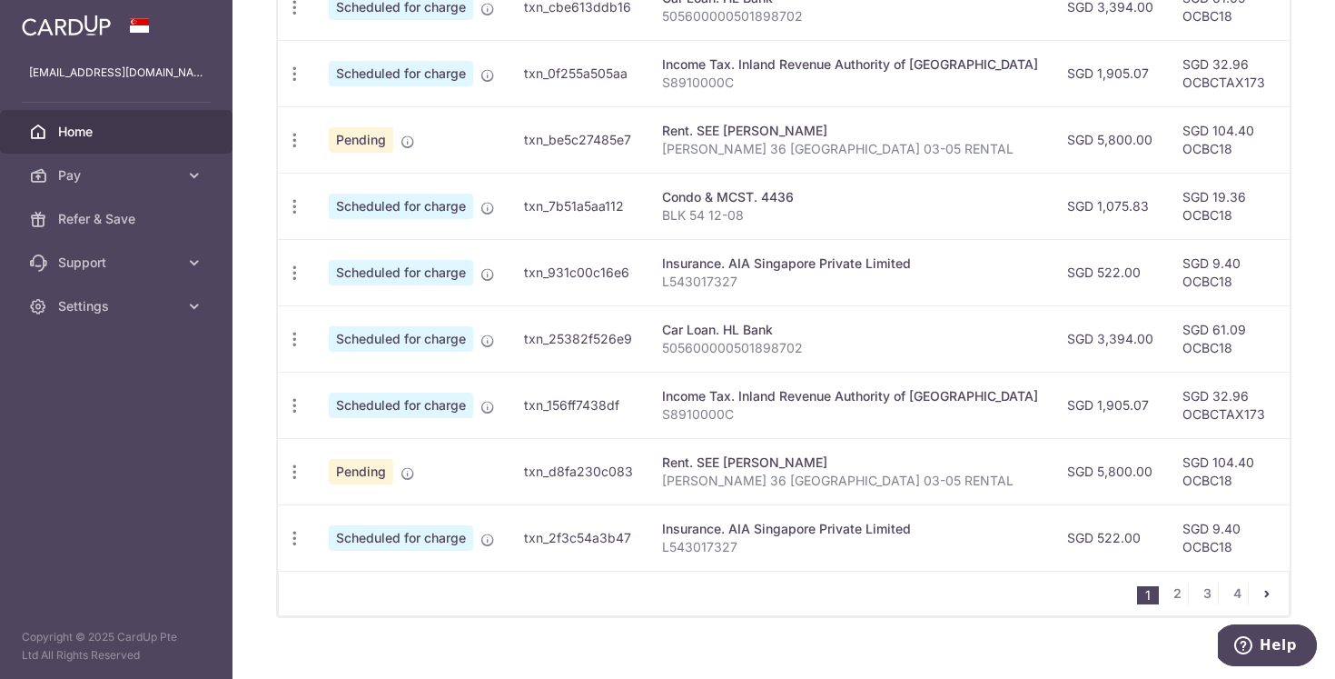
scroll to position [704, 0]
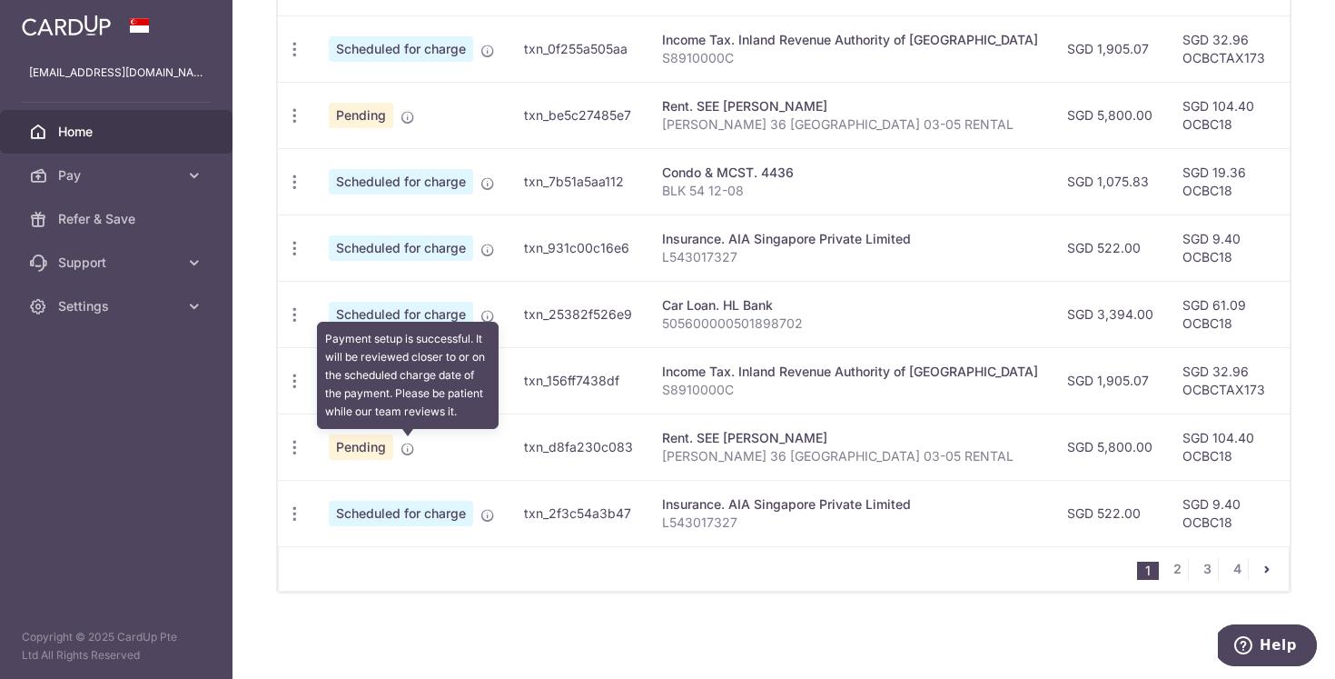
click at [402, 447] on icon at bounding box center [408, 449] width 15 height 15
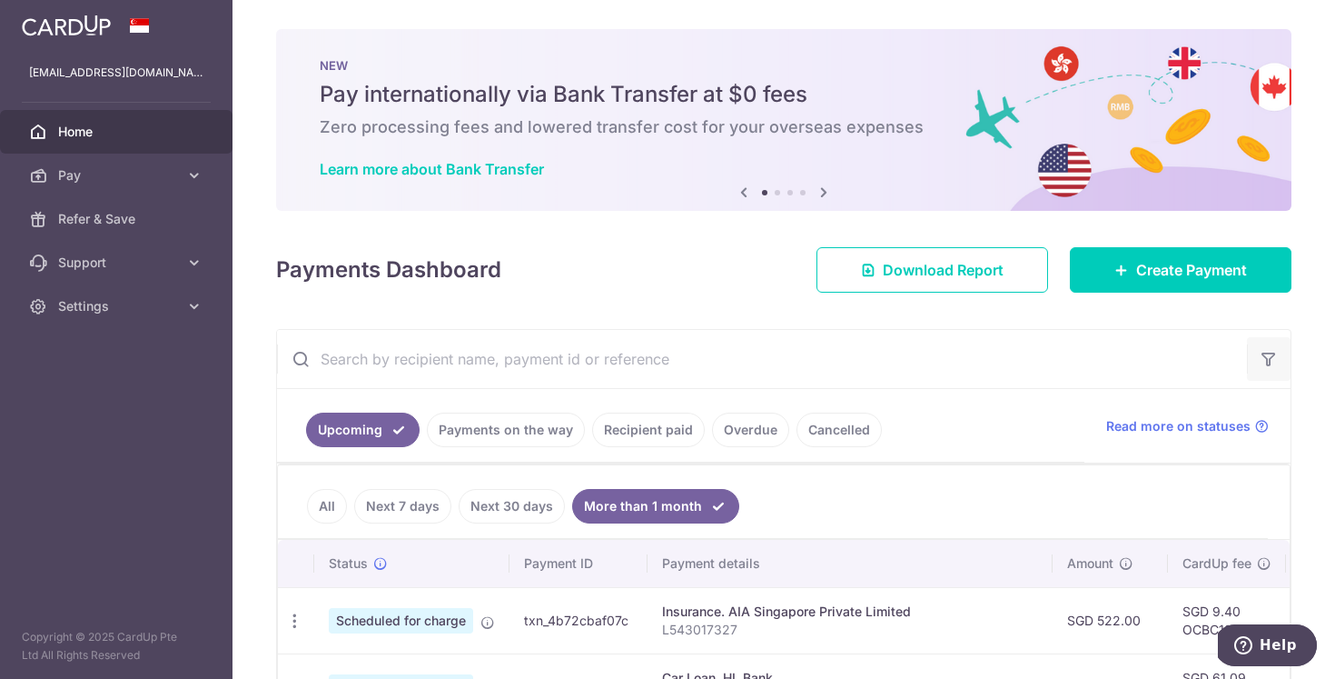
scroll to position [0, 0]
click at [1280, 356] on button "button" at bounding box center [1269, 359] width 44 height 44
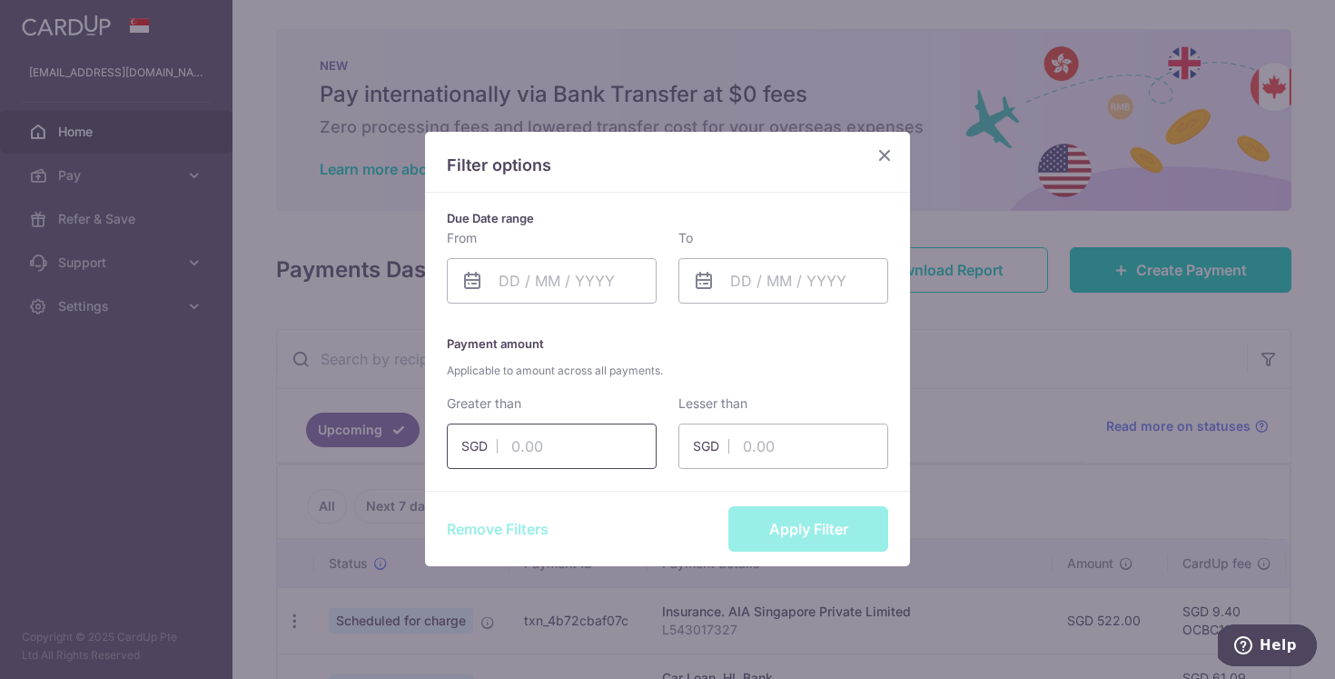
click at [600, 460] on input "text" at bounding box center [552, 445] width 210 height 45
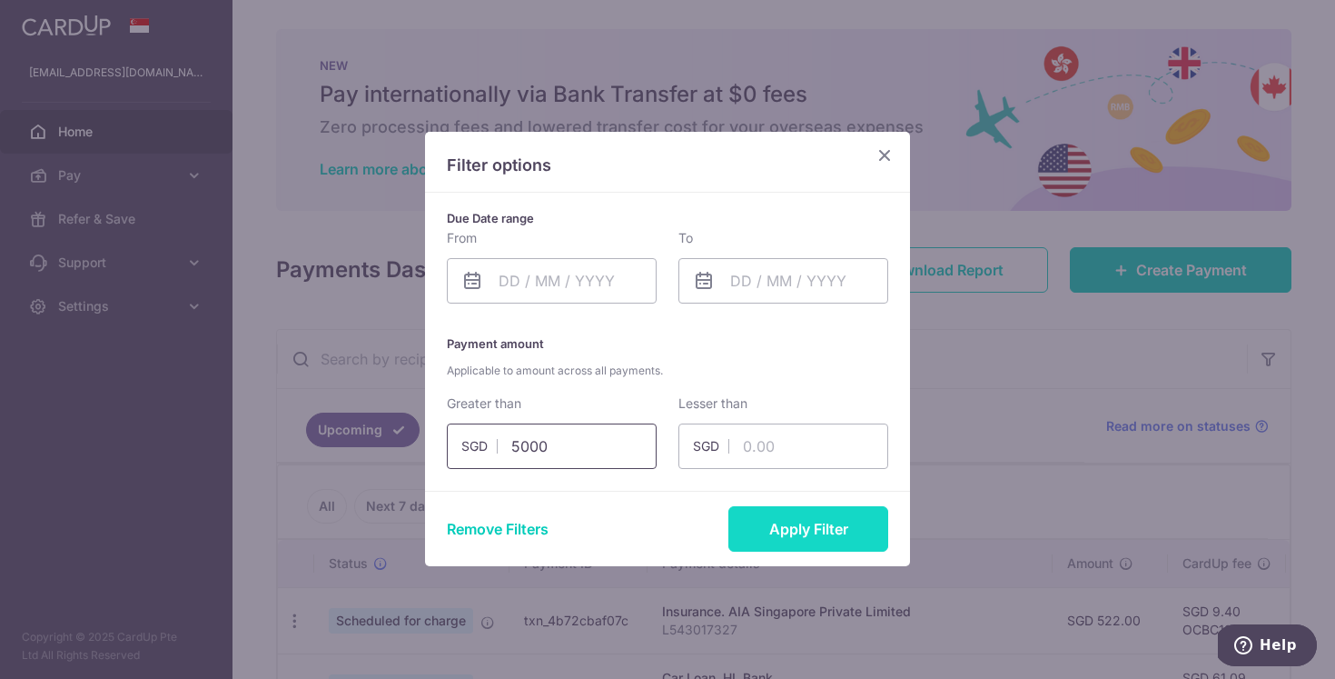
type input "5000"
click at [797, 514] on button "Apply Filter" at bounding box center [809, 528] width 160 height 45
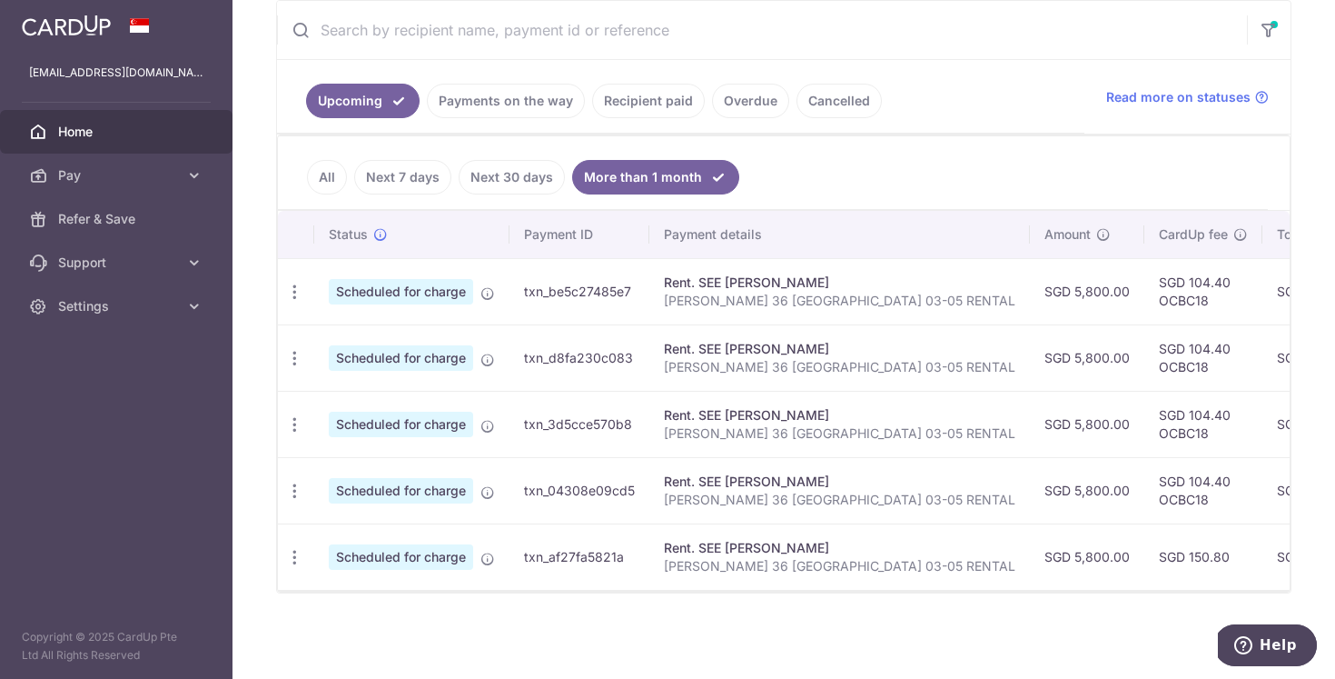
click at [1301, 149] on div "× Pause Schedule Pause all future payments in this series Pause just this one p…" at bounding box center [784, 339] width 1103 height 679
click at [1265, 18] on button "button" at bounding box center [1269, 30] width 44 height 45
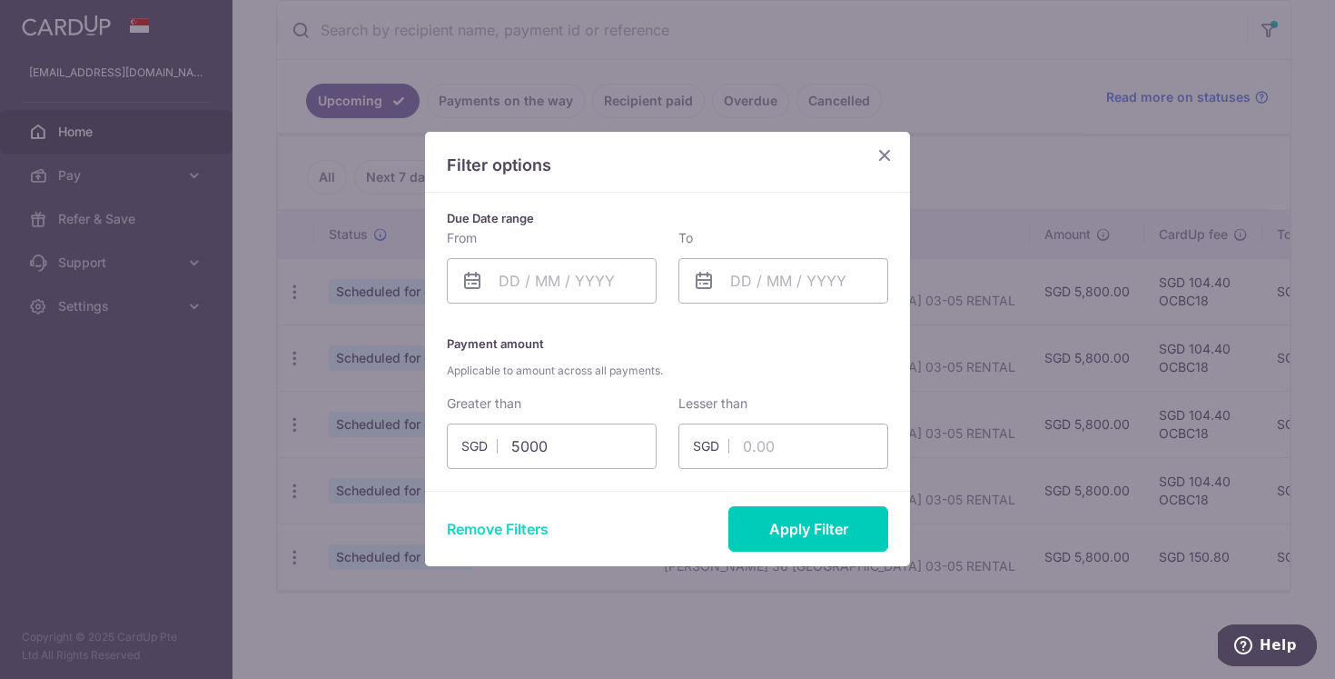
click at [482, 532] on button "Remove Filters" at bounding box center [498, 529] width 102 height 22
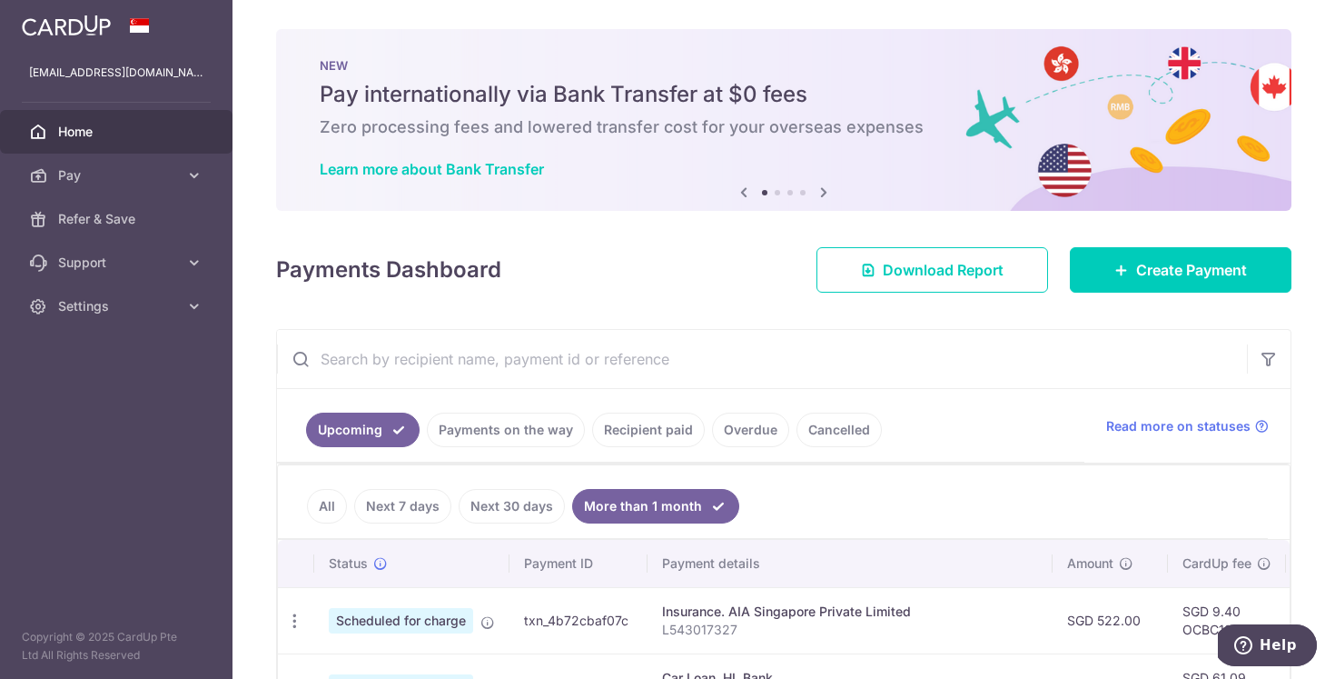
click at [83, 127] on span "Home" at bounding box center [118, 132] width 120 height 18
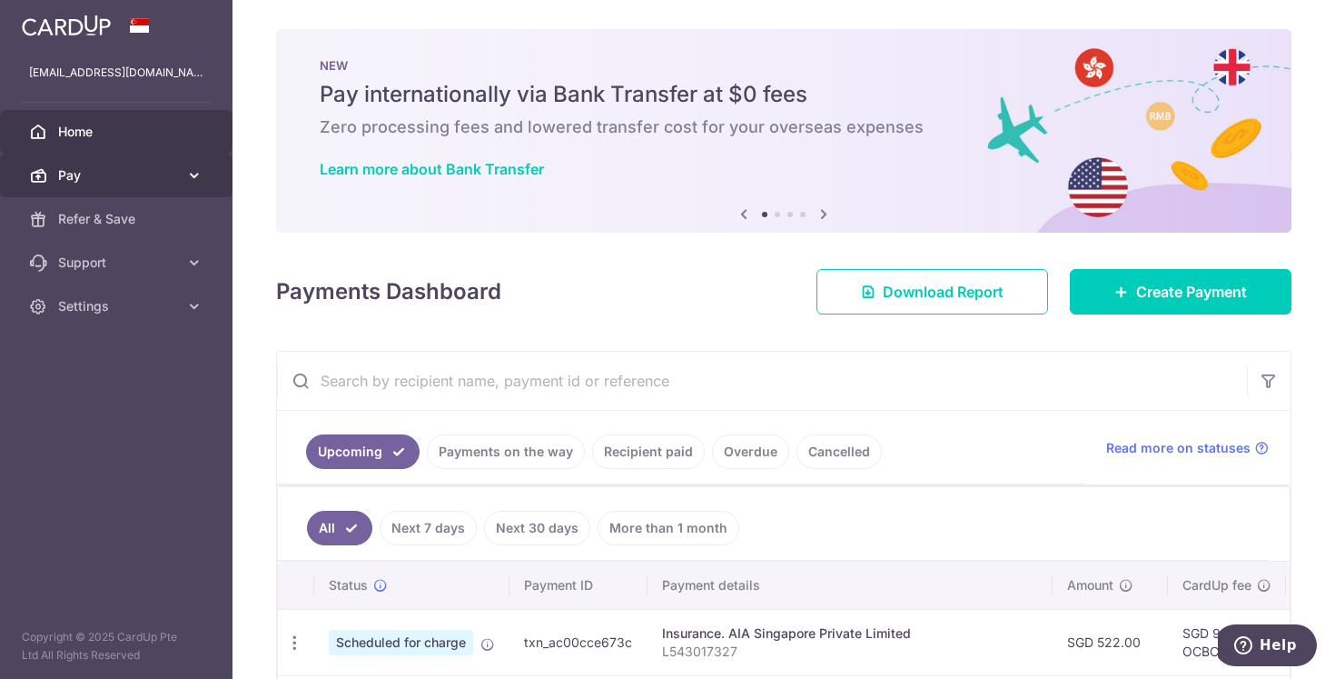
click at [81, 173] on span "Pay" at bounding box center [118, 175] width 120 height 18
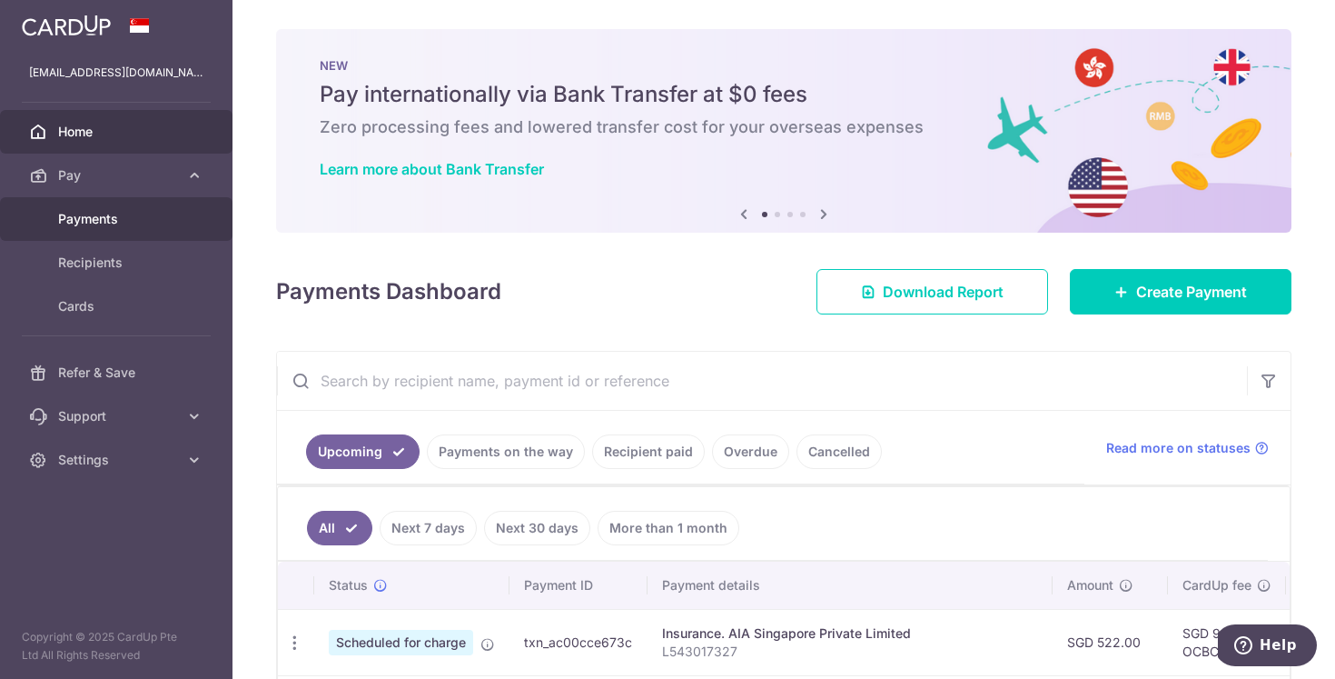
click at [94, 228] on link "Payments" at bounding box center [116, 219] width 233 height 44
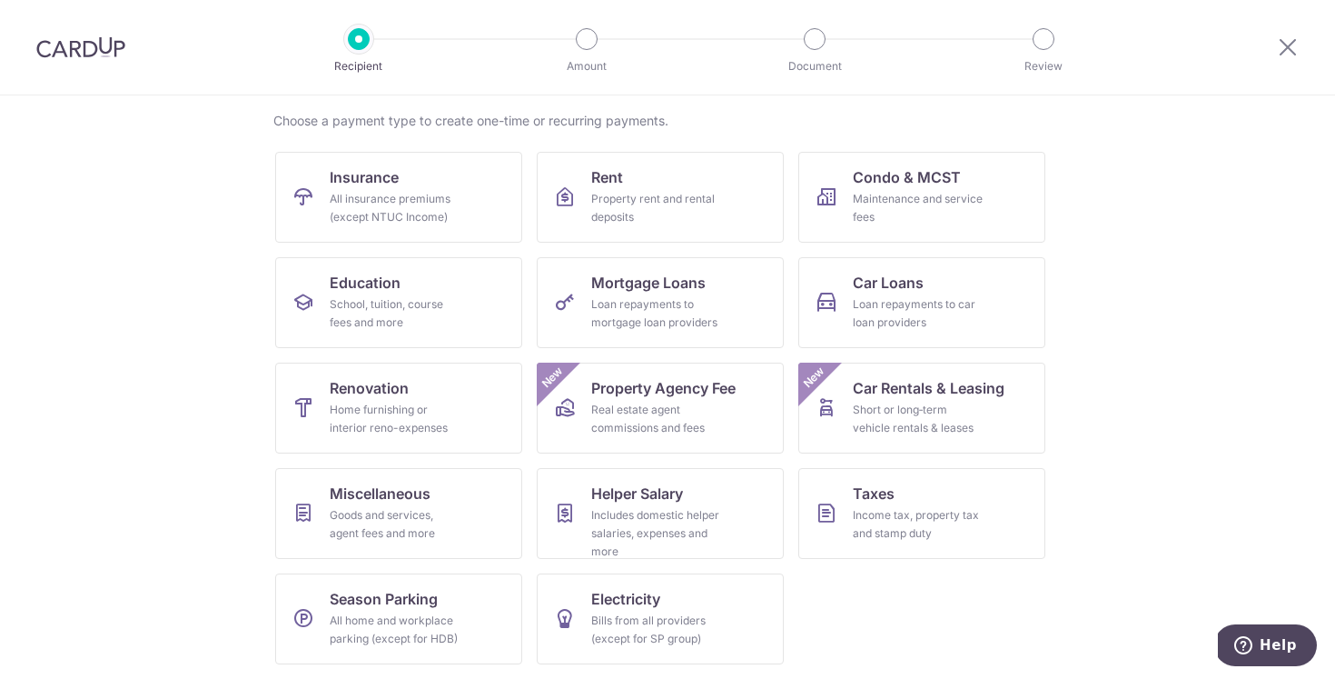
scroll to position [134, 0]
click at [314, 393] on link "Renovation Home furnishing or interior reno-expenses" at bounding box center [398, 407] width 247 height 91
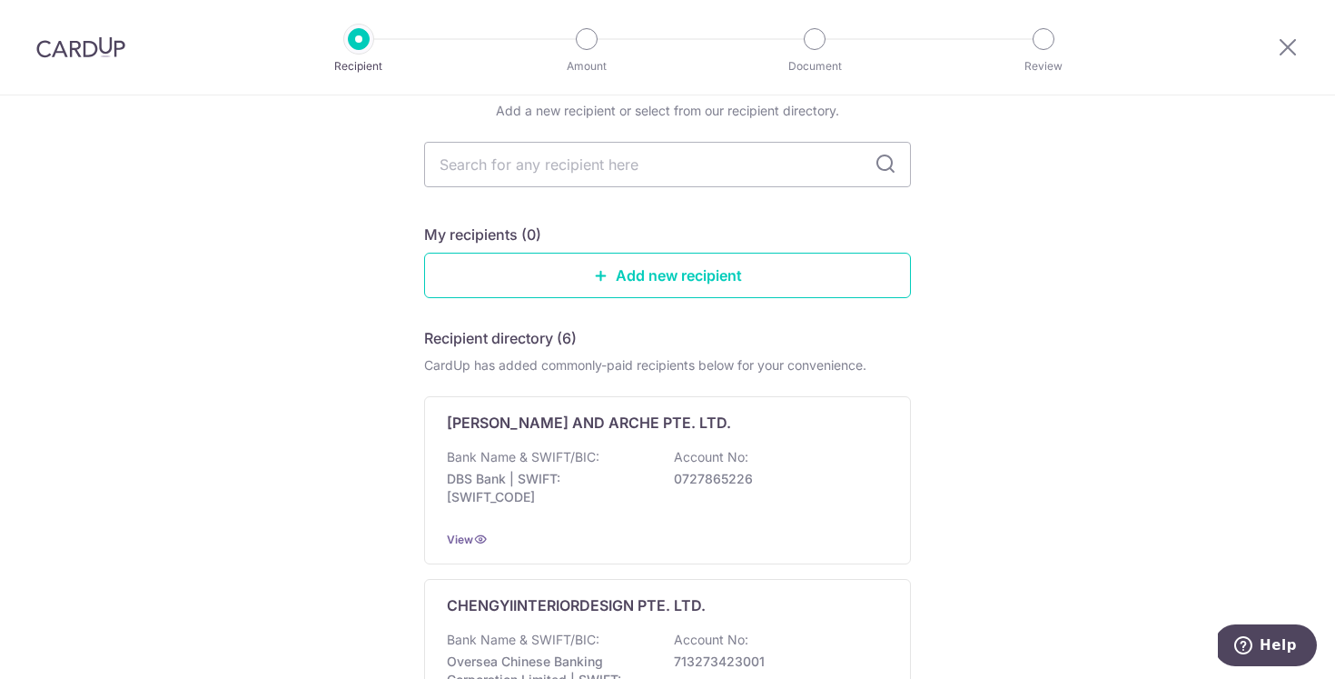
scroll to position [72, 0]
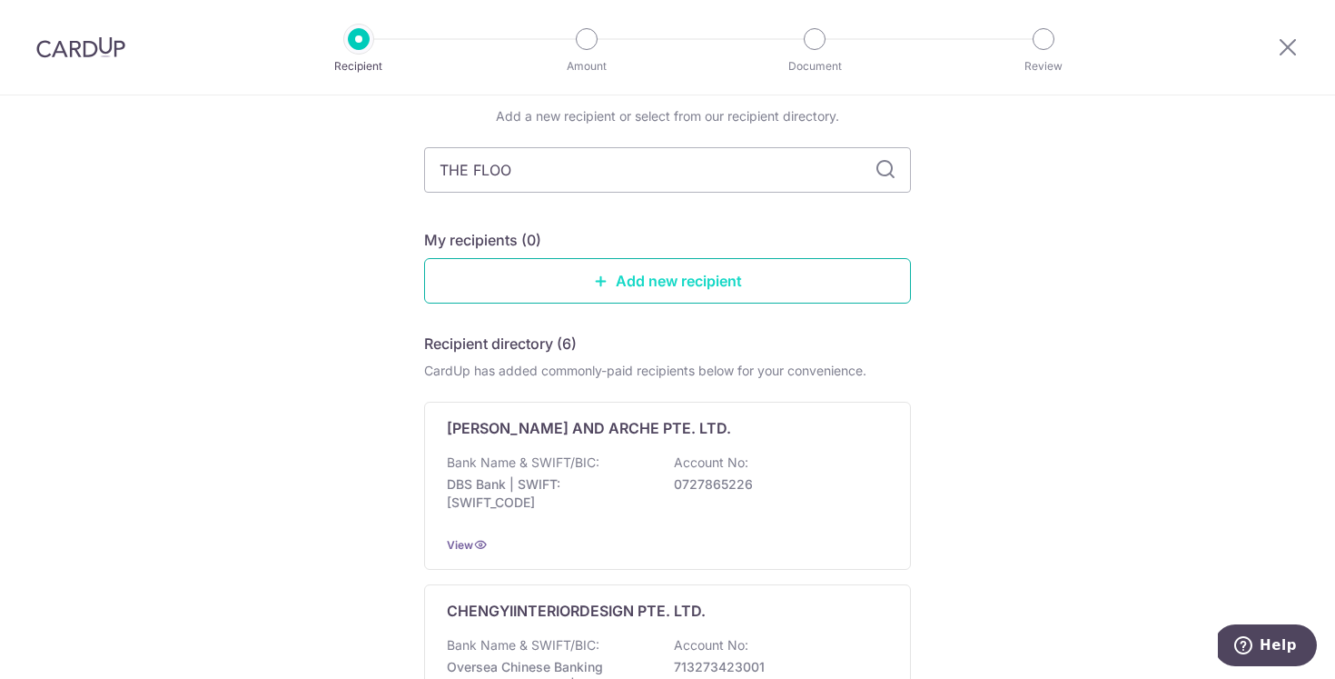
type input "THE FLOOR"
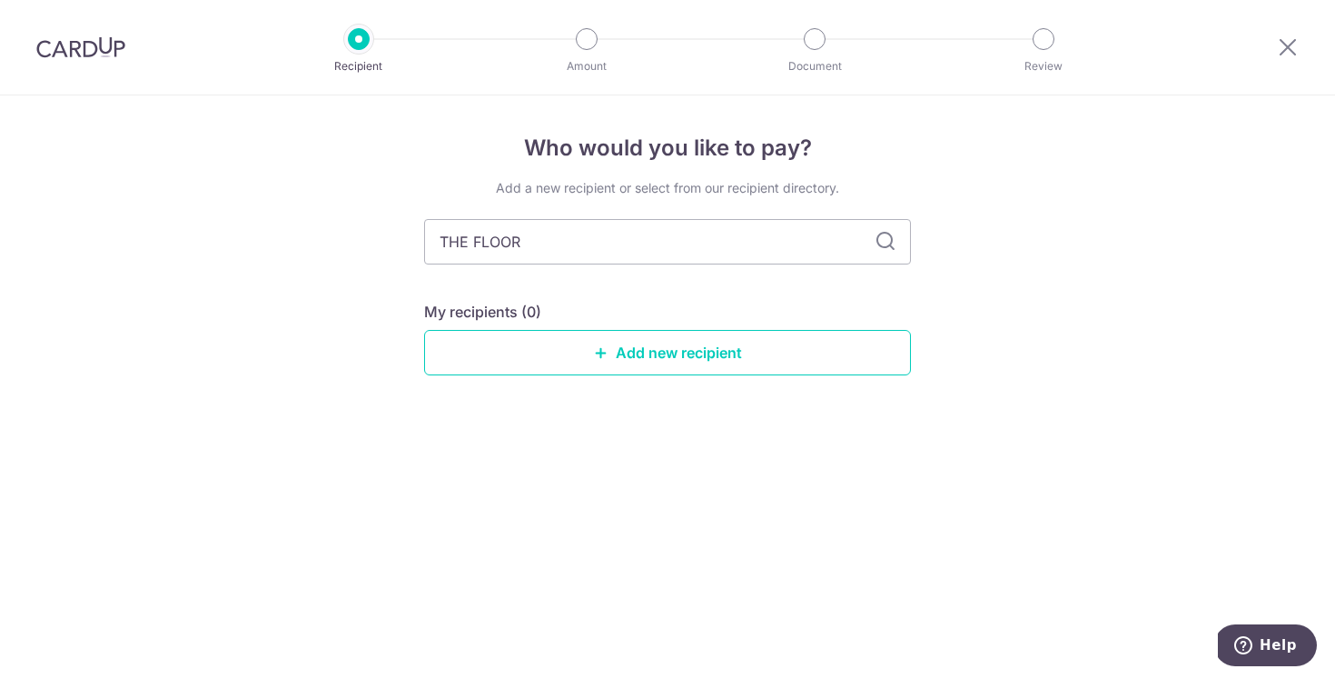
scroll to position [0, 0]
type input "THE FLOORPLAN COLLECTIVE"
click at [780, 304] on div "My recipients (0)" at bounding box center [667, 312] width 487 height 22
click at [696, 235] on input "THE FLOORPLAN COLLECTIVE" at bounding box center [667, 241] width 487 height 45
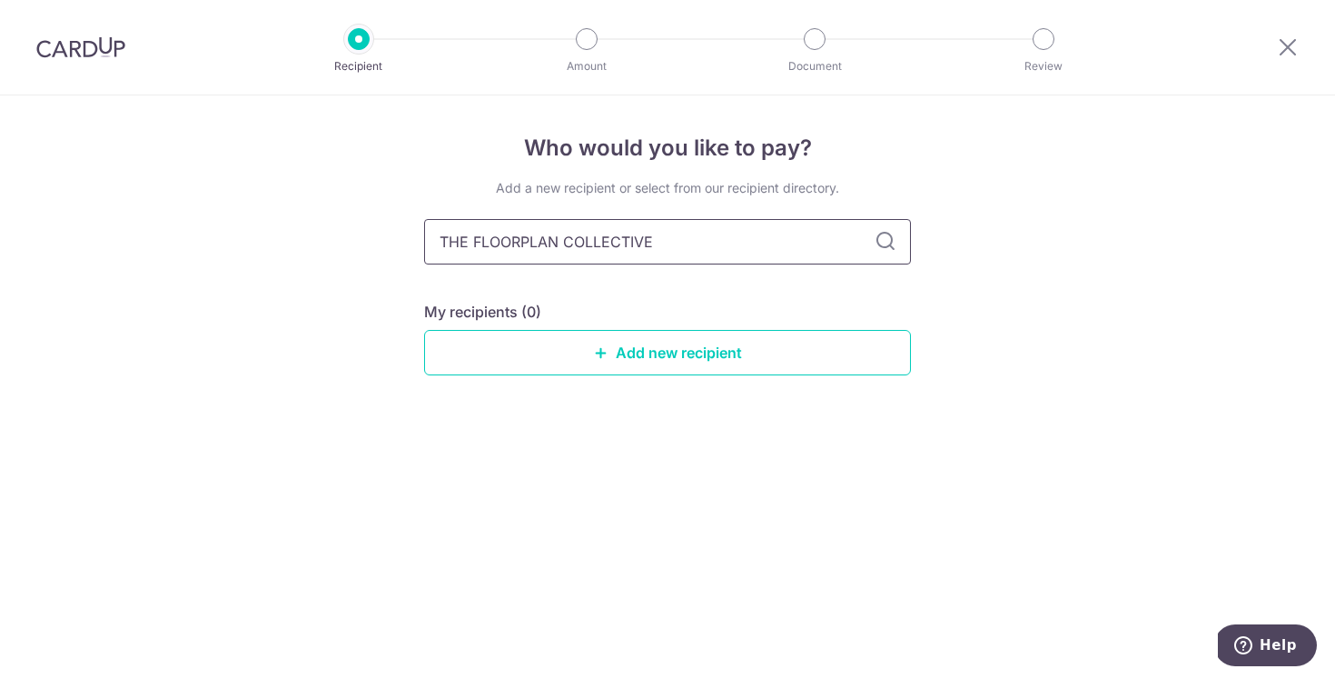
click at [696, 235] on input "THE FLOORPLAN COLLECTIVE" at bounding box center [667, 241] width 487 height 45
click at [1104, 298] on div "Who would you like to pay? Add a new recipient or select from our recipient dir…" at bounding box center [667, 386] width 1335 height 583
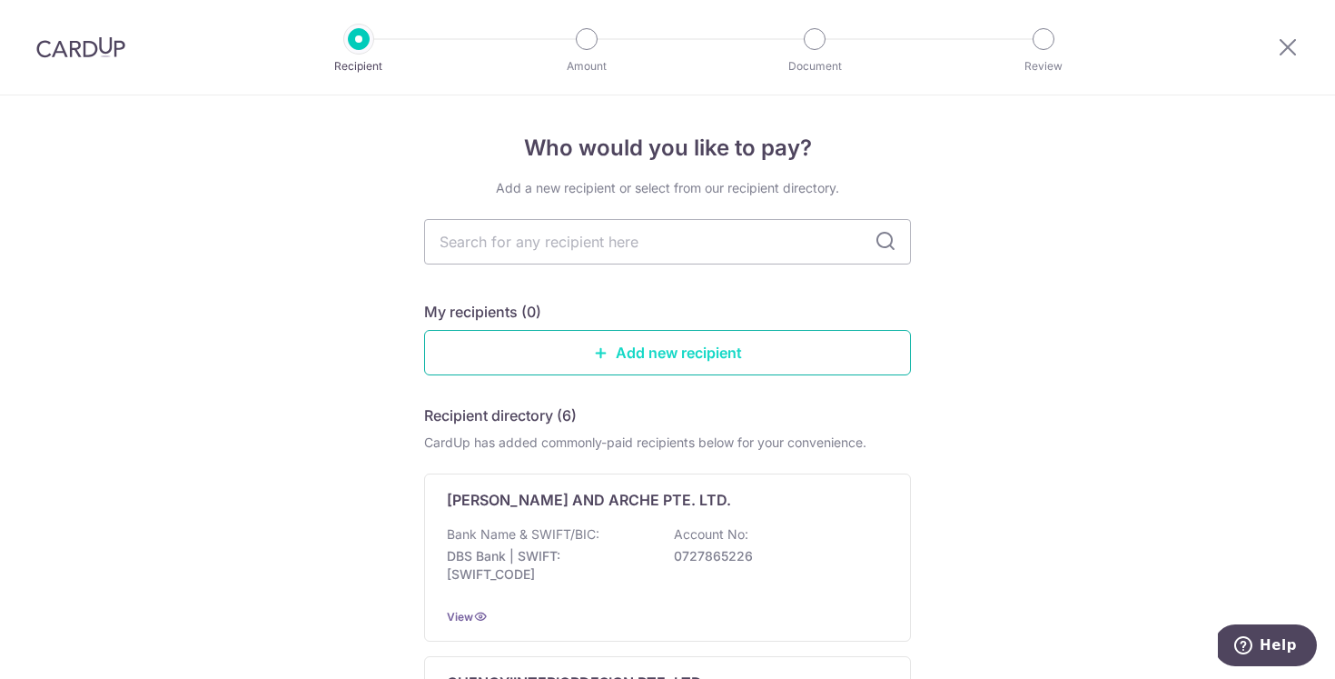
click at [675, 343] on link "Add new recipient" at bounding box center [667, 352] width 487 height 45
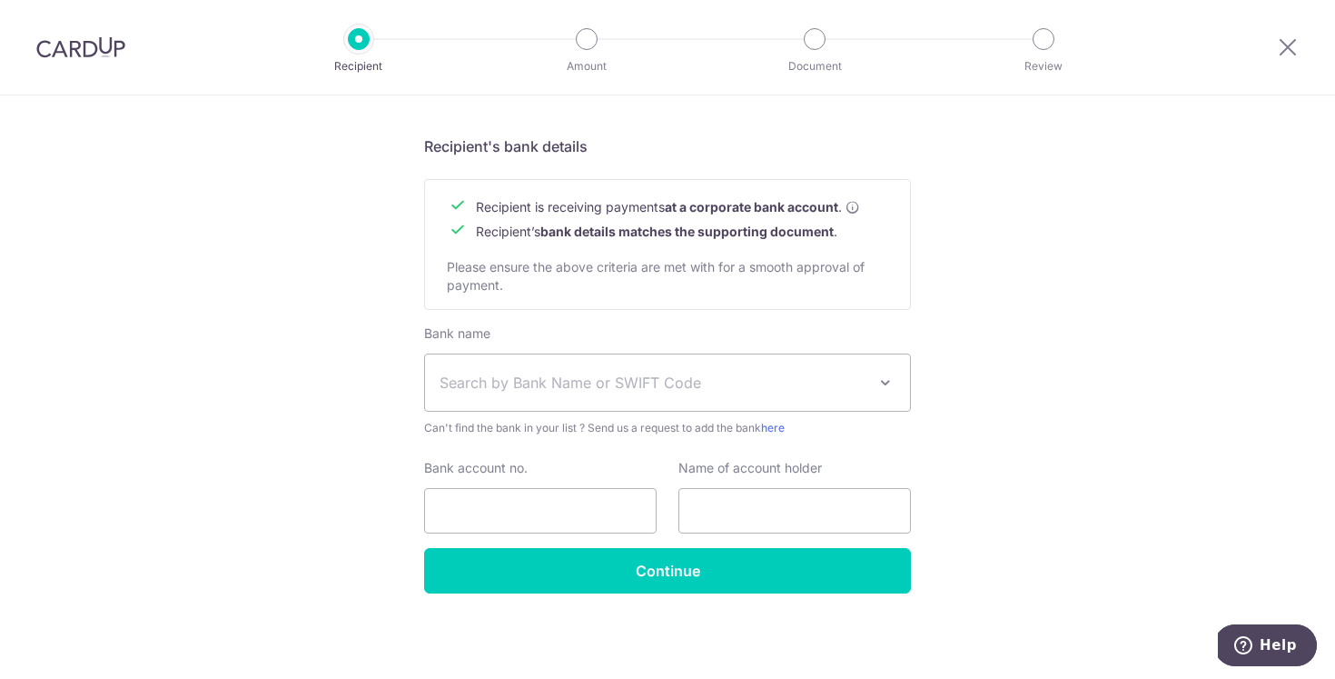
scroll to position [783, 0]
click at [773, 235] on b "bank details matches the supporting document" at bounding box center [687, 230] width 293 height 15
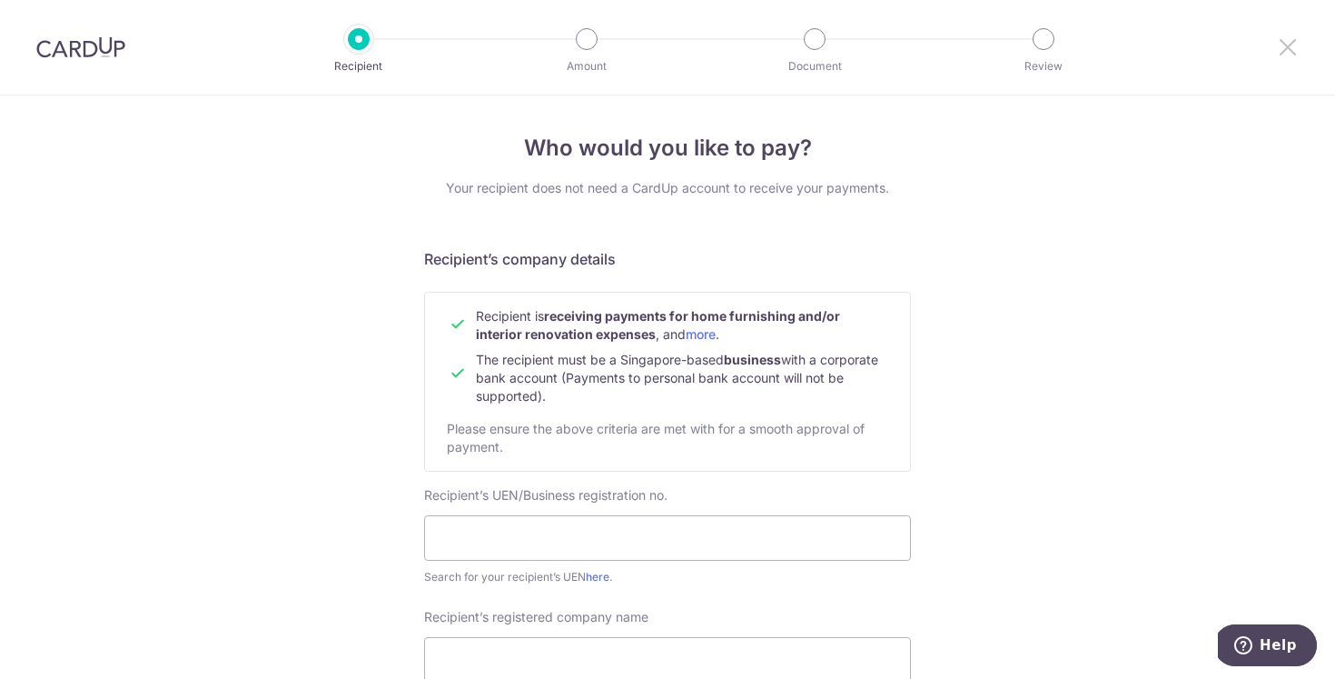
scroll to position [0, 0]
click at [1292, 53] on icon at bounding box center [1288, 46] width 22 height 23
